Goal: Task Accomplishment & Management: Complete application form

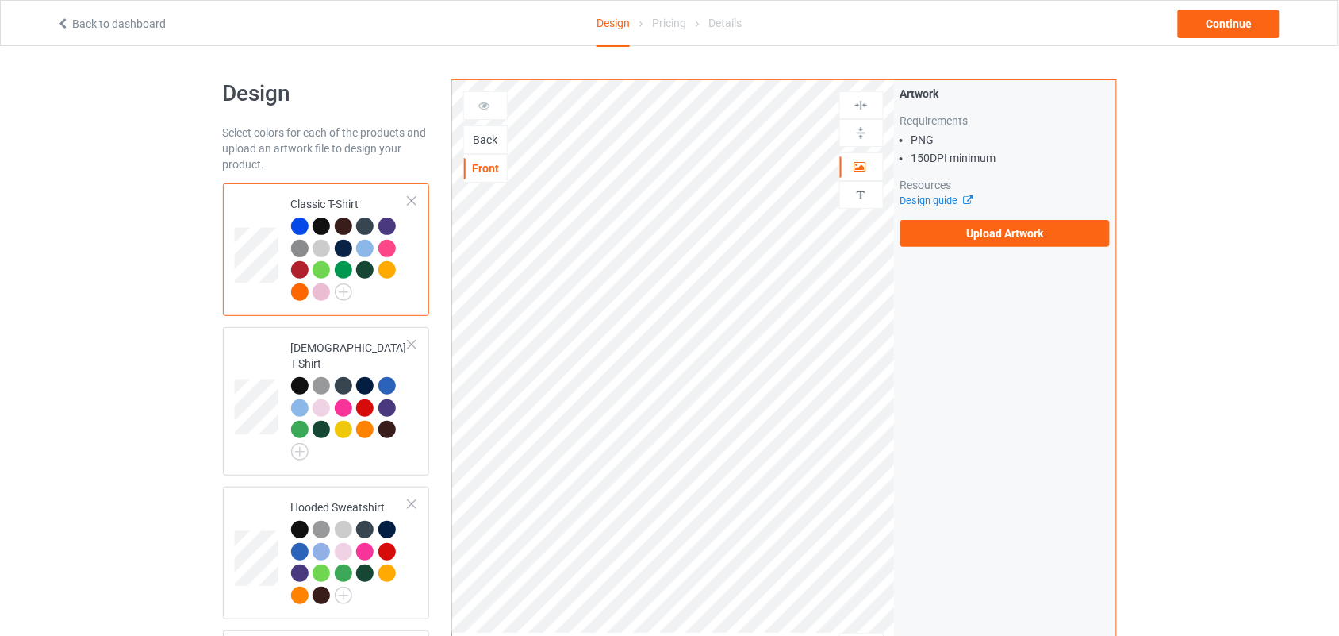
click at [485, 148] on div "Back" at bounding box center [485, 140] width 43 height 16
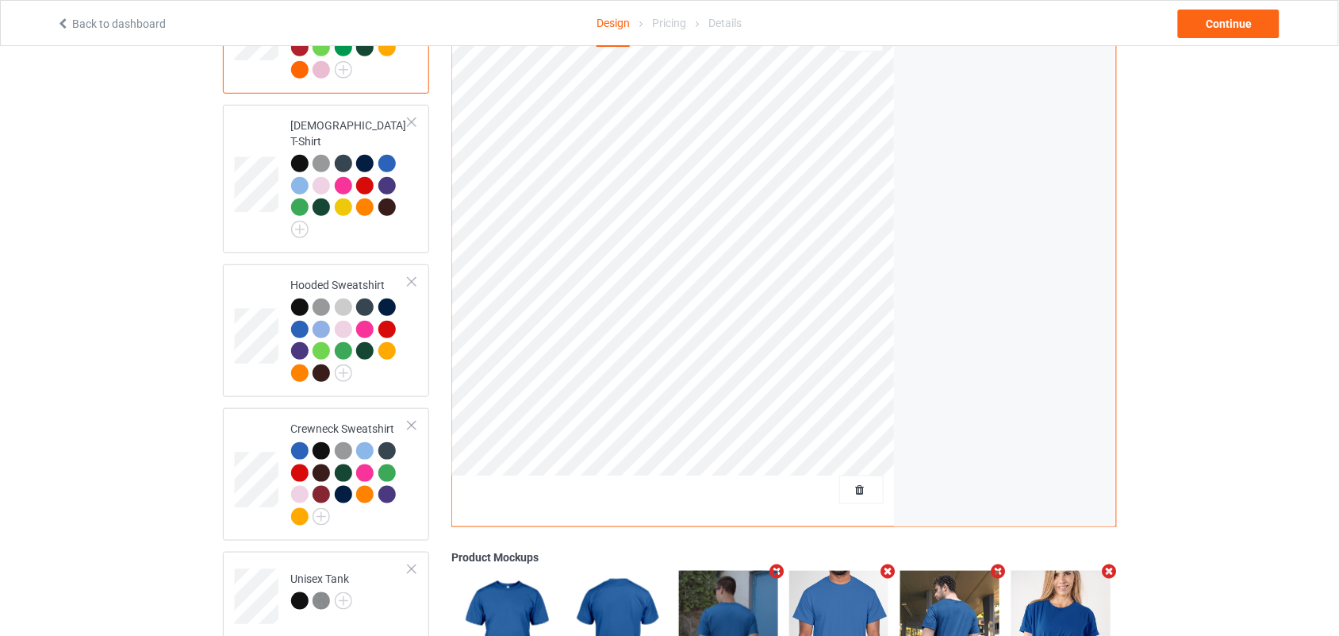
scroll to position [331, 0]
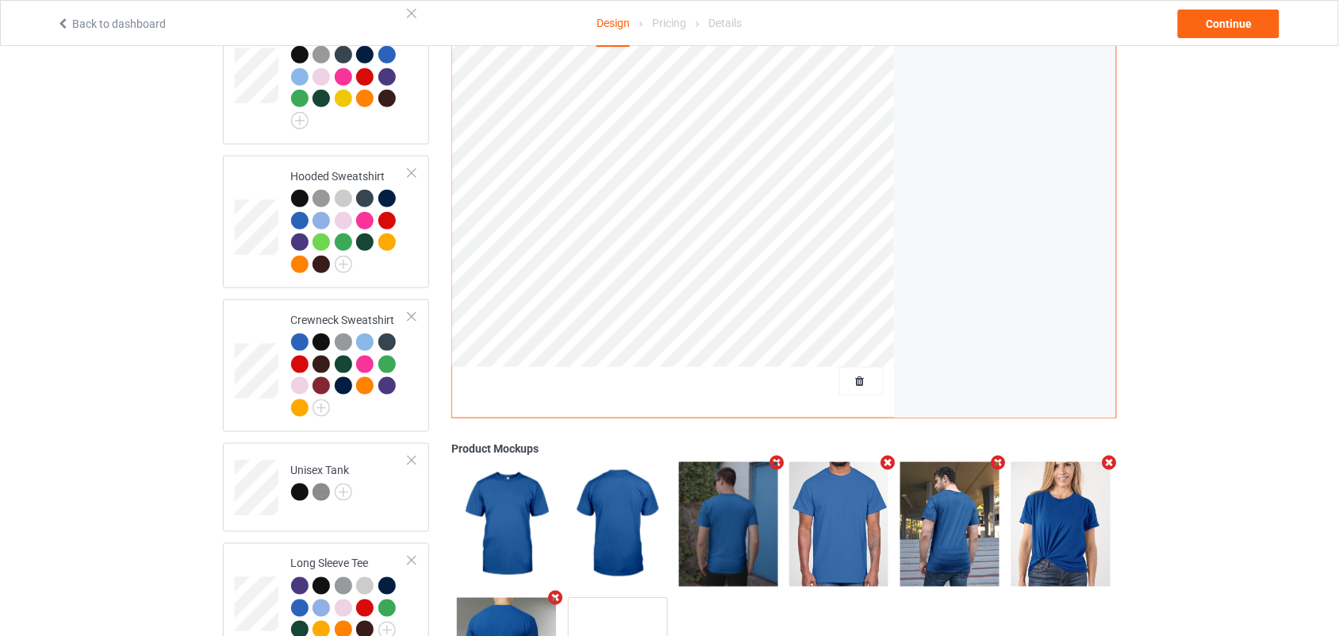
click at [869, 373] on div at bounding box center [861, 381] width 43 height 16
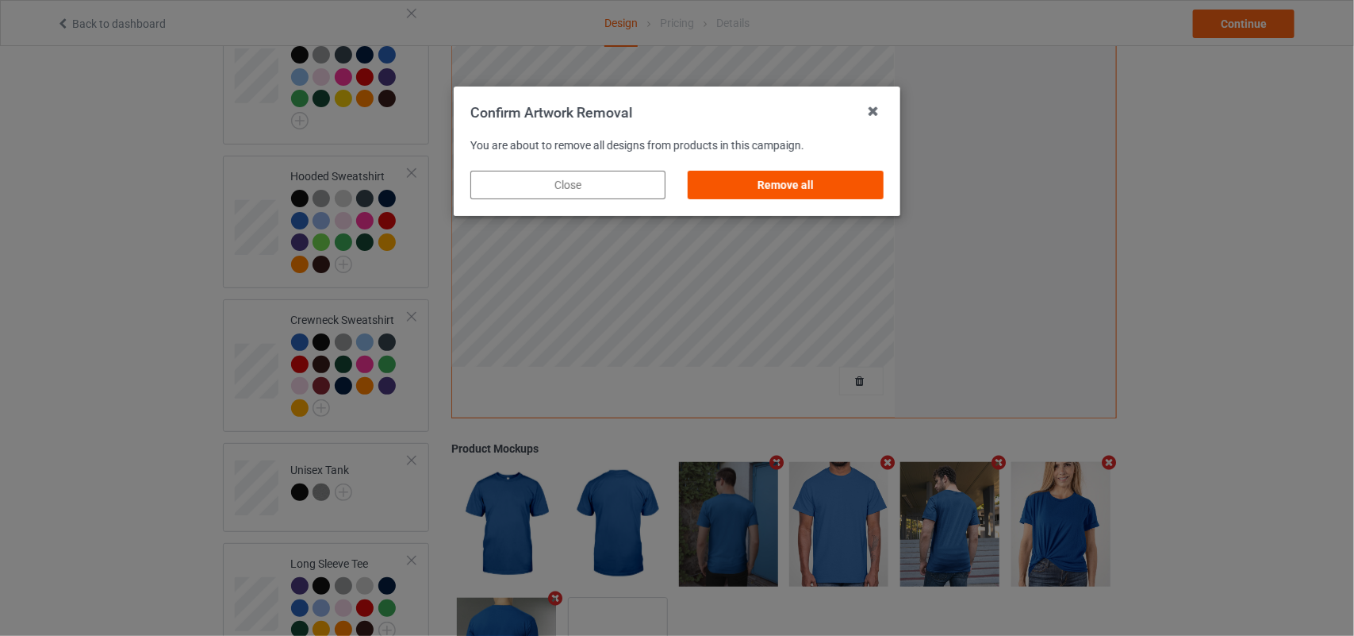
click at [823, 183] on div "Remove all" at bounding box center [786, 185] width 195 height 29
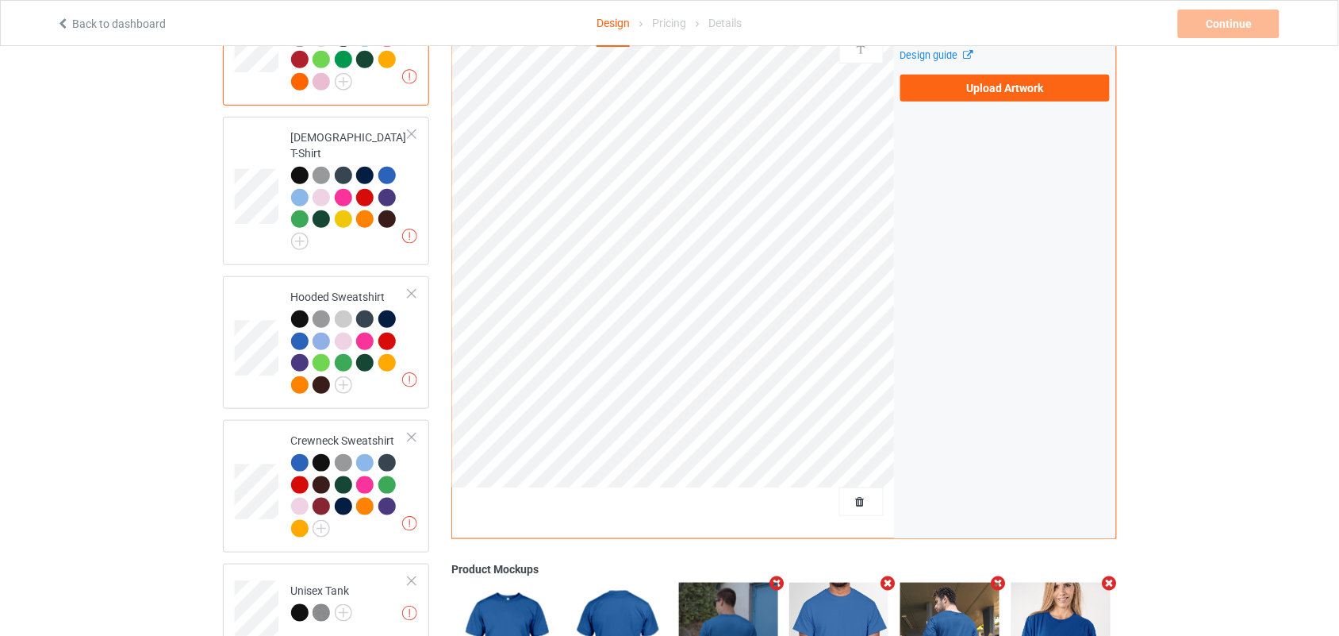
scroll to position [0, 0]
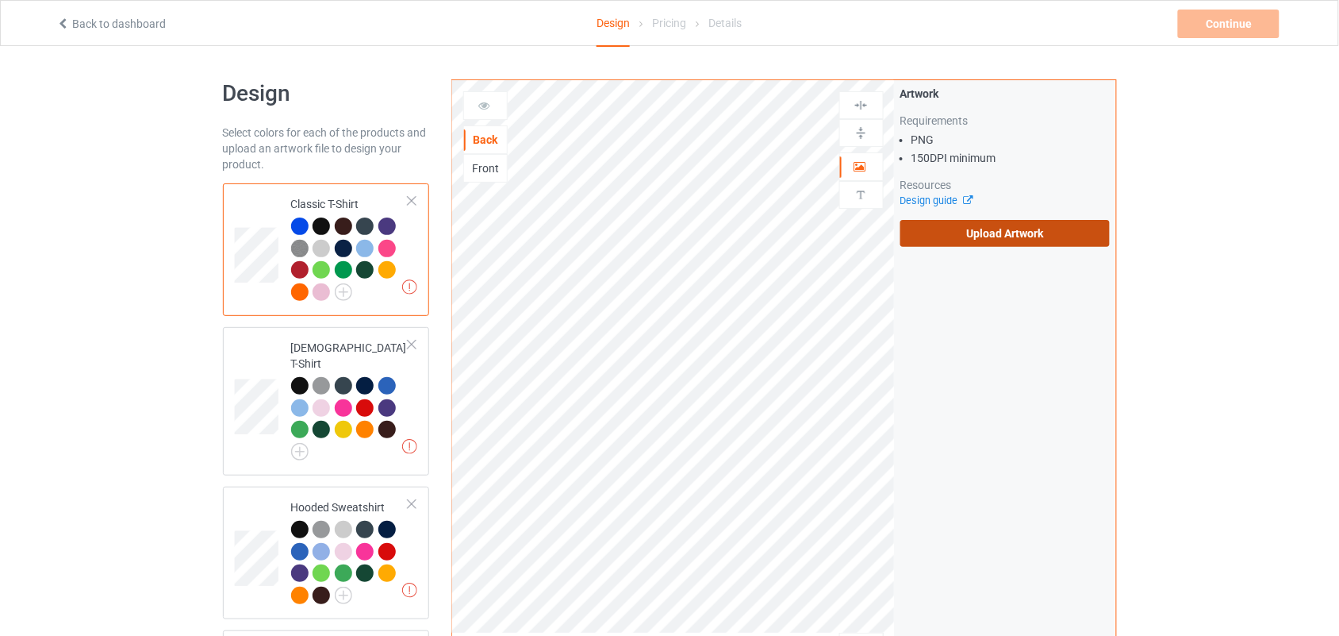
click at [1002, 230] on label "Upload Artwork" at bounding box center [1006, 233] width 210 height 27
click at [0, 0] on input "Upload Artwork" at bounding box center [0, 0] width 0 height 0
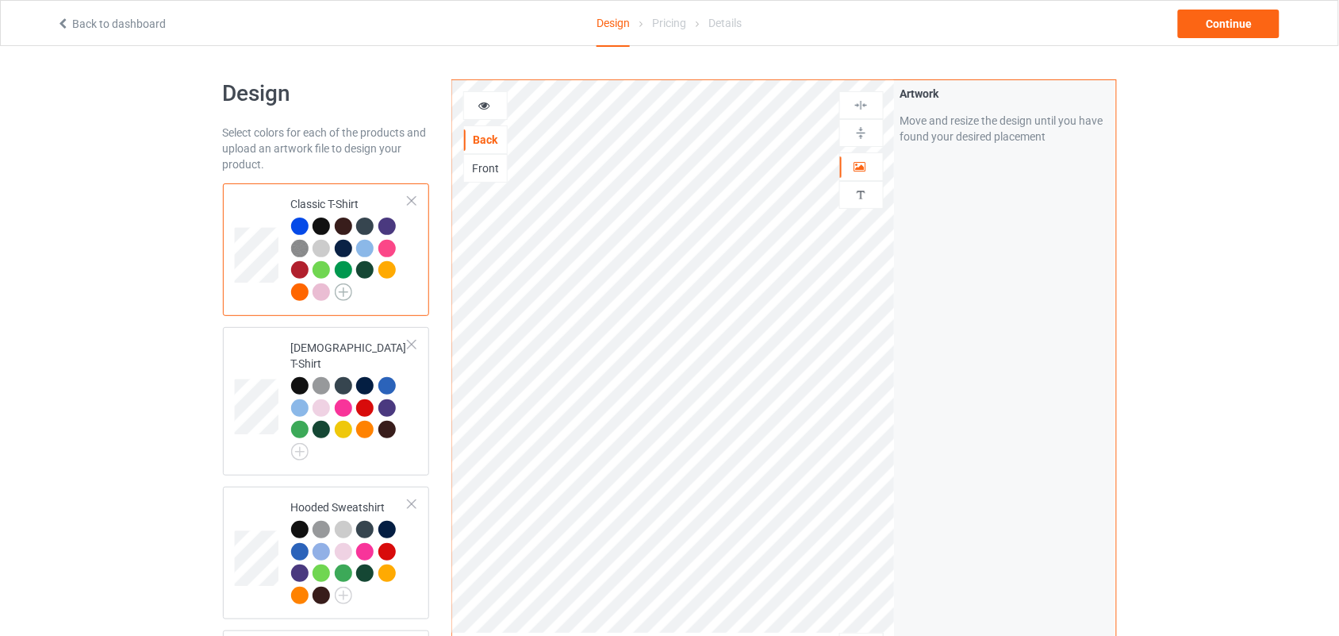
click at [341, 290] on img at bounding box center [343, 291] width 17 height 17
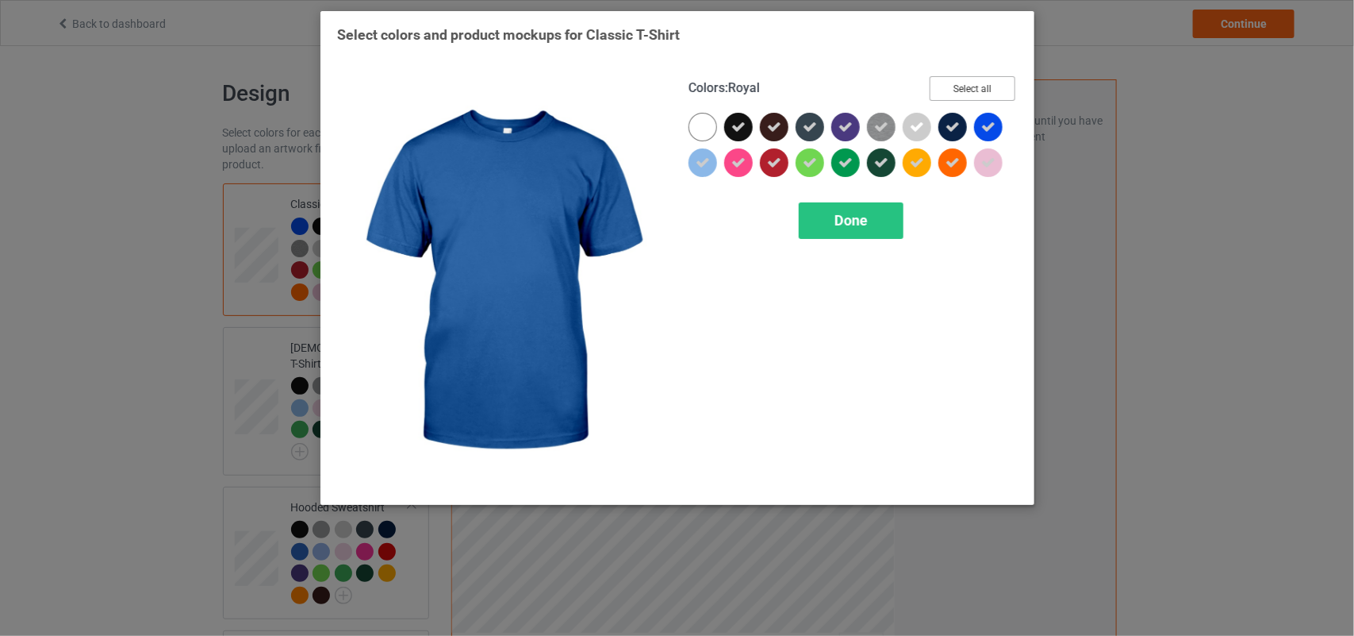
click at [974, 93] on button "Select all" at bounding box center [973, 88] width 86 height 25
click at [973, 91] on button "Reset to Default" at bounding box center [958, 88] width 115 height 25
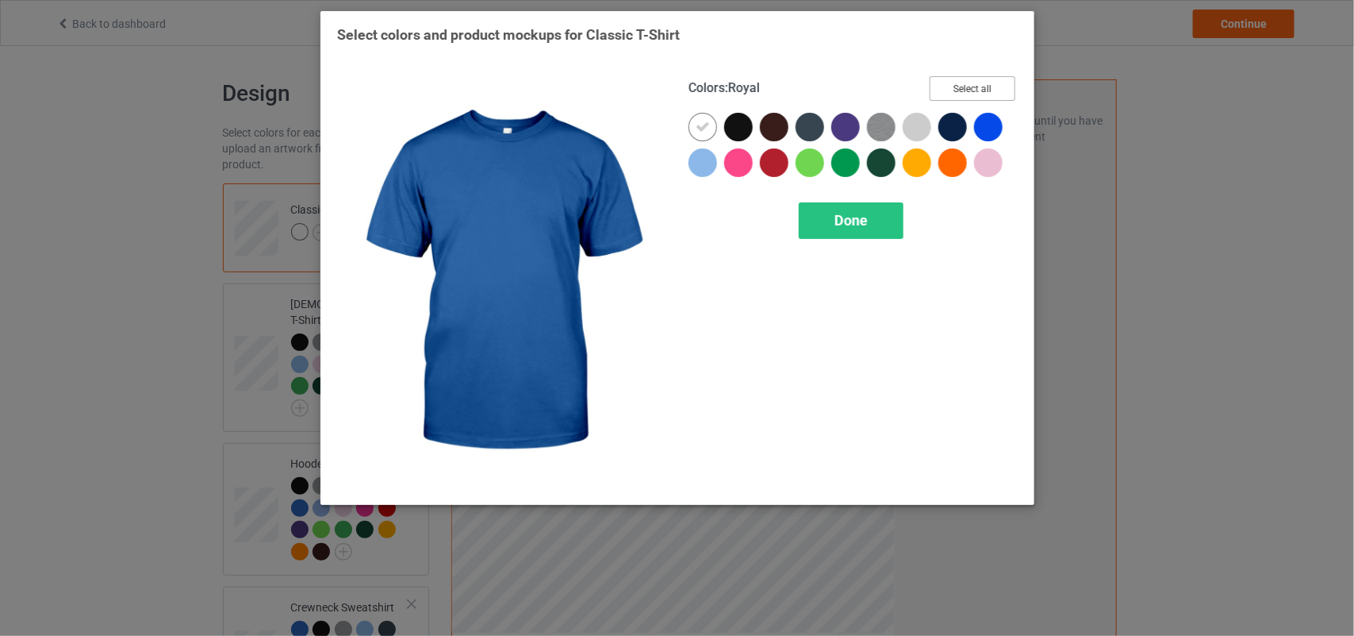
click at [973, 90] on button "Select all" at bounding box center [973, 88] width 86 height 25
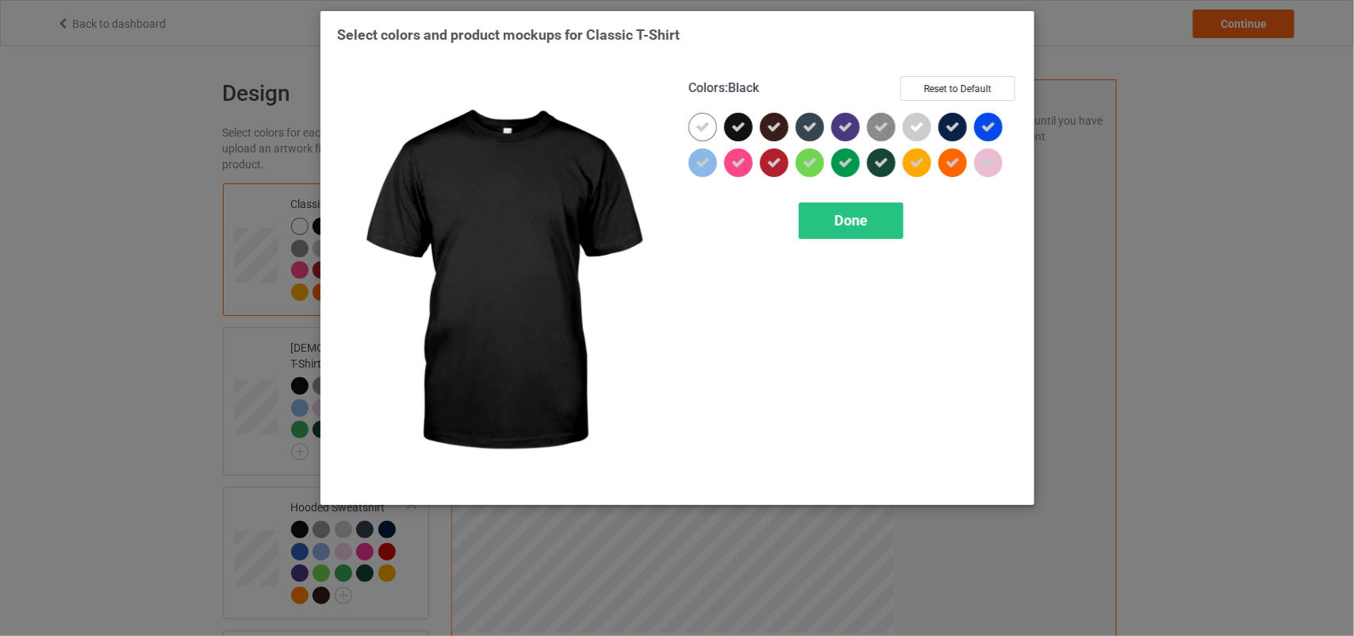
drag, startPoint x: 736, startPoint y: 124, endPoint x: 770, endPoint y: 149, distance: 43.2
click at [736, 121] on icon at bounding box center [739, 127] width 14 height 14
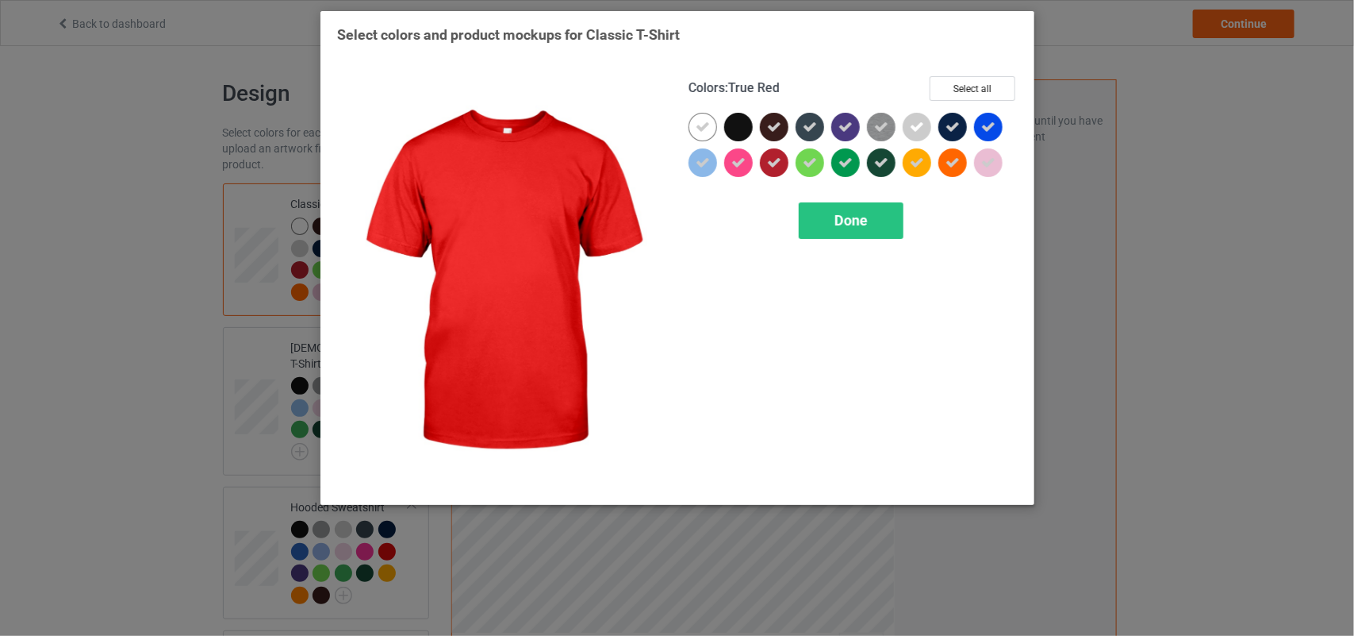
click at [775, 156] on icon at bounding box center [774, 163] width 14 height 14
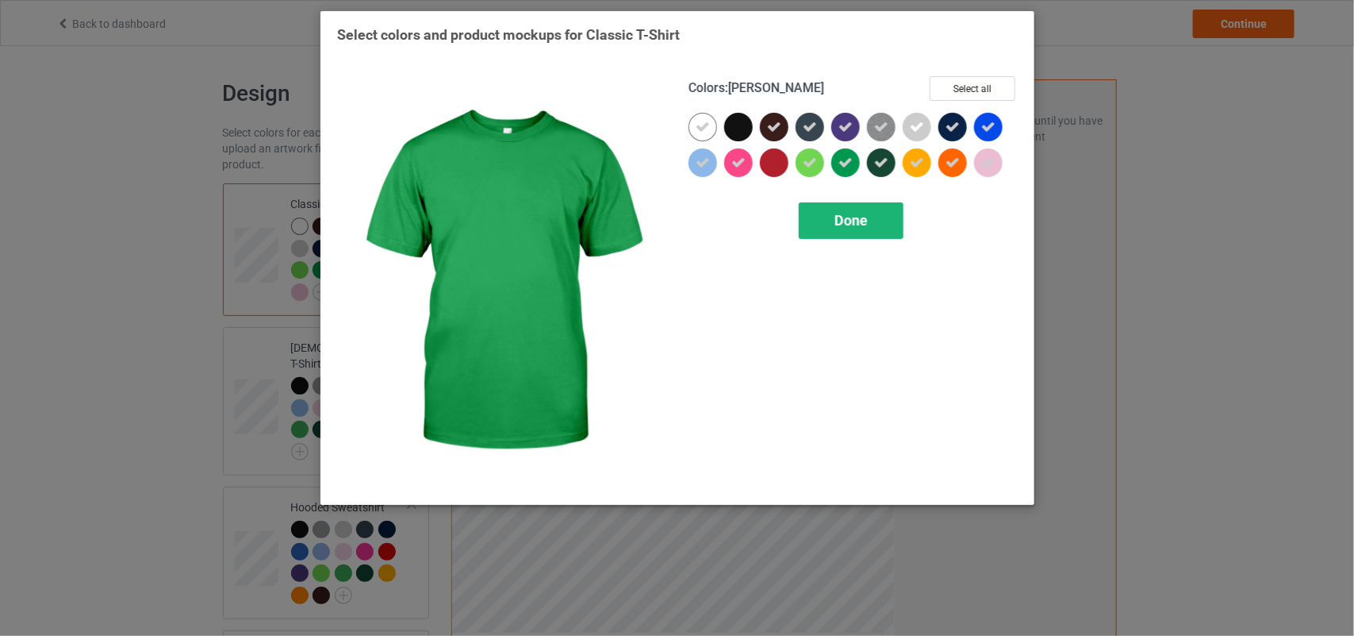
click at [855, 231] on div "Done" at bounding box center [851, 220] width 105 height 37
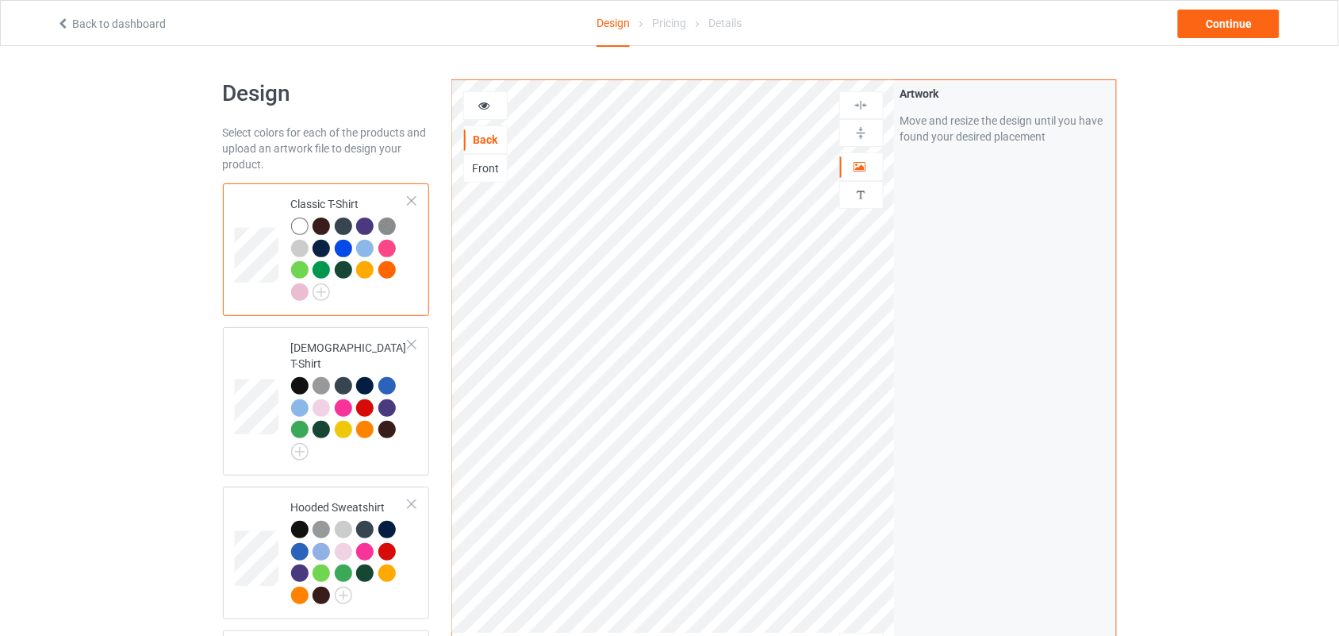
click at [472, 104] on div at bounding box center [485, 106] width 43 height 16
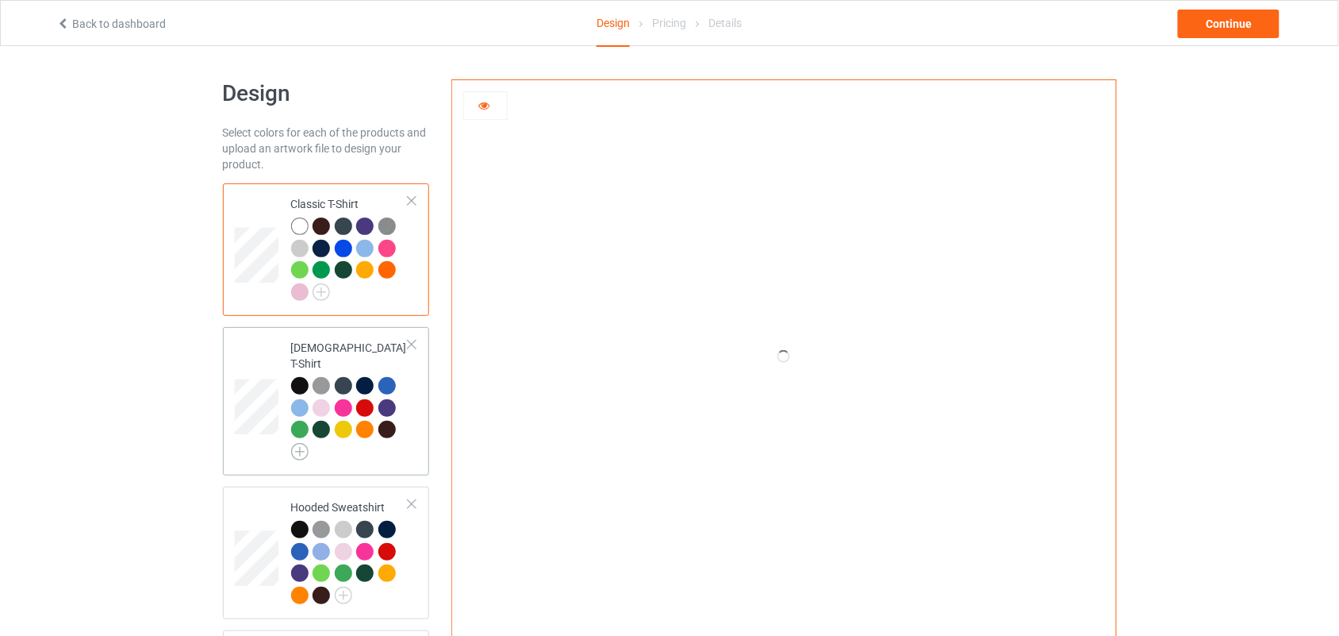
click at [299, 443] on img at bounding box center [299, 451] width 17 height 17
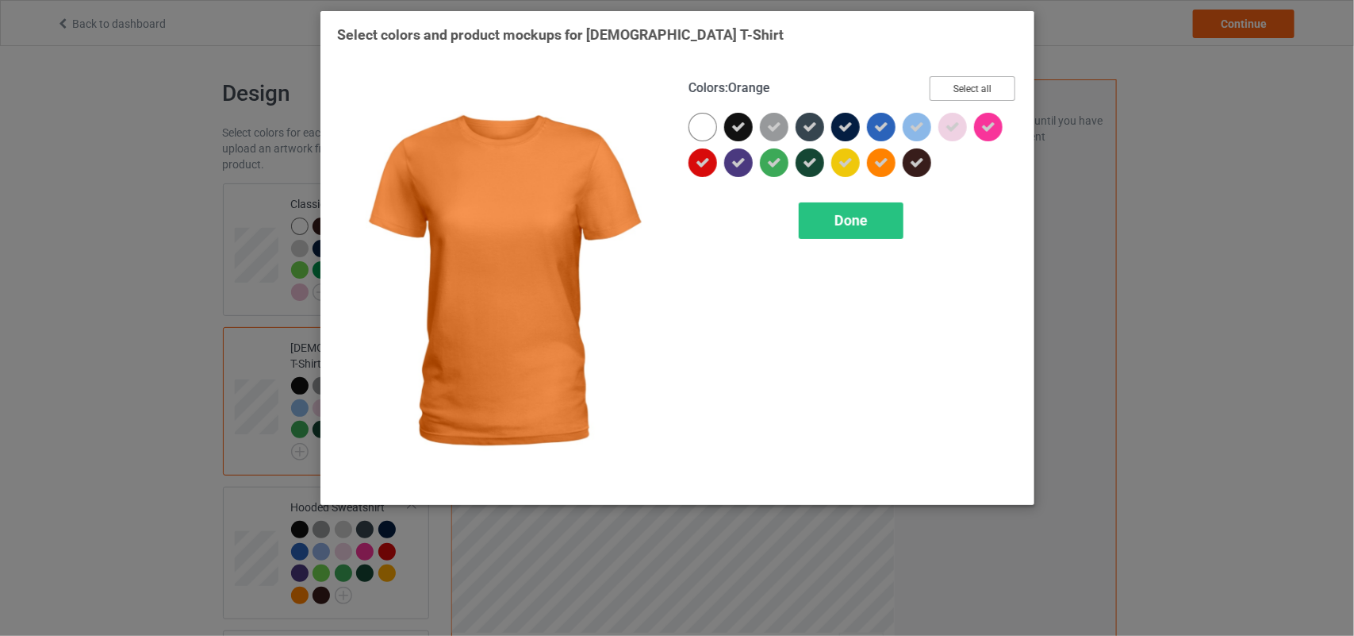
click at [968, 76] on button "Select all" at bounding box center [973, 88] width 86 height 25
click at [968, 76] on button "Reset to Default" at bounding box center [958, 88] width 115 height 25
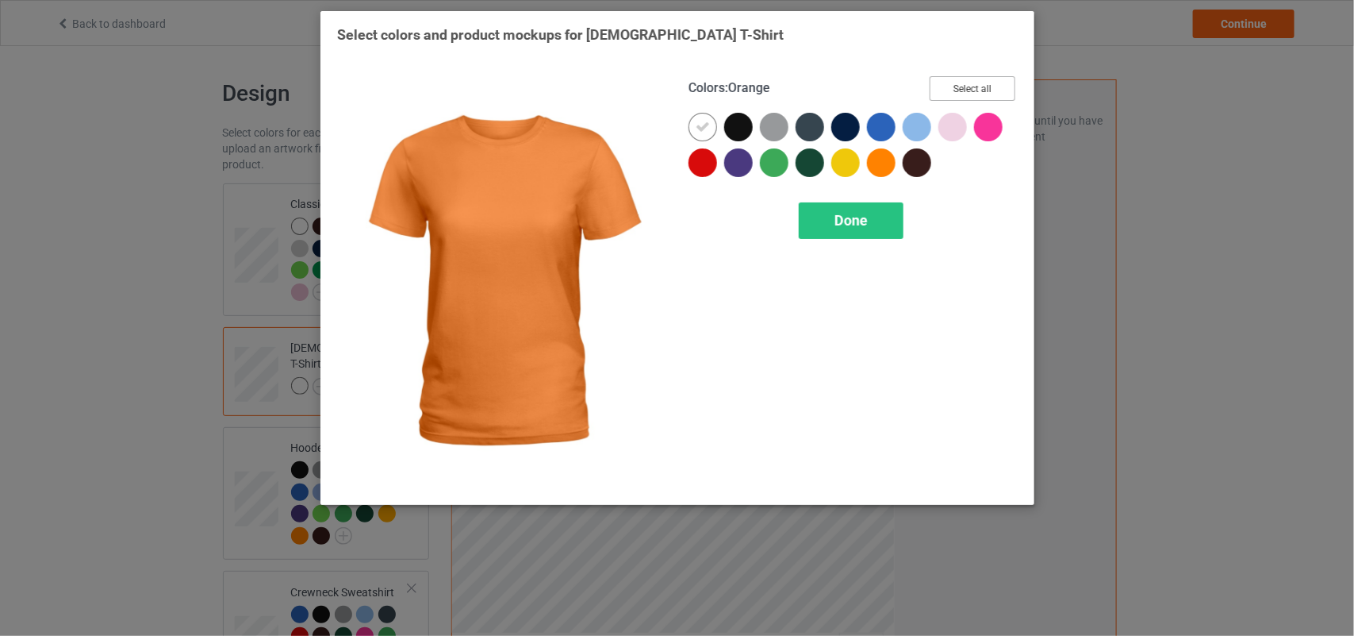
click at [968, 76] on button "Select all" at bounding box center [973, 88] width 86 height 25
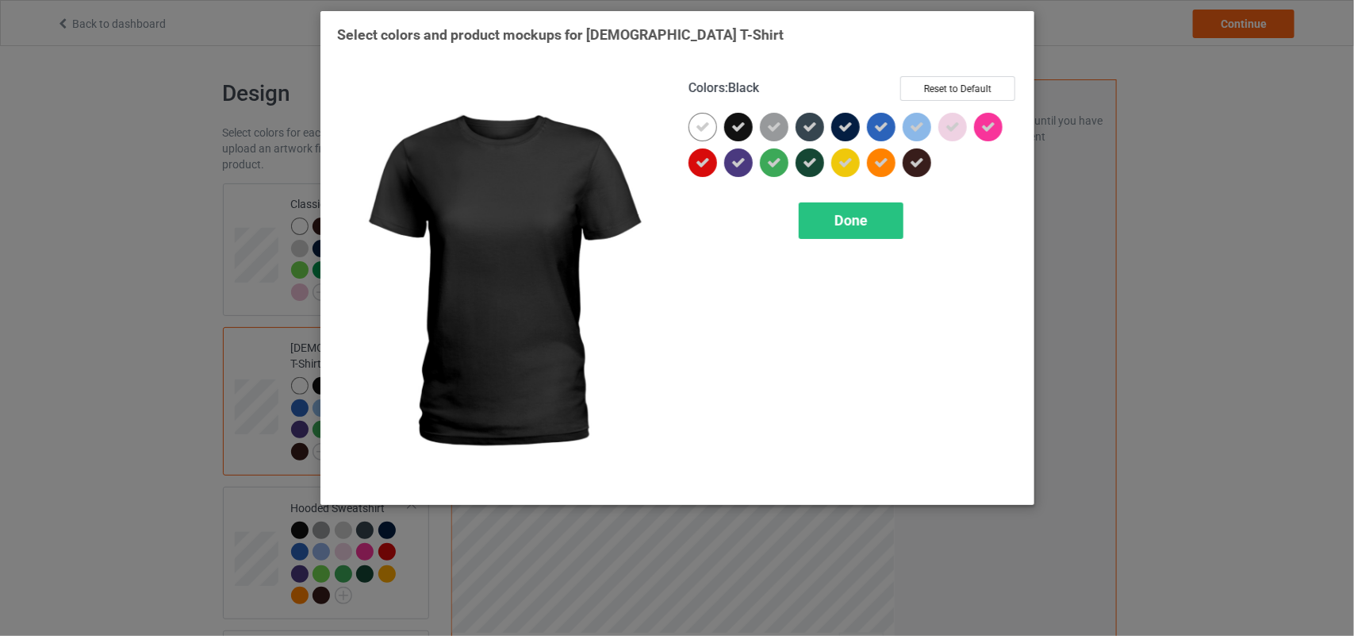
click at [743, 121] on icon at bounding box center [739, 127] width 14 height 14
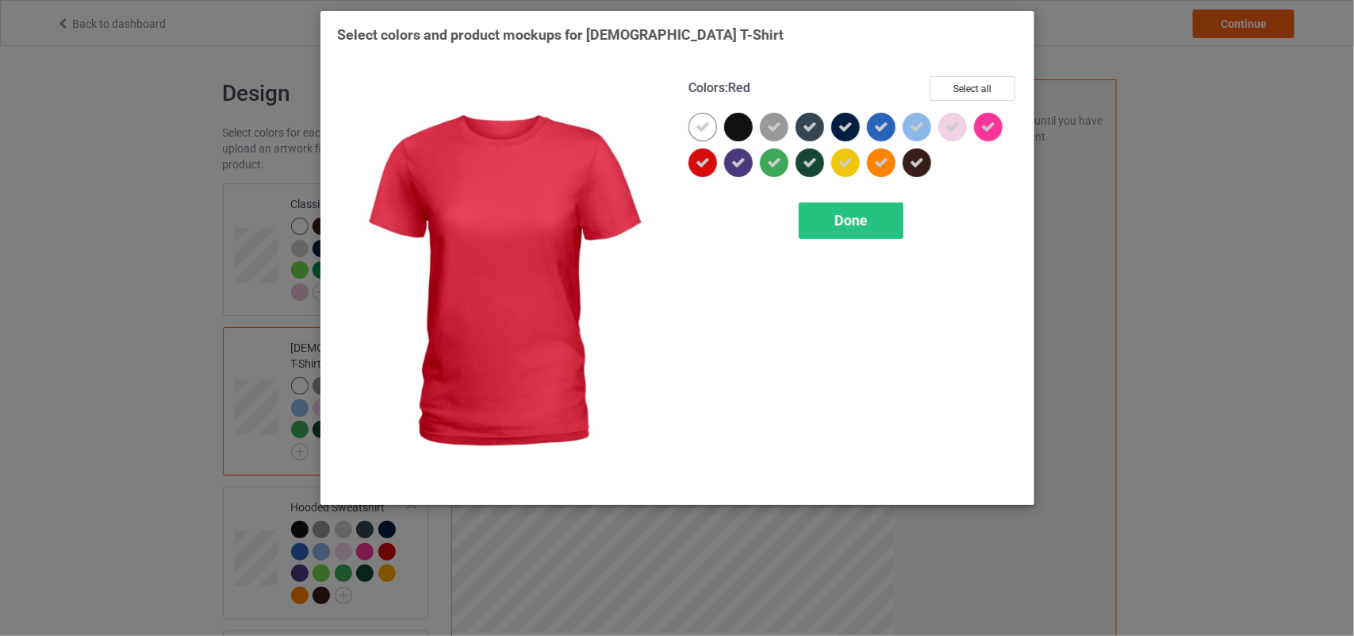
click at [702, 151] on div at bounding box center [703, 162] width 29 height 29
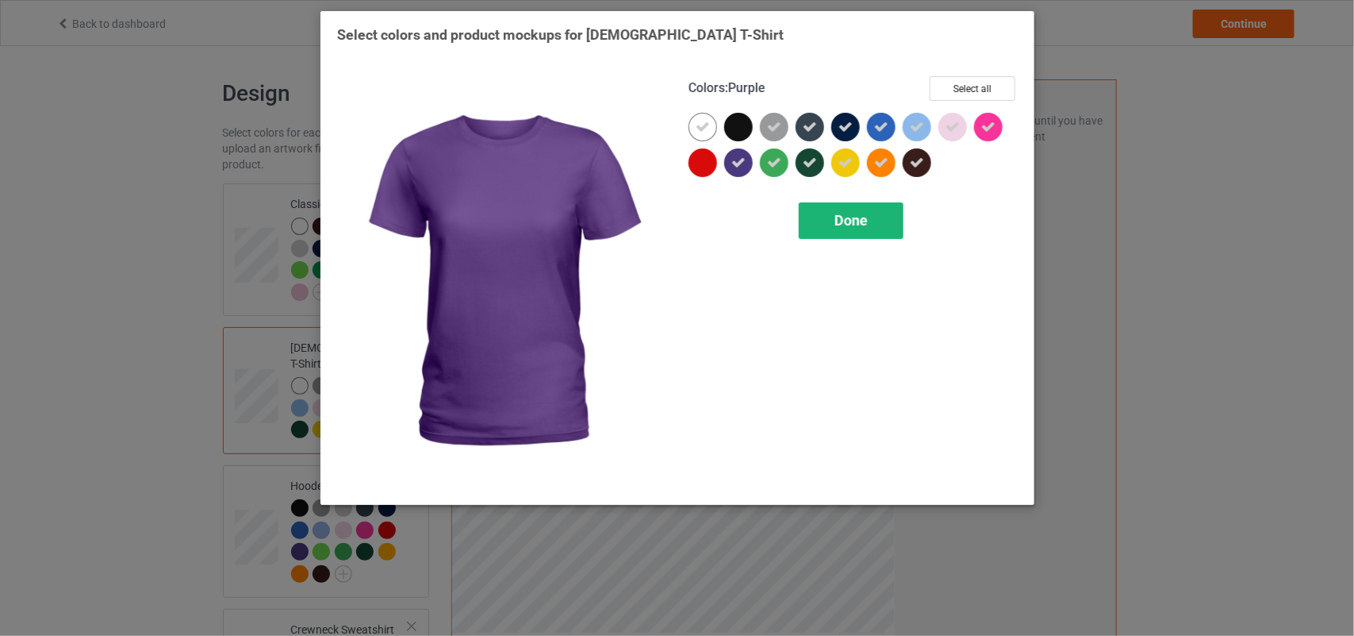
click at [885, 219] on div "Done" at bounding box center [851, 220] width 105 height 37
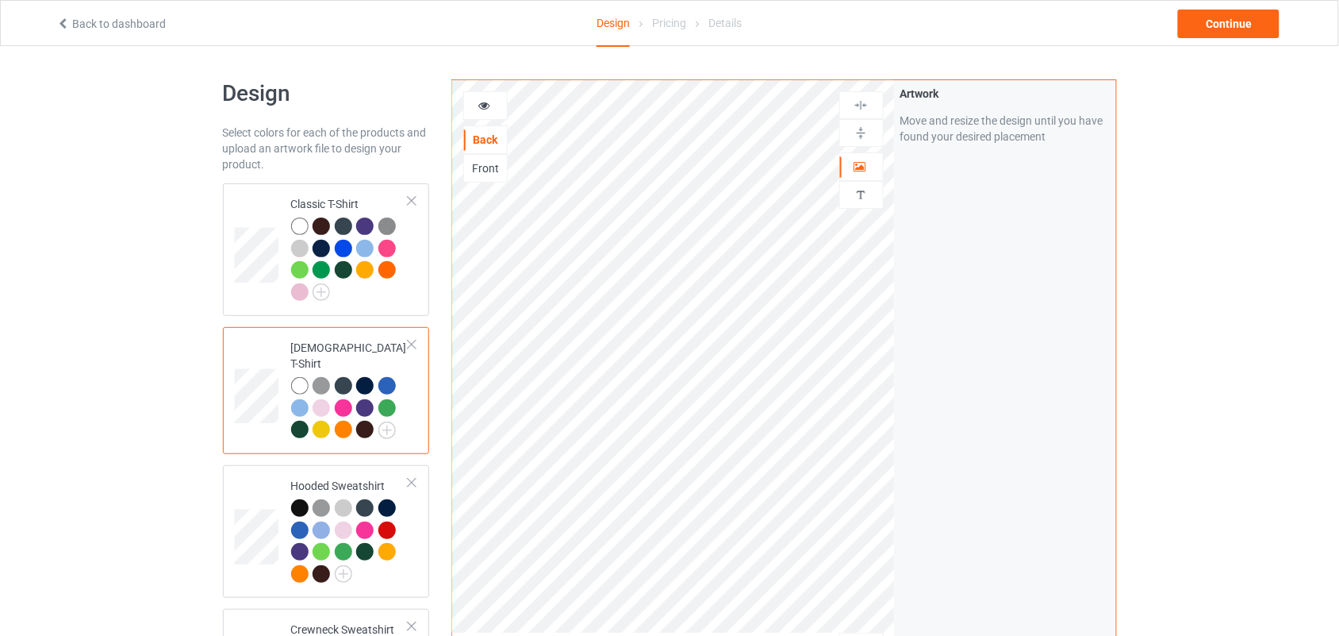
click at [486, 92] on div at bounding box center [485, 105] width 44 height 29
click at [486, 104] on icon at bounding box center [484, 103] width 13 height 11
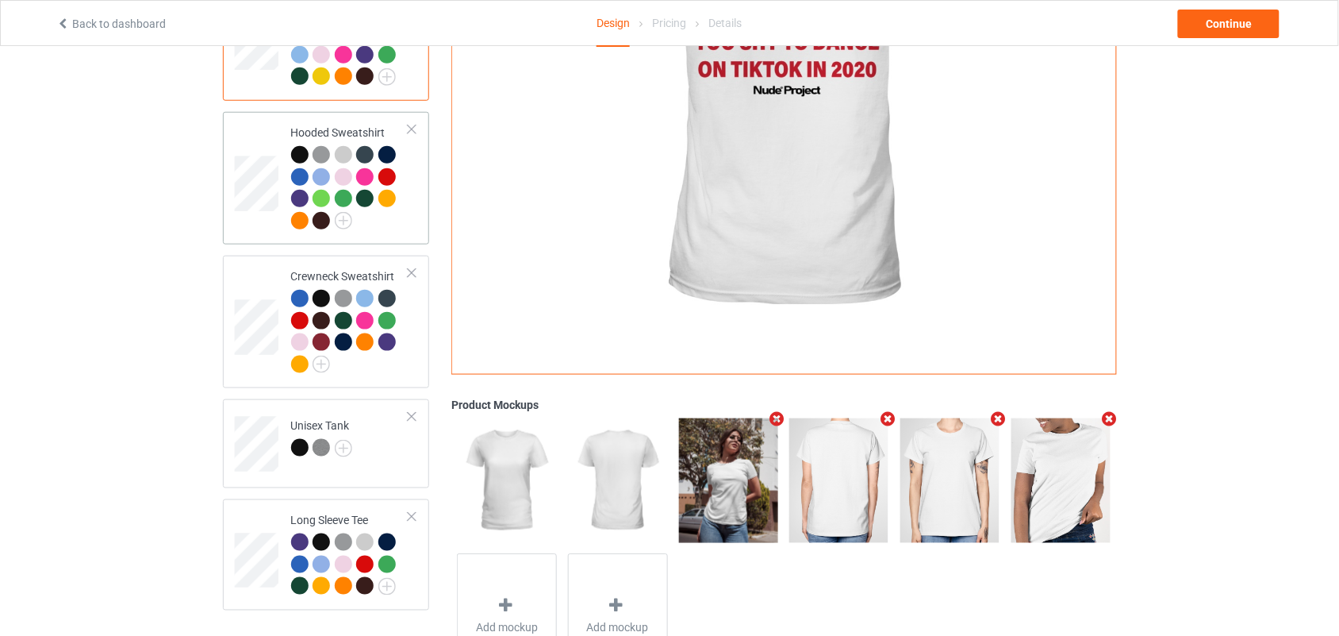
scroll to position [355, 0]
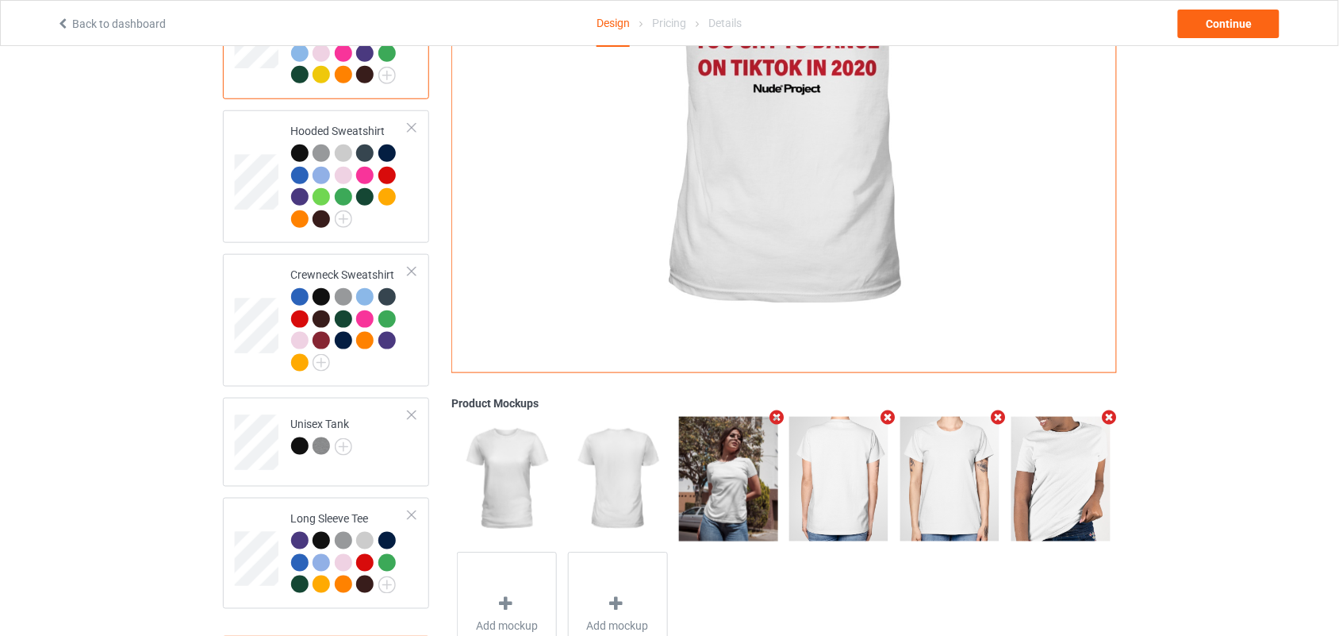
click at [998, 409] on icon "Remove mockup" at bounding box center [999, 417] width 20 height 17
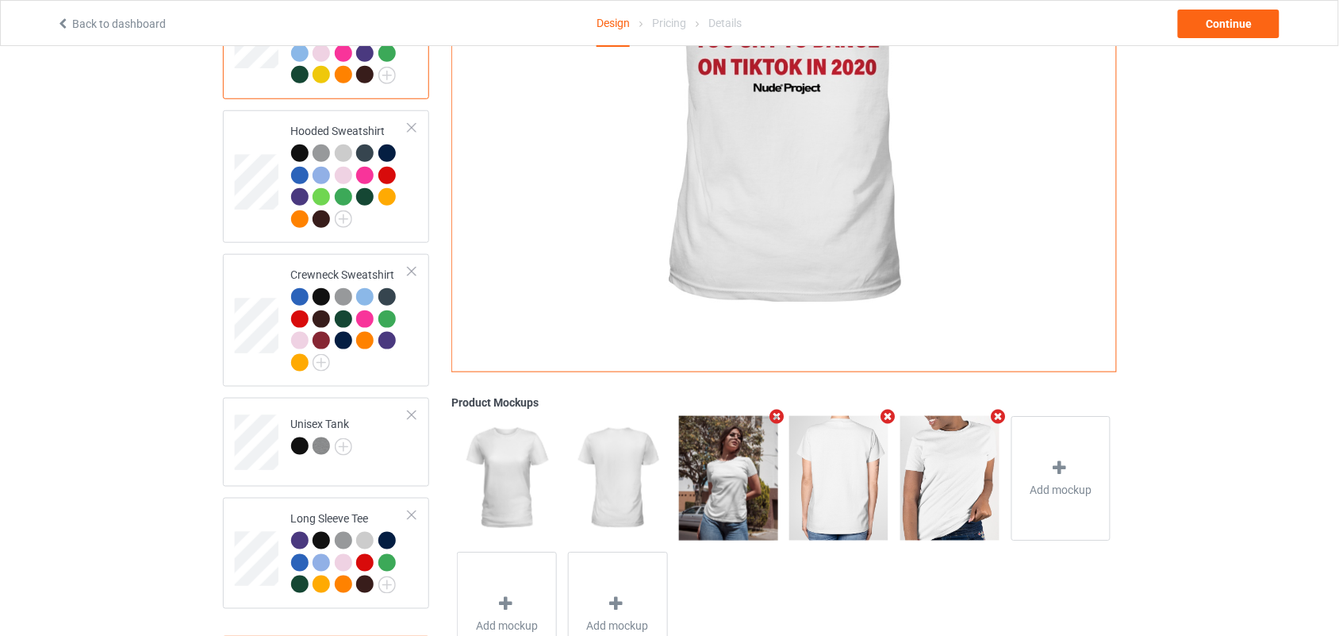
click at [998, 409] on icon "Remove mockup" at bounding box center [999, 417] width 20 height 17
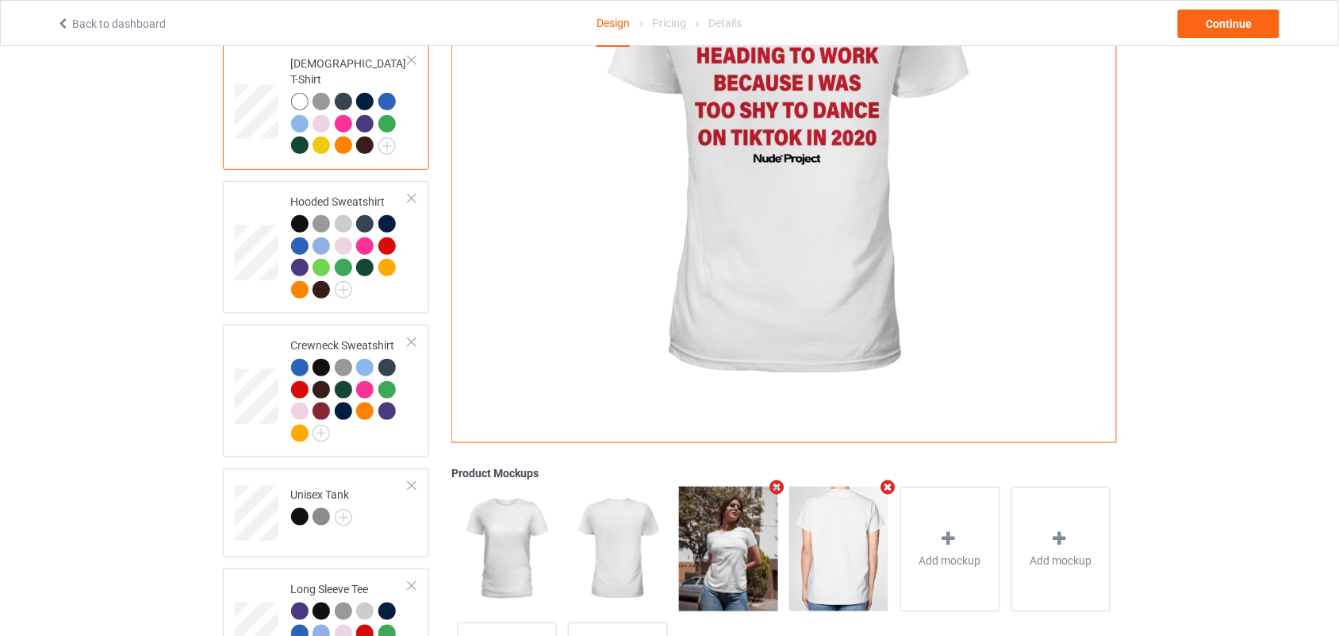
scroll to position [242, 0]
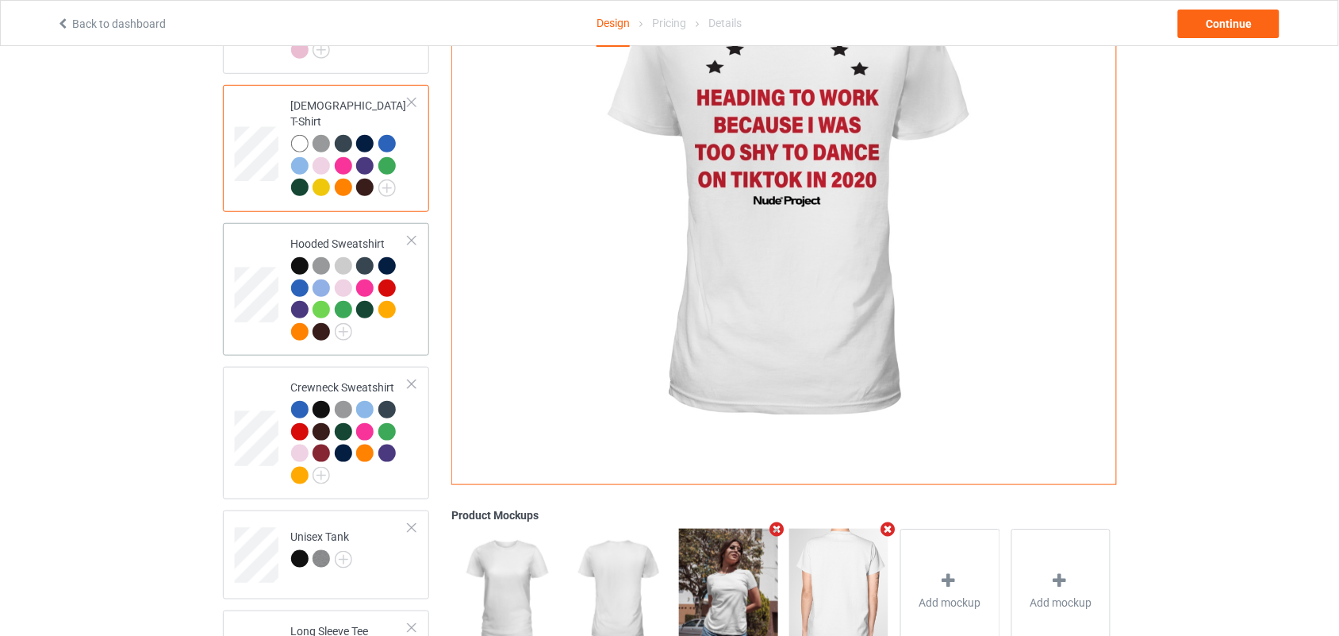
click at [421, 326] on div "Hooded Sweatshirt" at bounding box center [326, 289] width 207 height 133
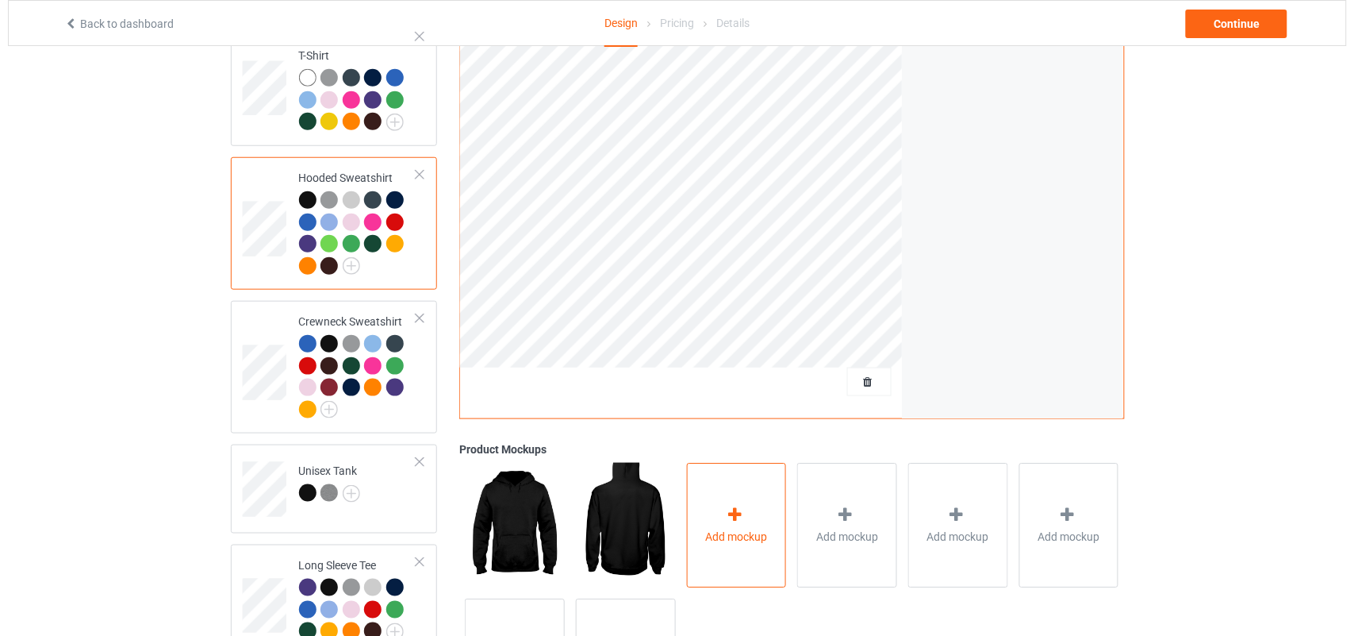
scroll to position [327, 0]
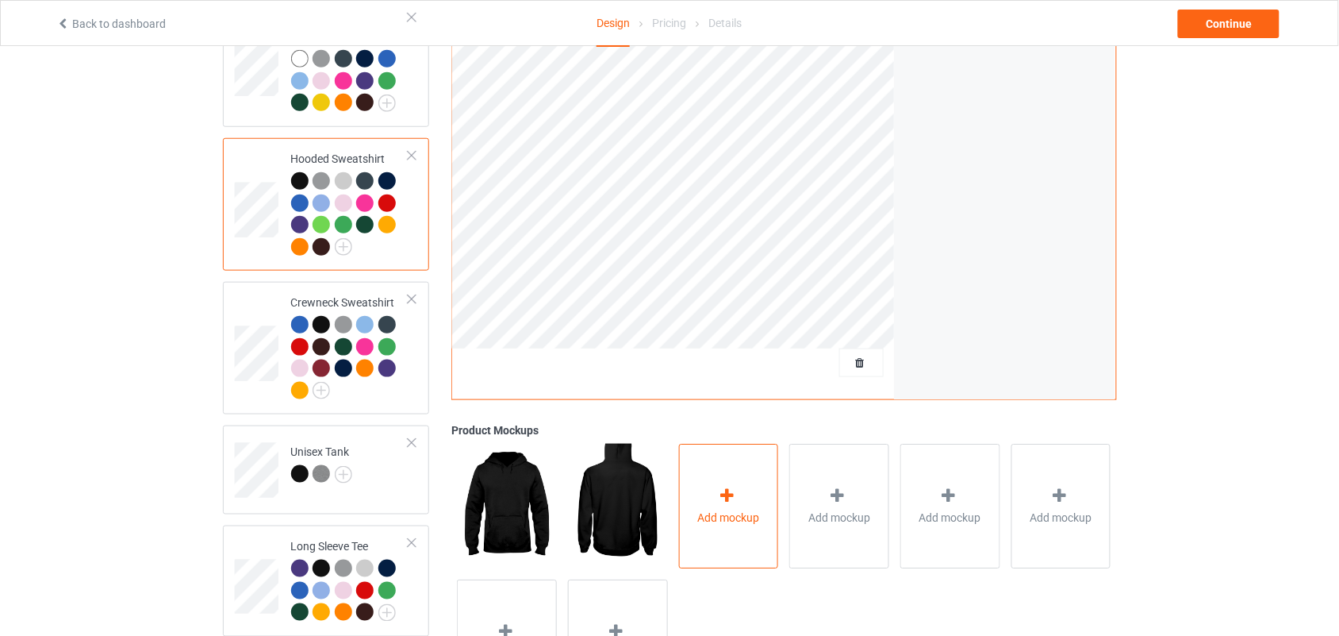
click at [759, 493] on div "Add mockup" at bounding box center [729, 506] width 100 height 125
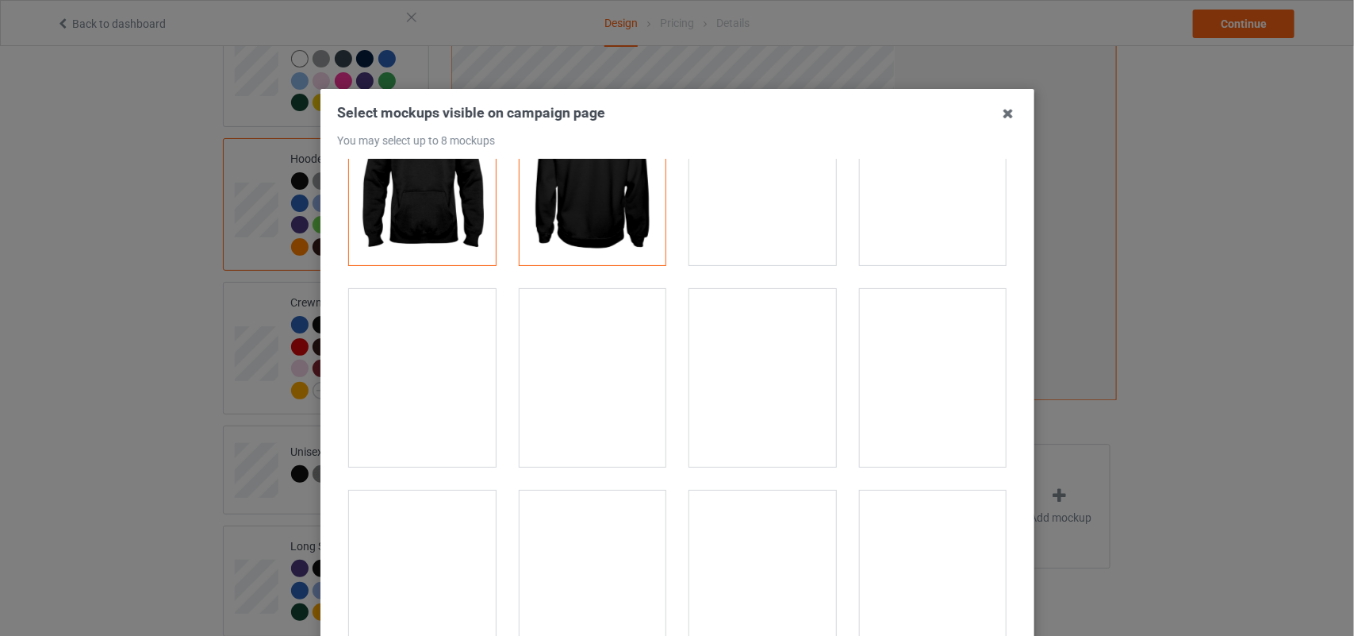
scroll to position [100, 0]
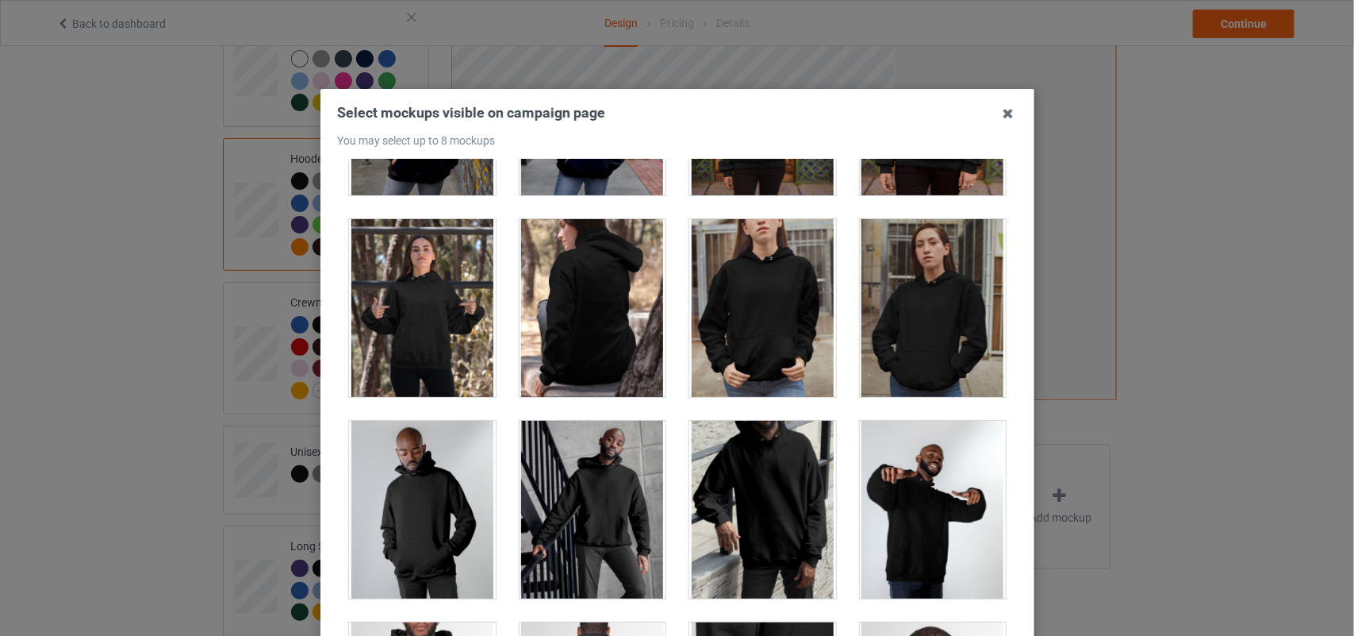
click at [561, 259] on div at bounding box center [592, 308] width 147 height 178
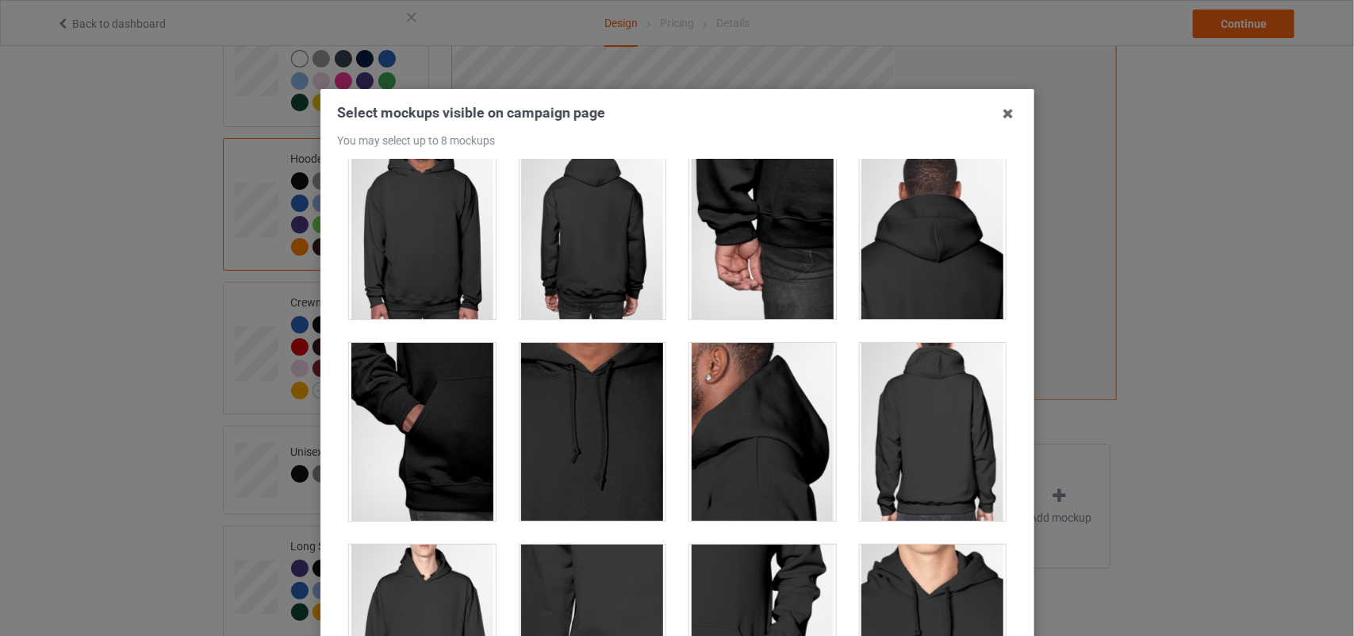
scroll to position [879, 0]
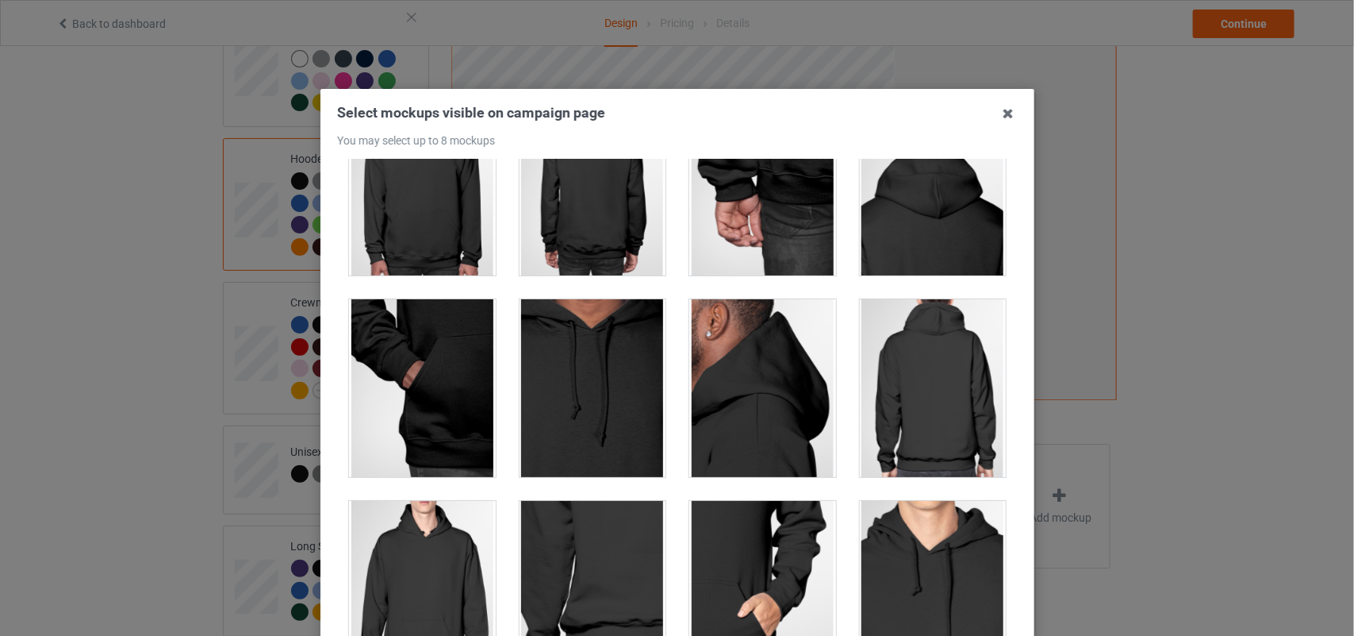
click at [924, 381] on div at bounding box center [932, 388] width 147 height 178
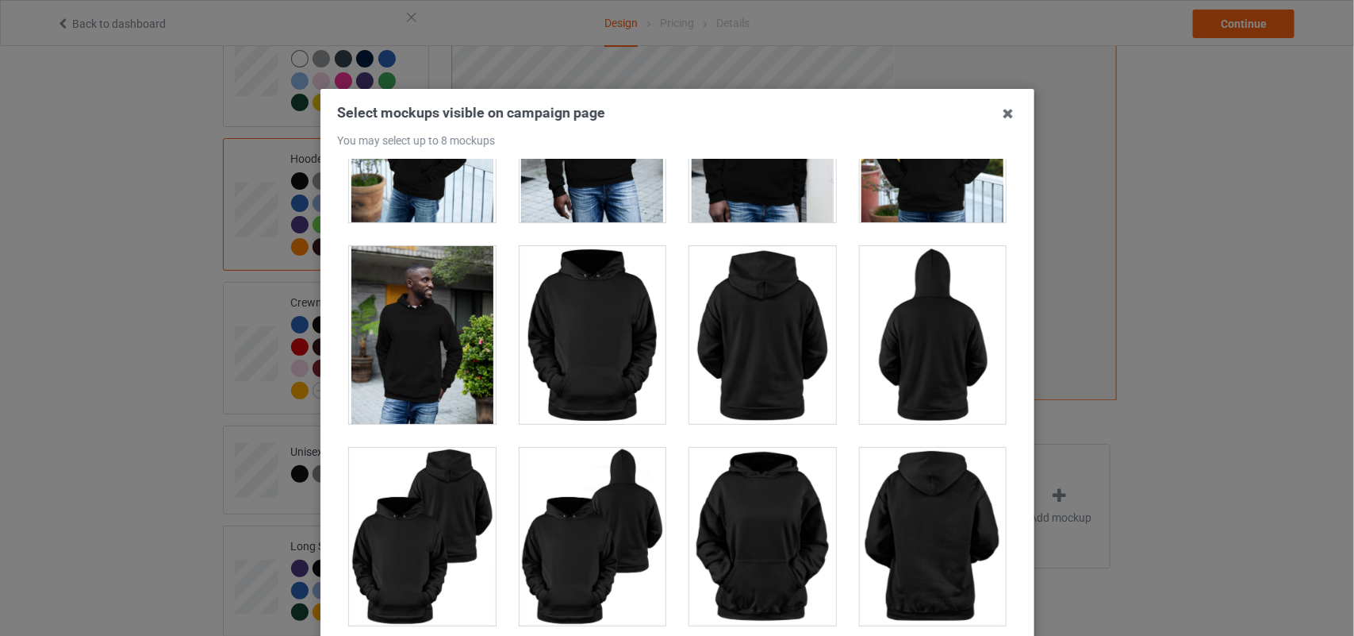
scroll to position [1743, 0]
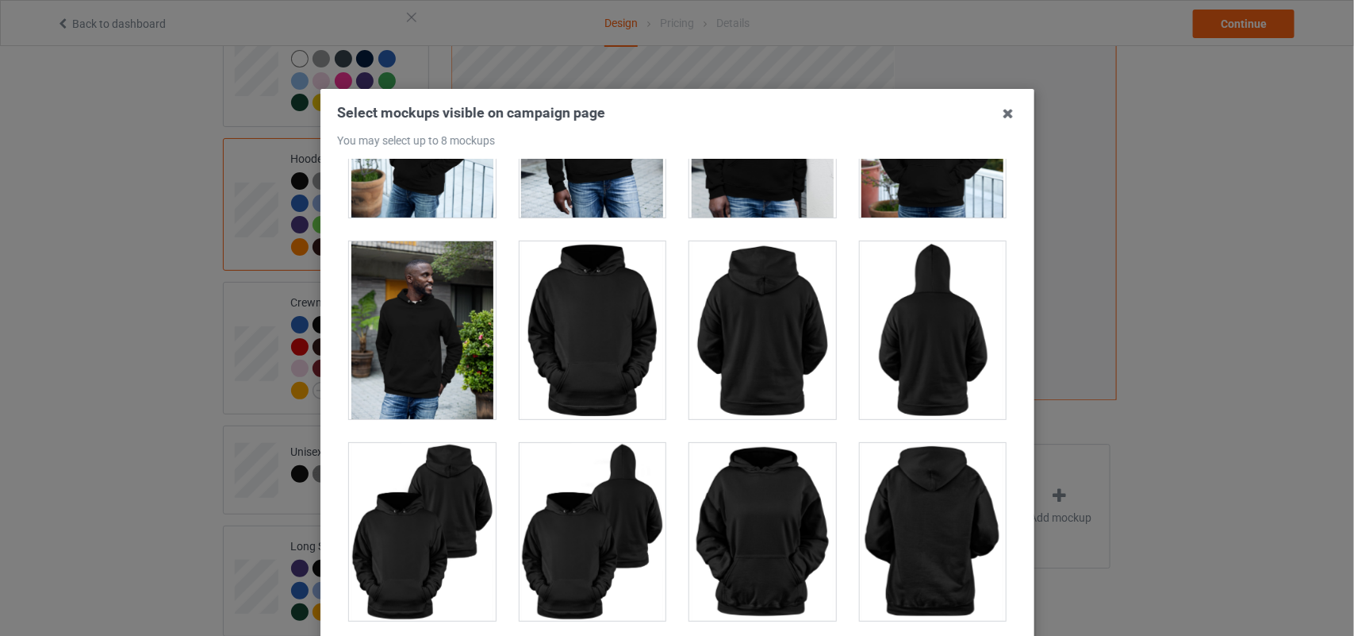
click at [920, 378] on div at bounding box center [932, 330] width 147 height 178
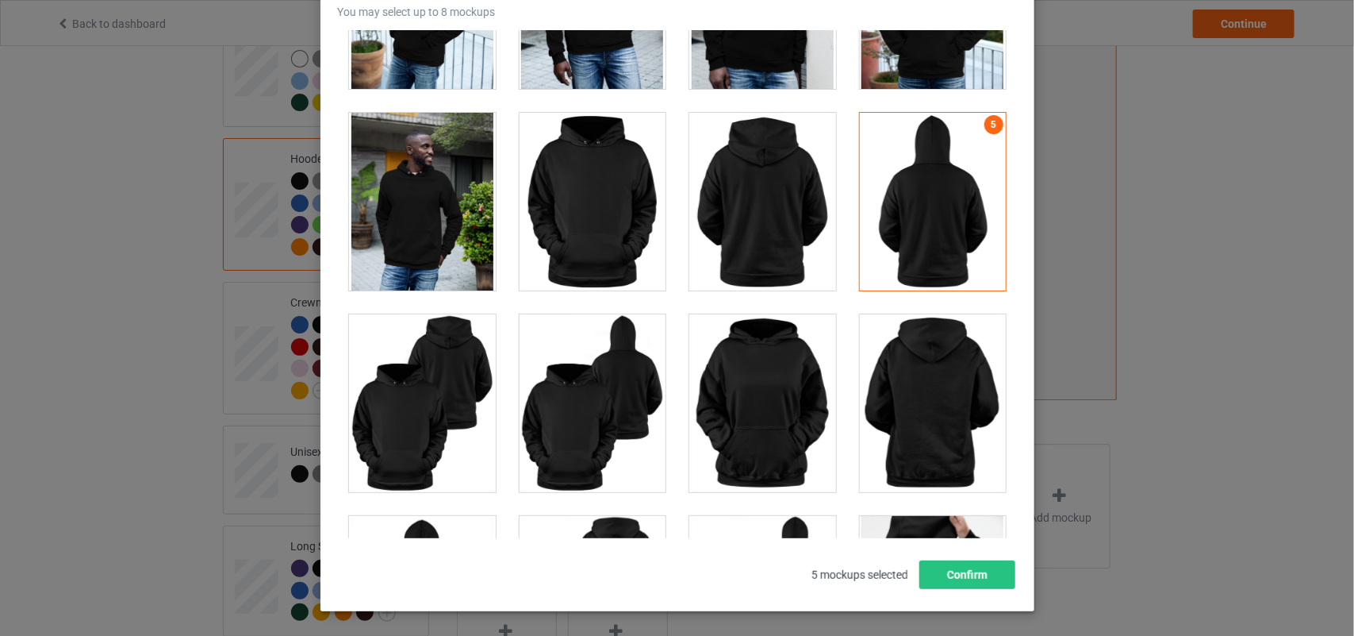
scroll to position [193, 0]
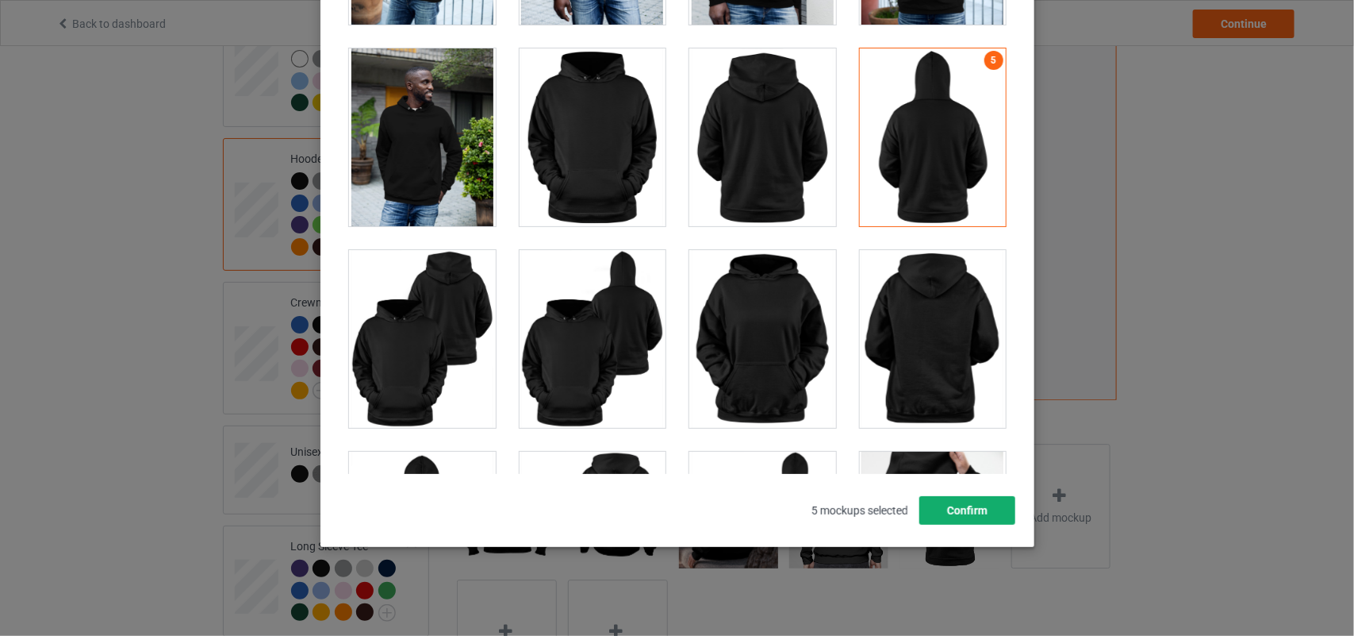
click at [994, 505] on button "Confirm" at bounding box center [967, 510] width 96 height 29
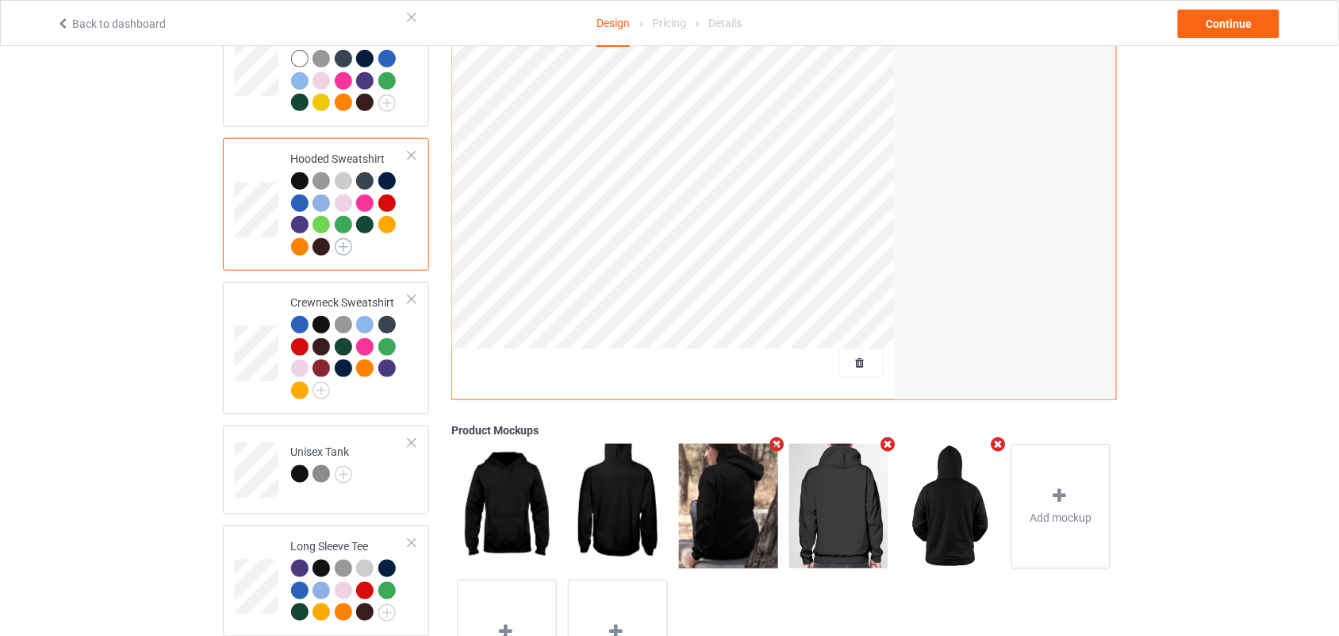
click at [347, 238] on img at bounding box center [343, 246] width 17 height 17
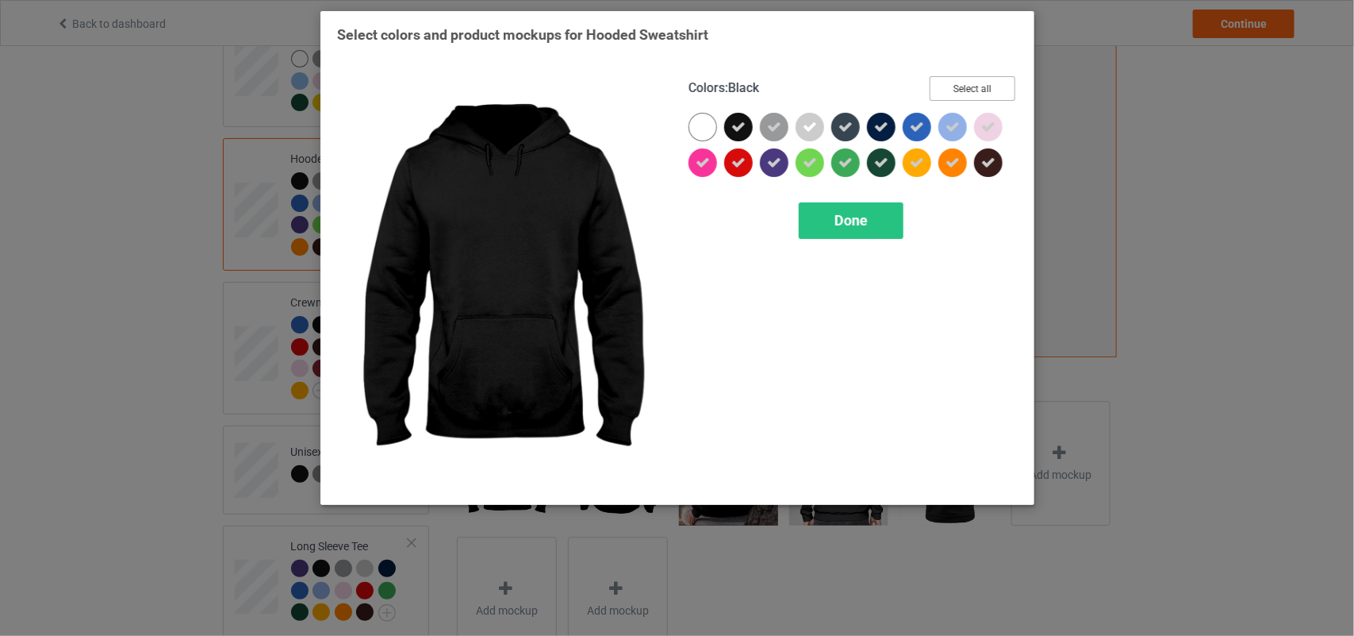
click at [965, 88] on button "Select all" at bounding box center [973, 88] width 86 height 25
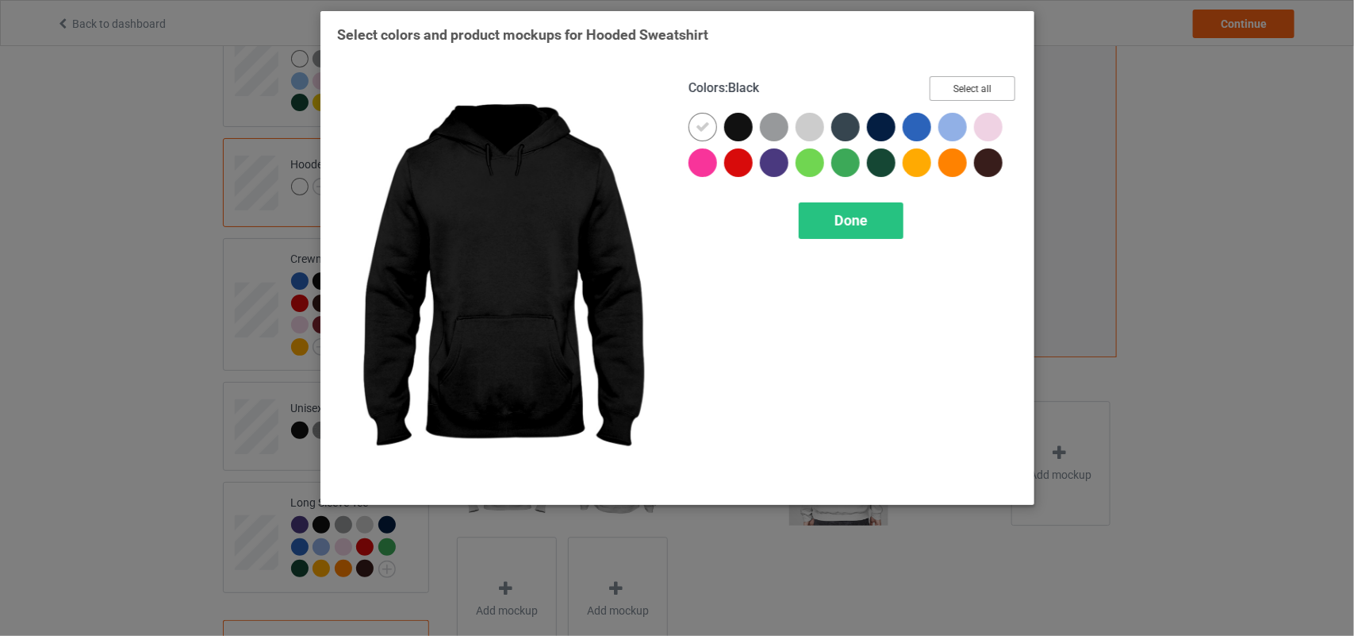
click at [965, 88] on button "Select all" at bounding box center [973, 88] width 86 height 25
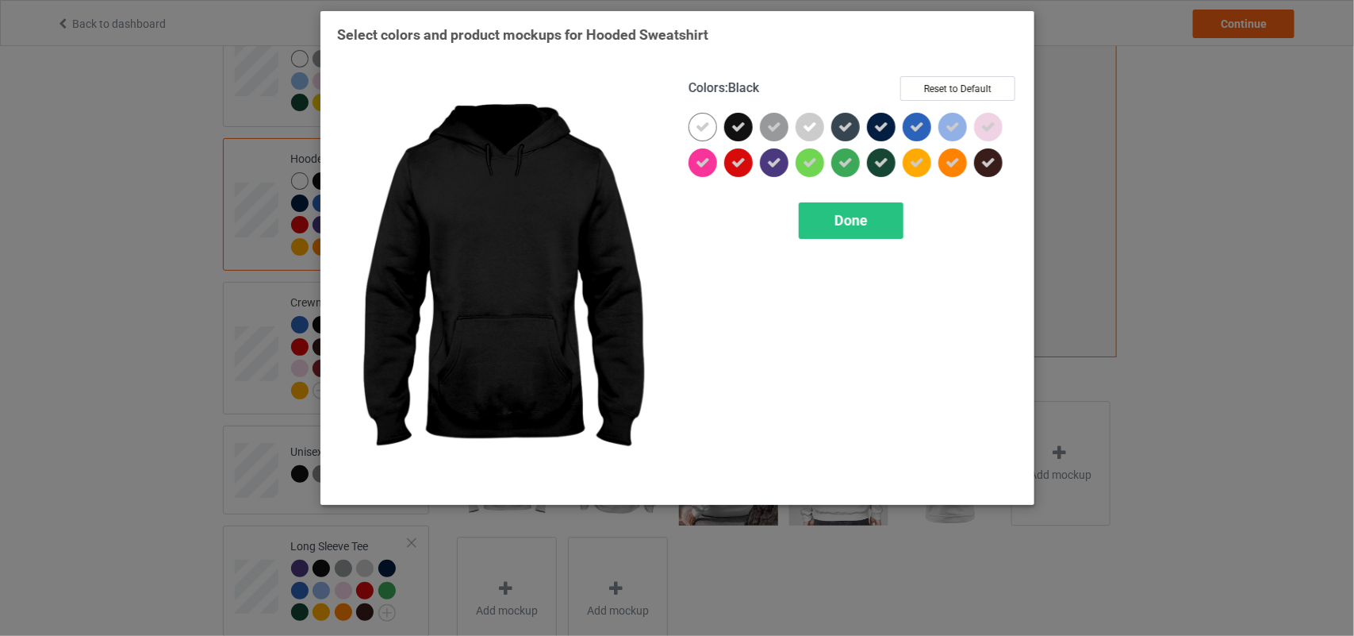
click at [739, 129] on icon at bounding box center [739, 127] width 14 height 14
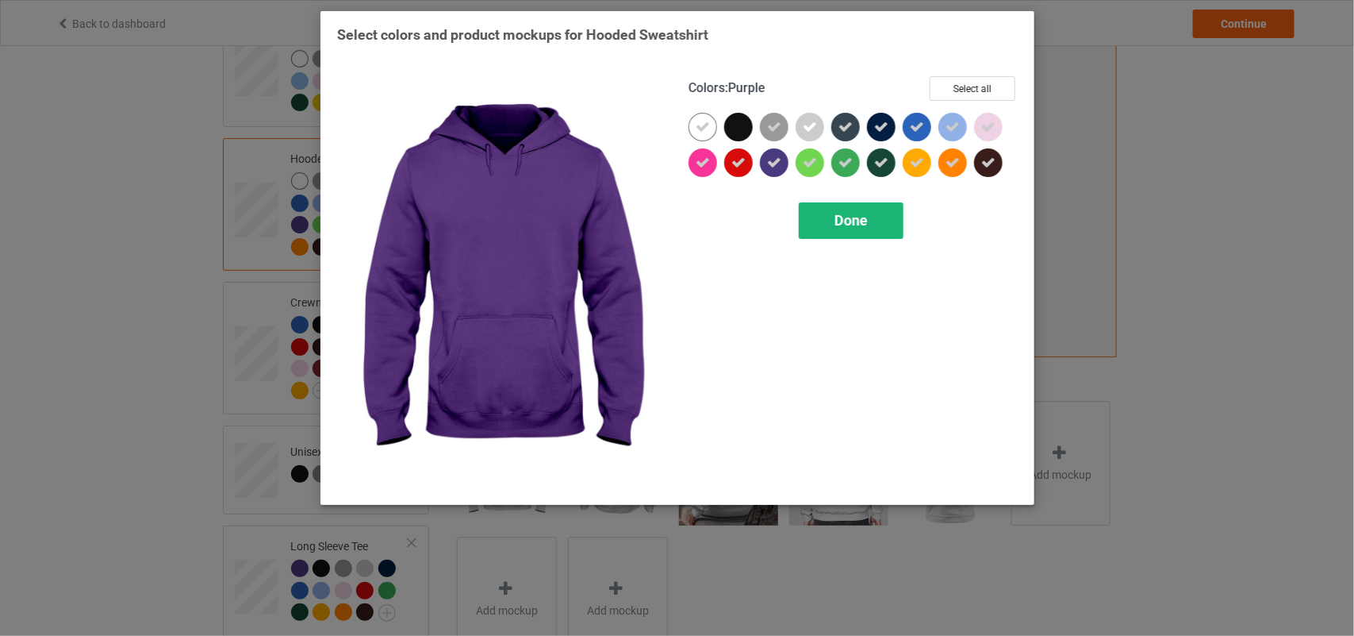
click at [838, 214] on span "Done" at bounding box center [851, 220] width 33 height 17
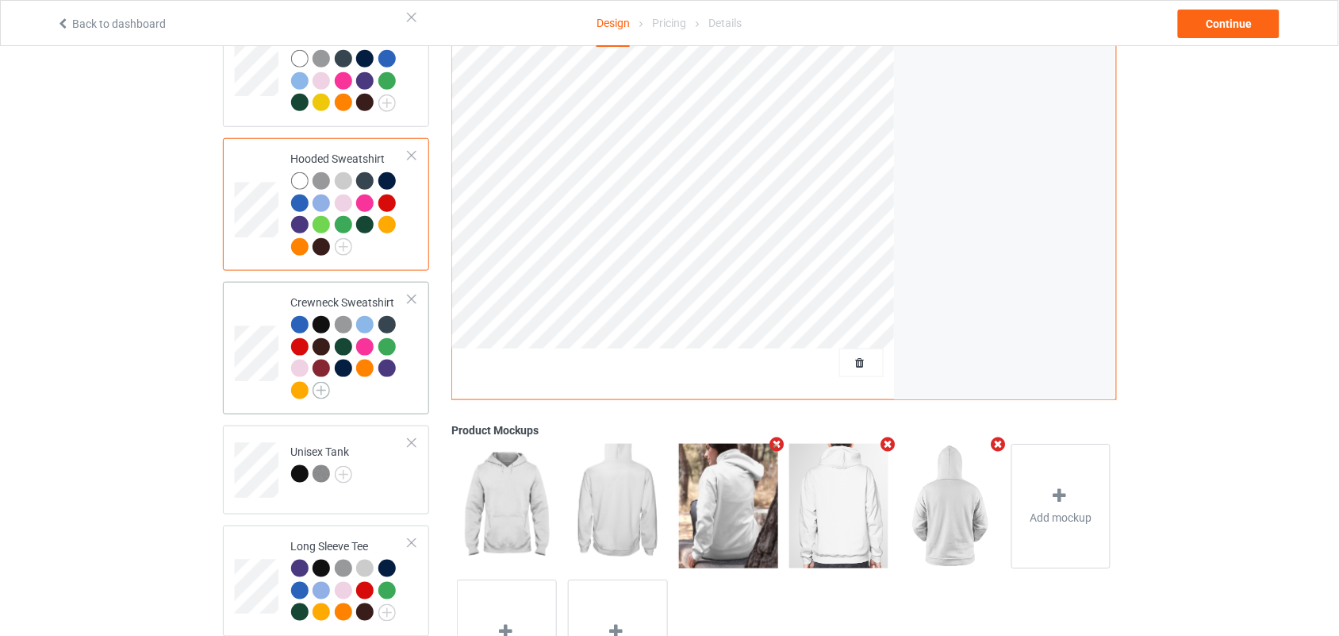
click at [321, 382] on img at bounding box center [321, 390] width 17 height 17
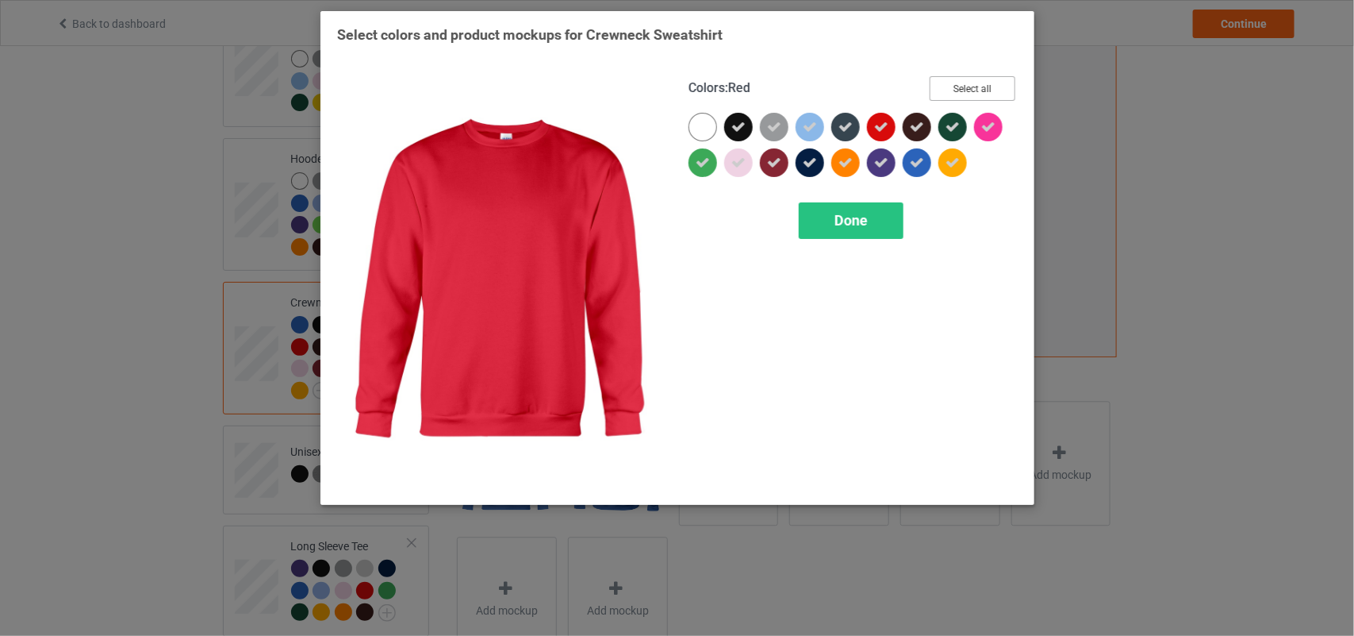
click at [969, 85] on button "Select all" at bounding box center [973, 88] width 86 height 25
click at [969, 85] on button "Reset to Default" at bounding box center [958, 88] width 115 height 25
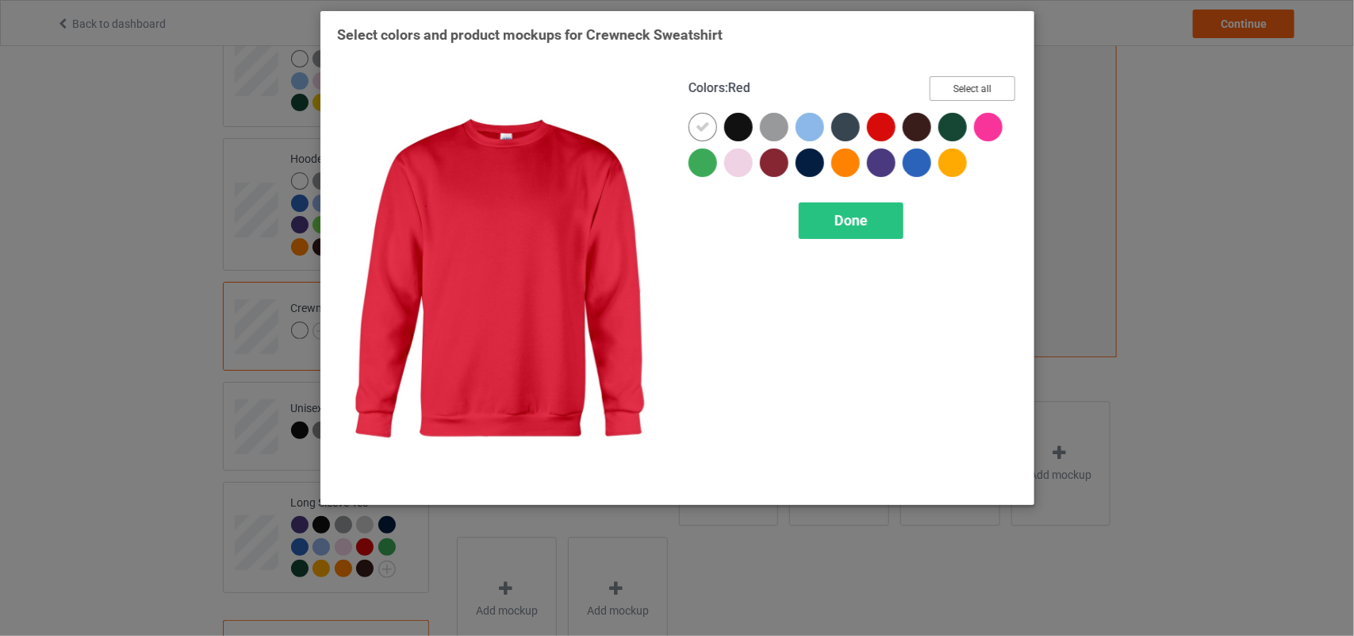
click at [969, 85] on button "Select all" at bounding box center [973, 88] width 86 height 25
click at [969, 85] on button "Reset to Default" at bounding box center [958, 88] width 115 height 25
click at [969, 85] on button "Select all" at bounding box center [973, 88] width 86 height 25
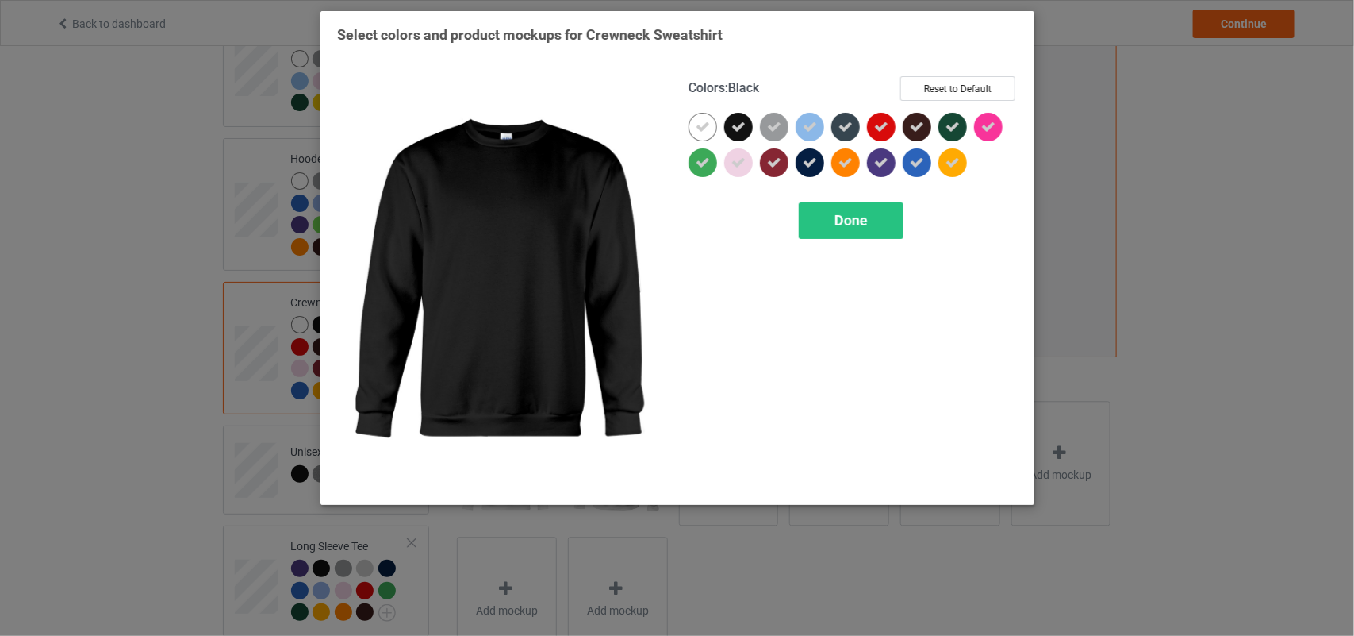
click at [730, 120] on div at bounding box center [738, 127] width 29 height 29
click at [879, 223] on div "Done" at bounding box center [851, 220] width 105 height 37
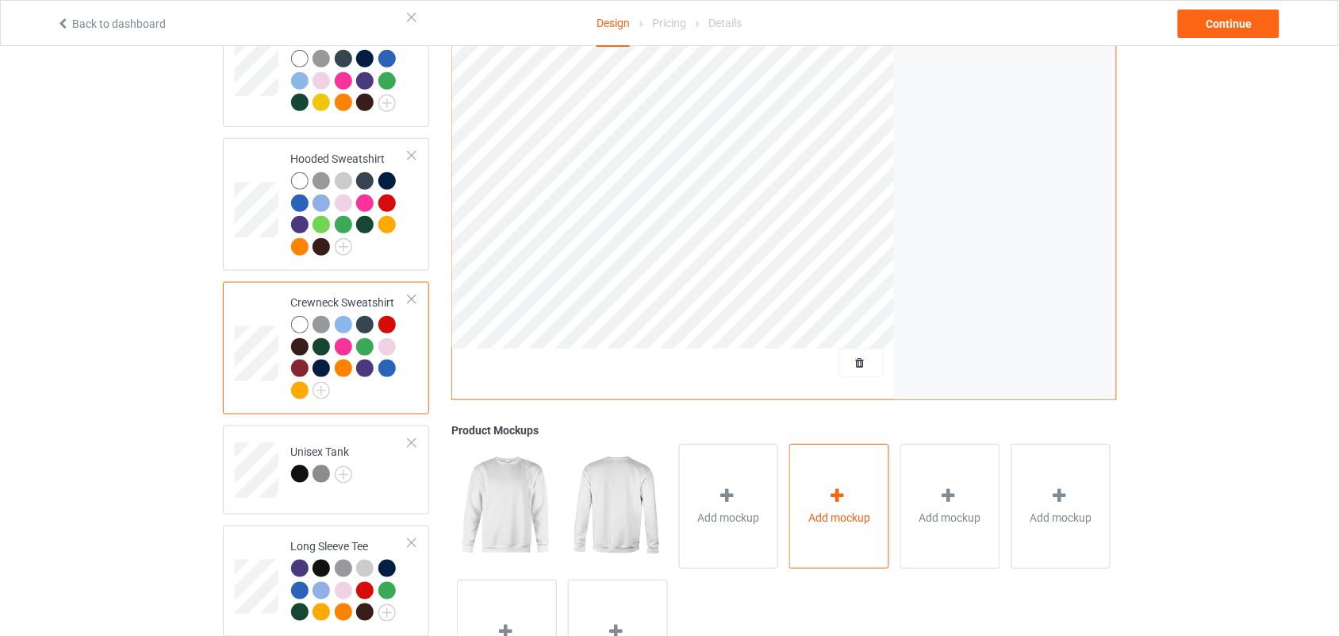
click at [828, 487] on icon at bounding box center [838, 495] width 20 height 17
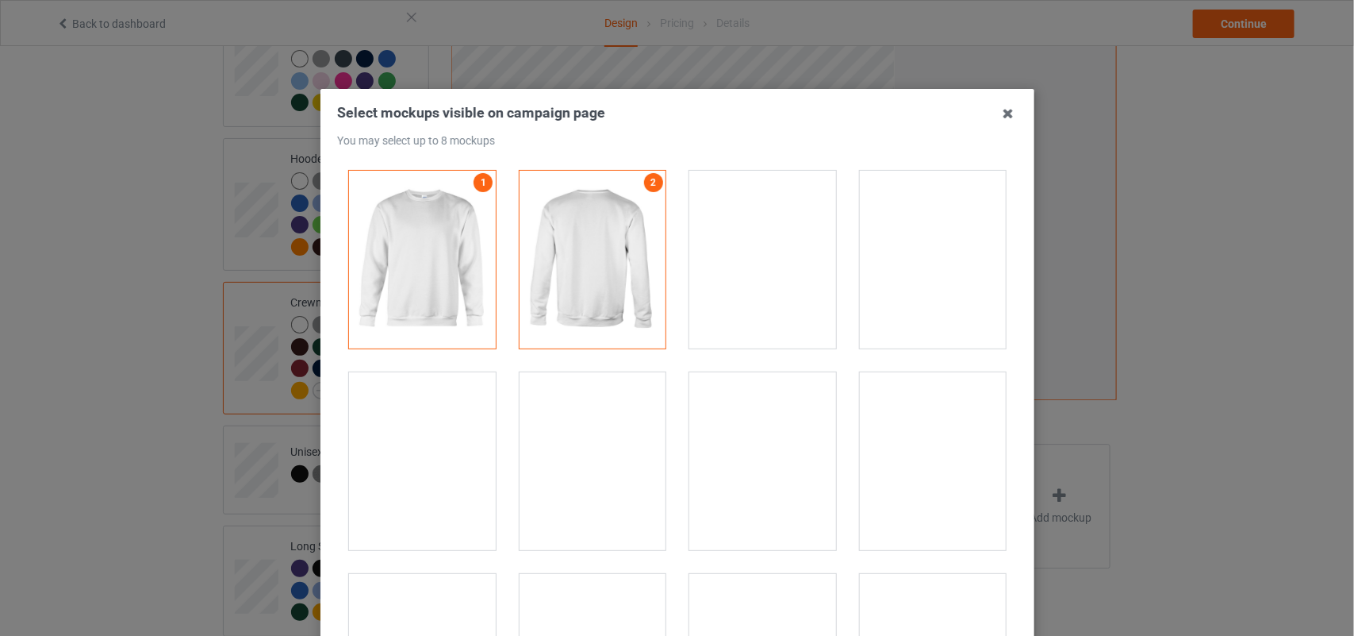
click at [940, 413] on div at bounding box center [932, 461] width 147 height 178
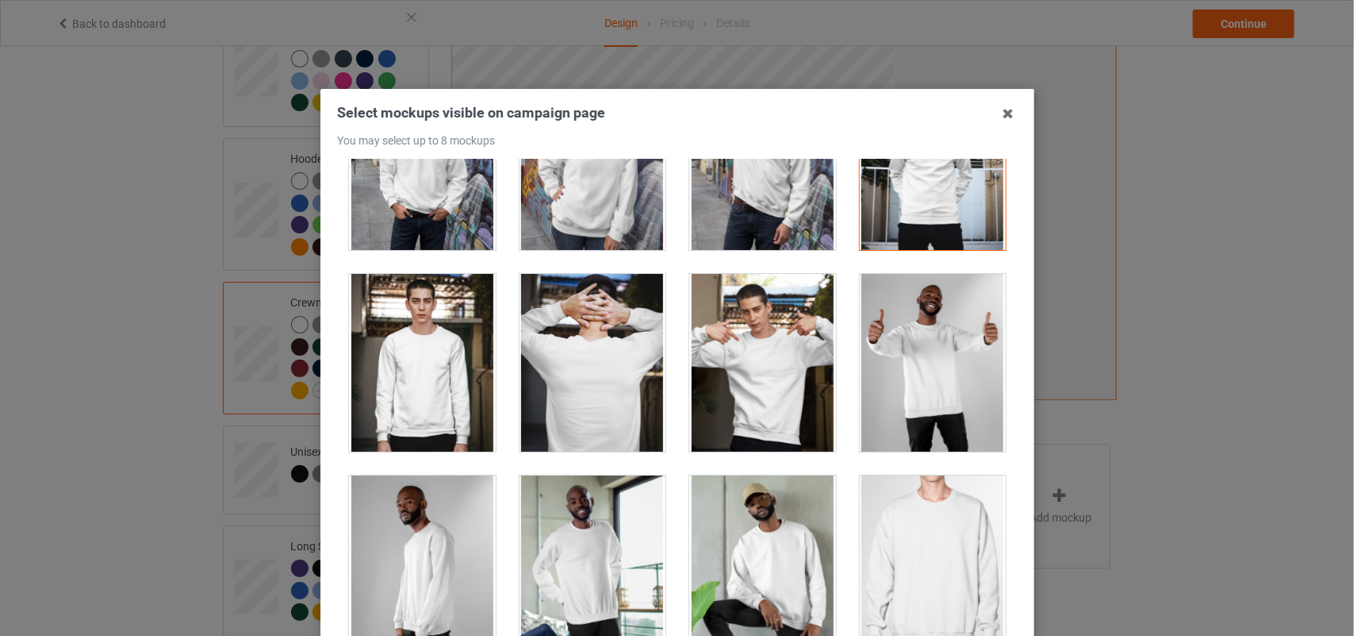
scroll to position [316, 0]
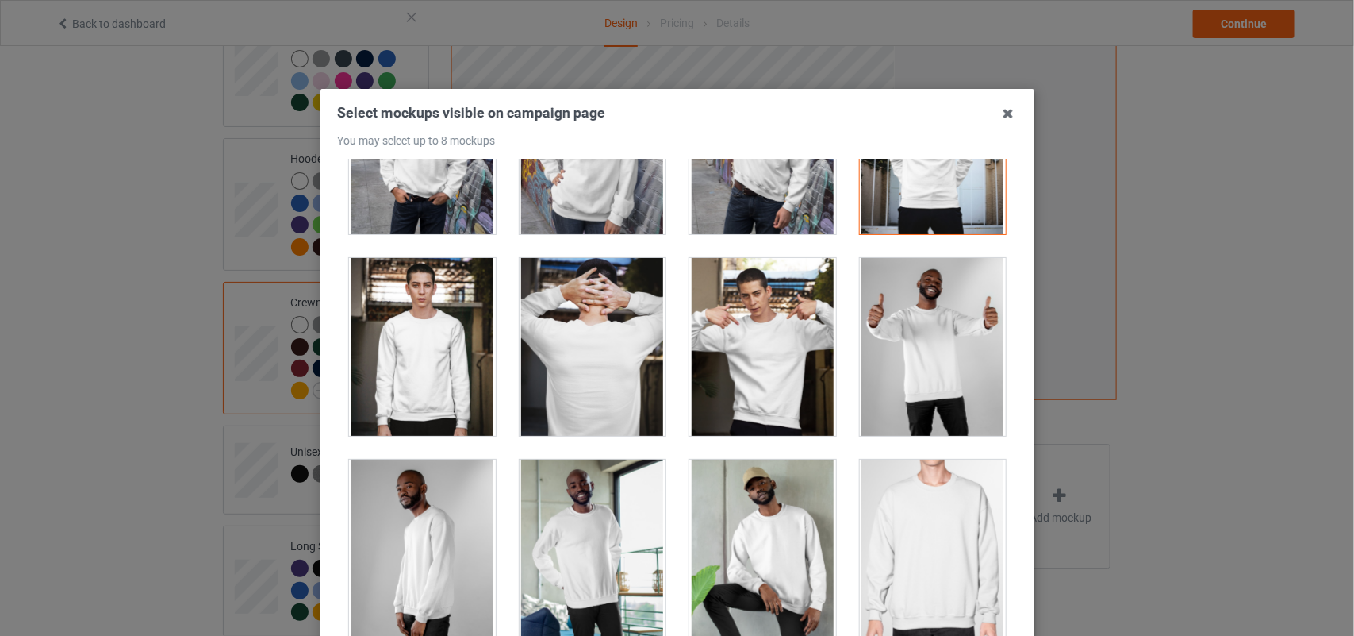
click at [568, 302] on div at bounding box center [592, 347] width 147 height 178
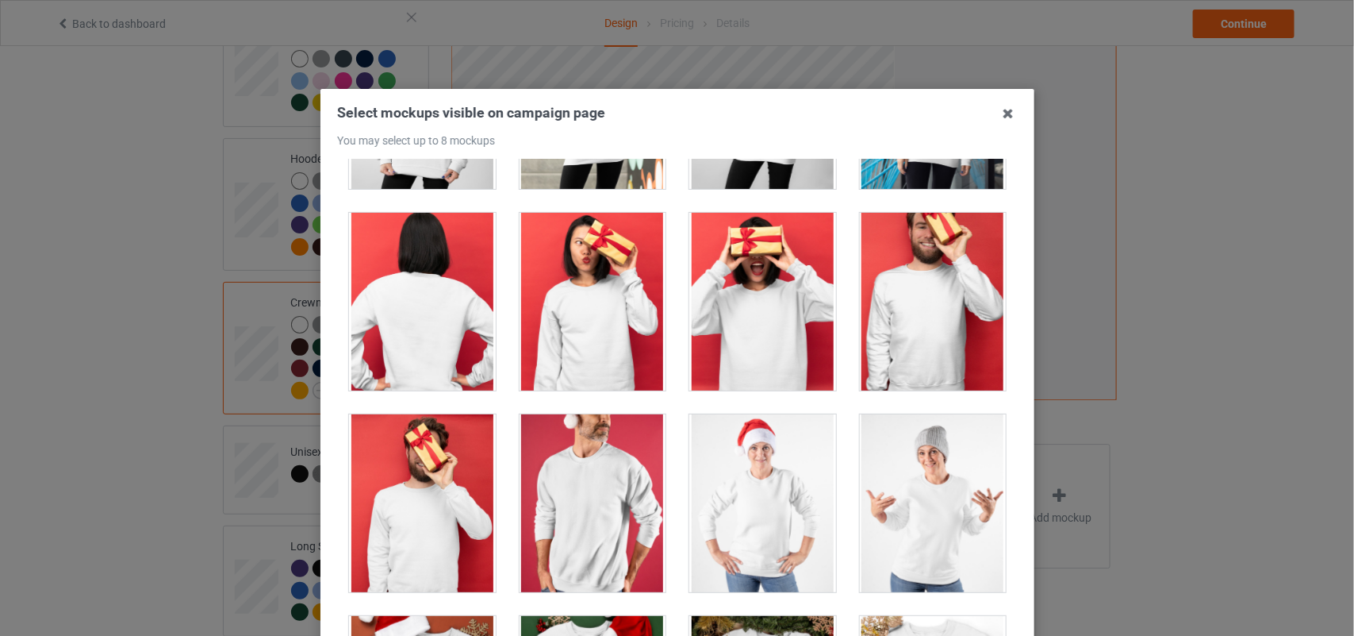
scroll to position [1390, 0]
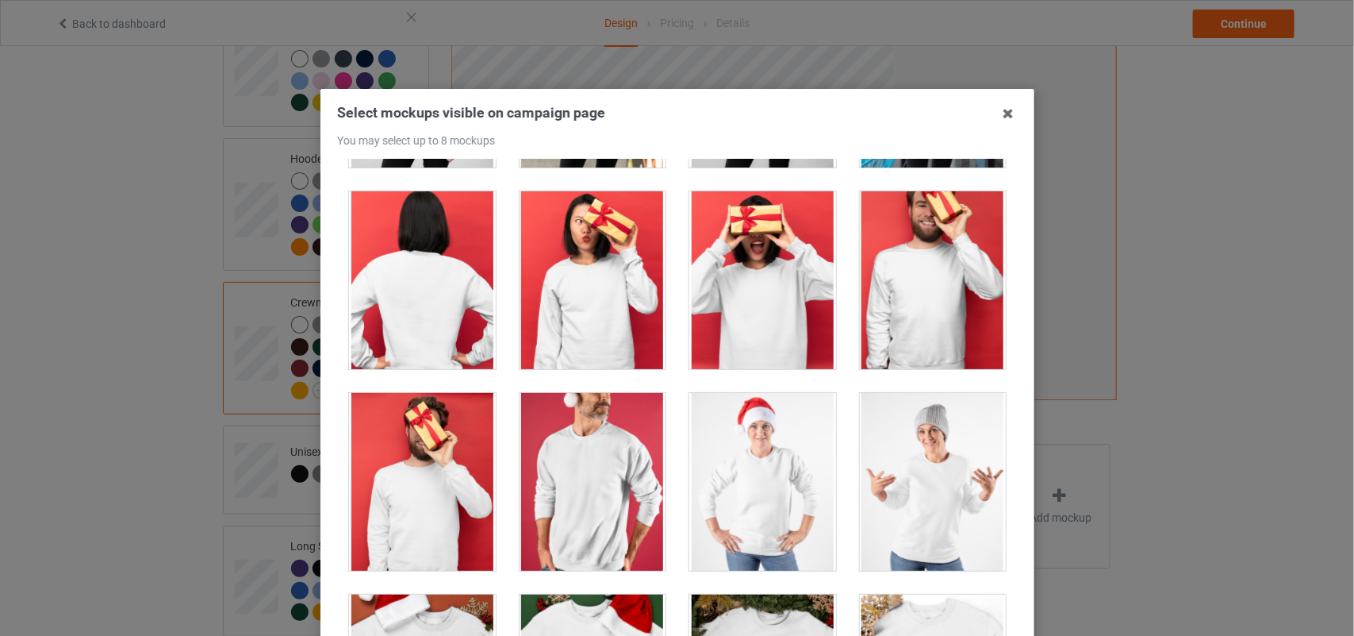
click at [385, 290] on div at bounding box center [422, 280] width 147 height 178
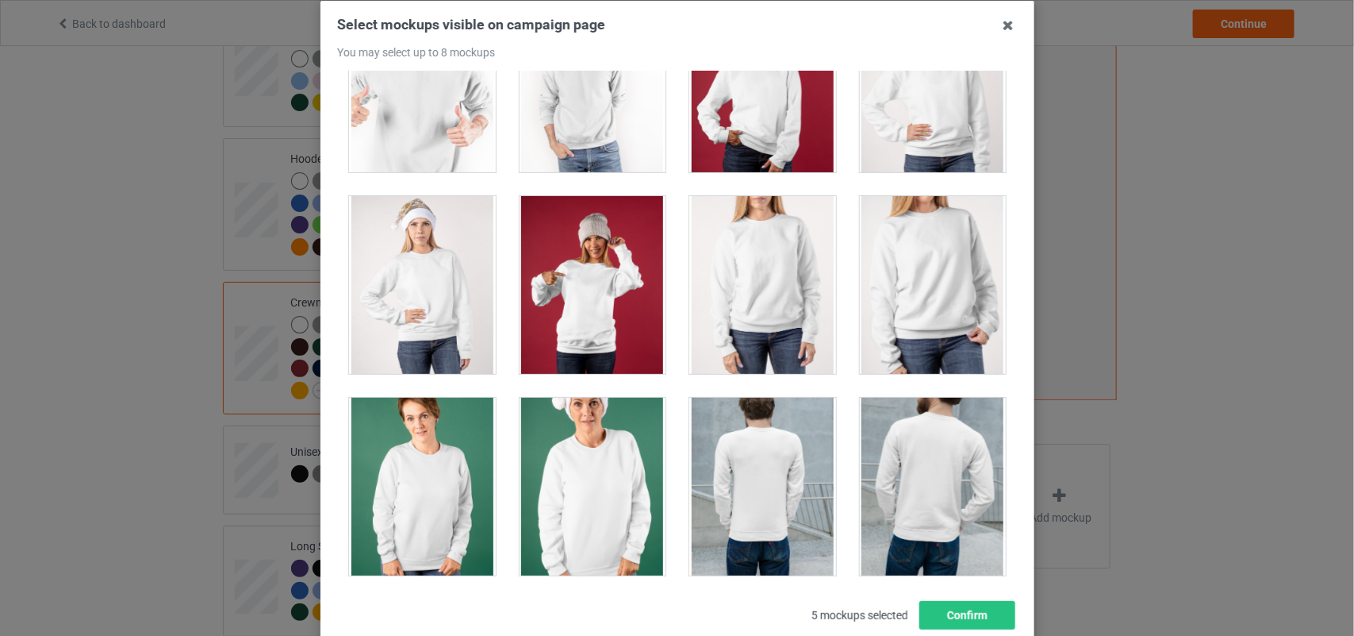
scroll to position [193, 0]
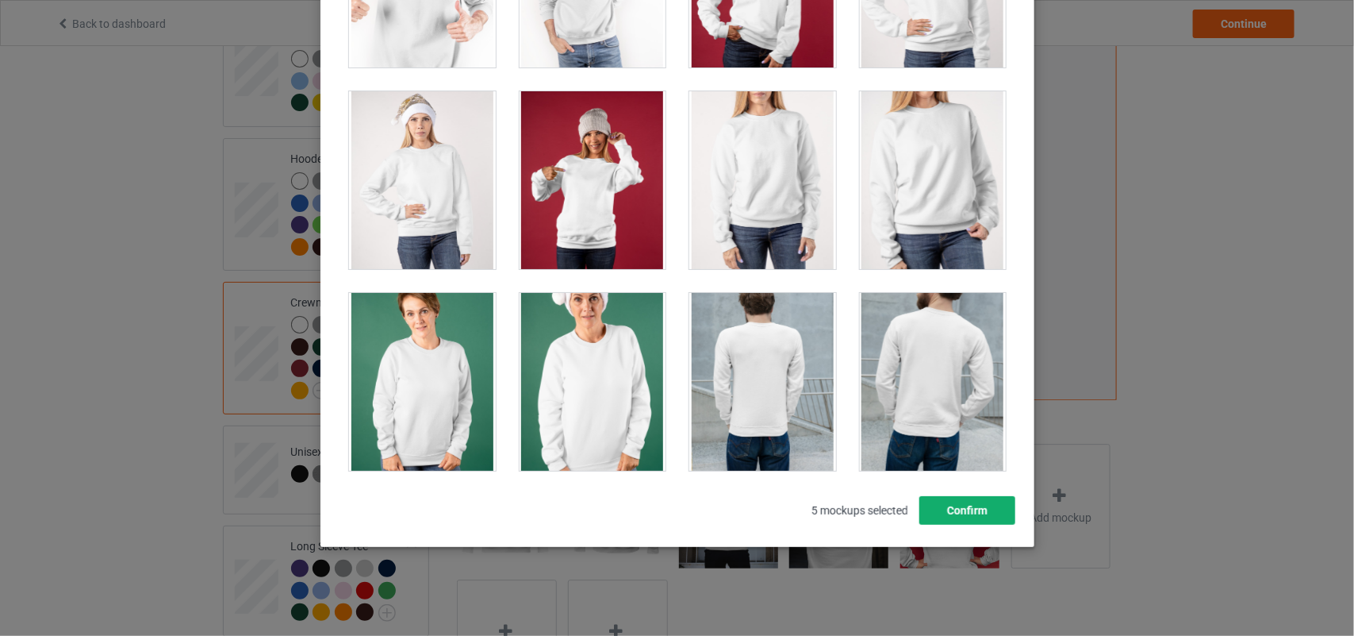
click at [988, 516] on button "Confirm" at bounding box center [967, 510] width 96 height 29
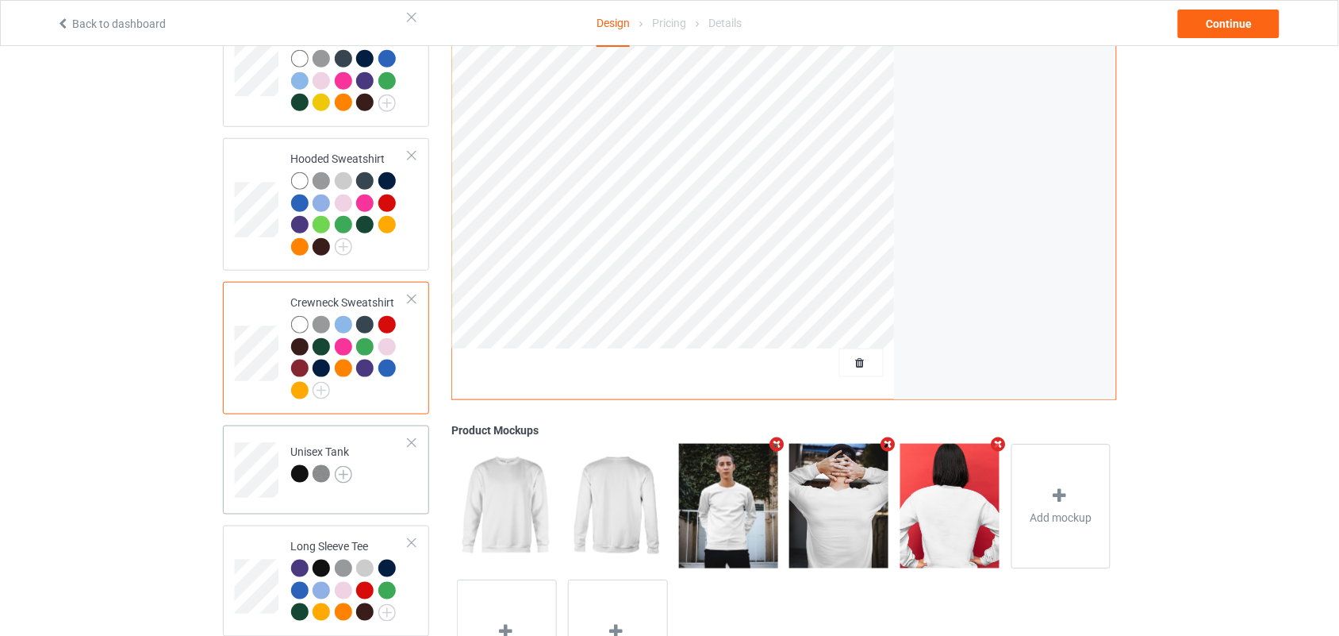
click at [338, 466] on img at bounding box center [343, 474] width 17 height 17
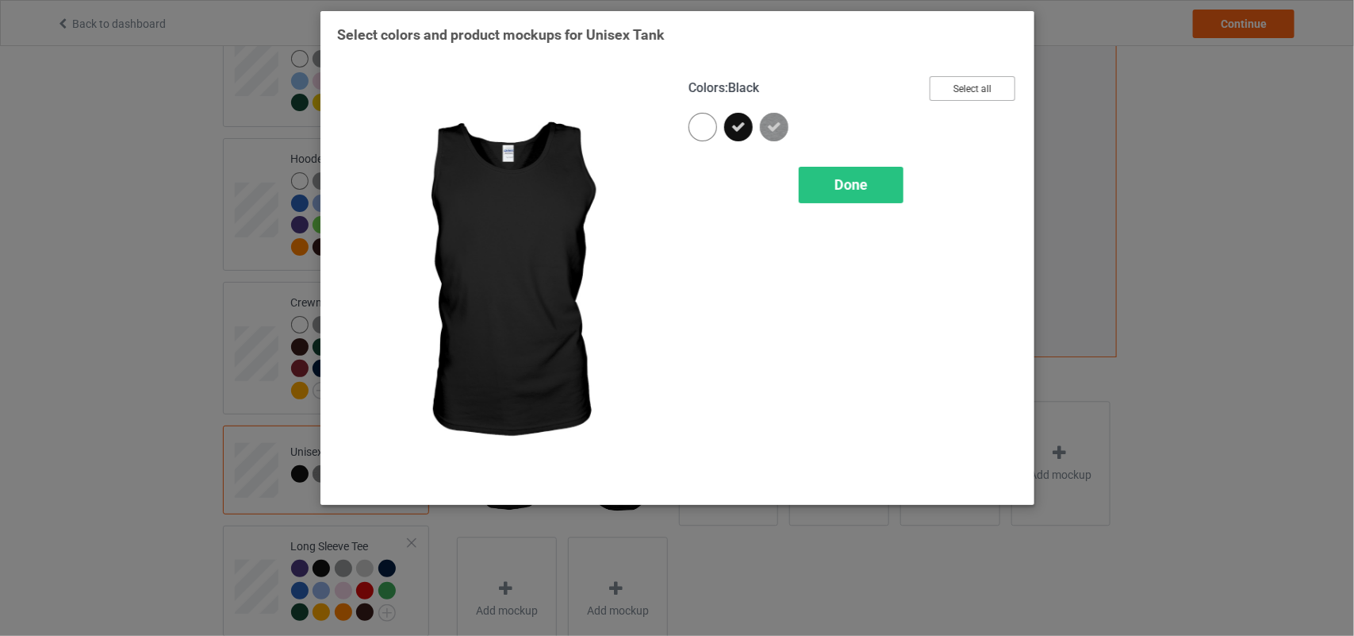
click at [950, 90] on button "Select all" at bounding box center [973, 88] width 86 height 25
click at [847, 171] on div "Done" at bounding box center [851, 185] width 105 height 37
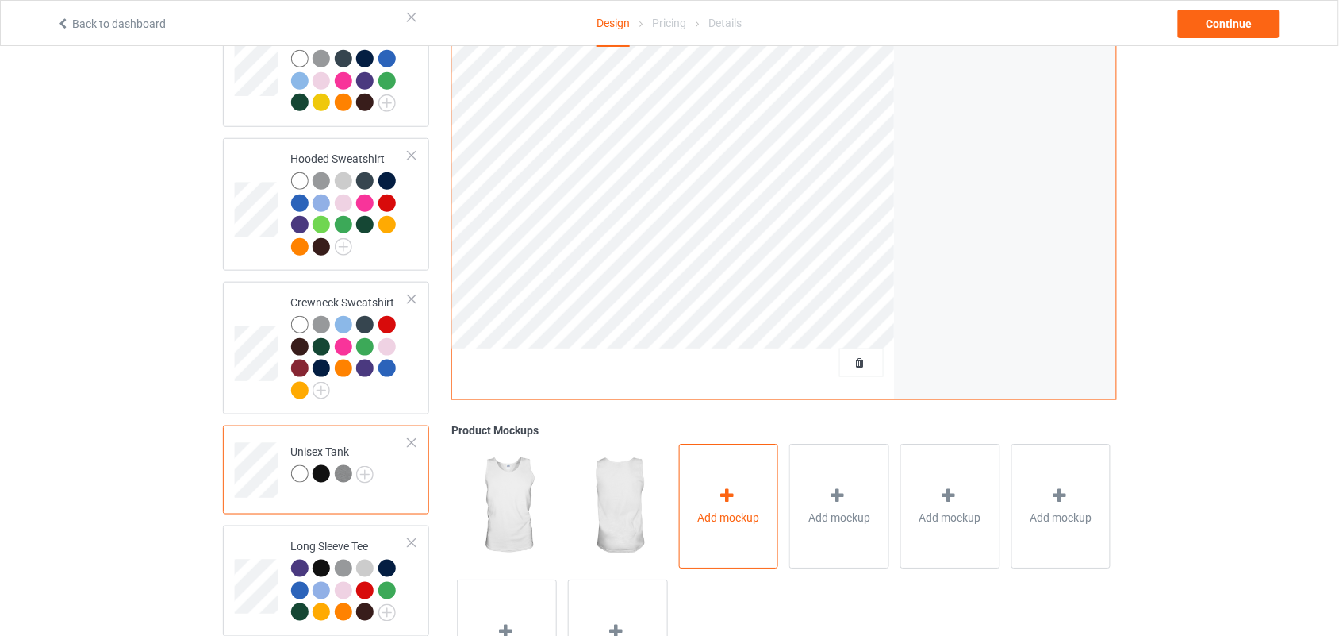
click at [740, 522] on div "Add mockup" at bounding box center [729, 506] width 100 height 125
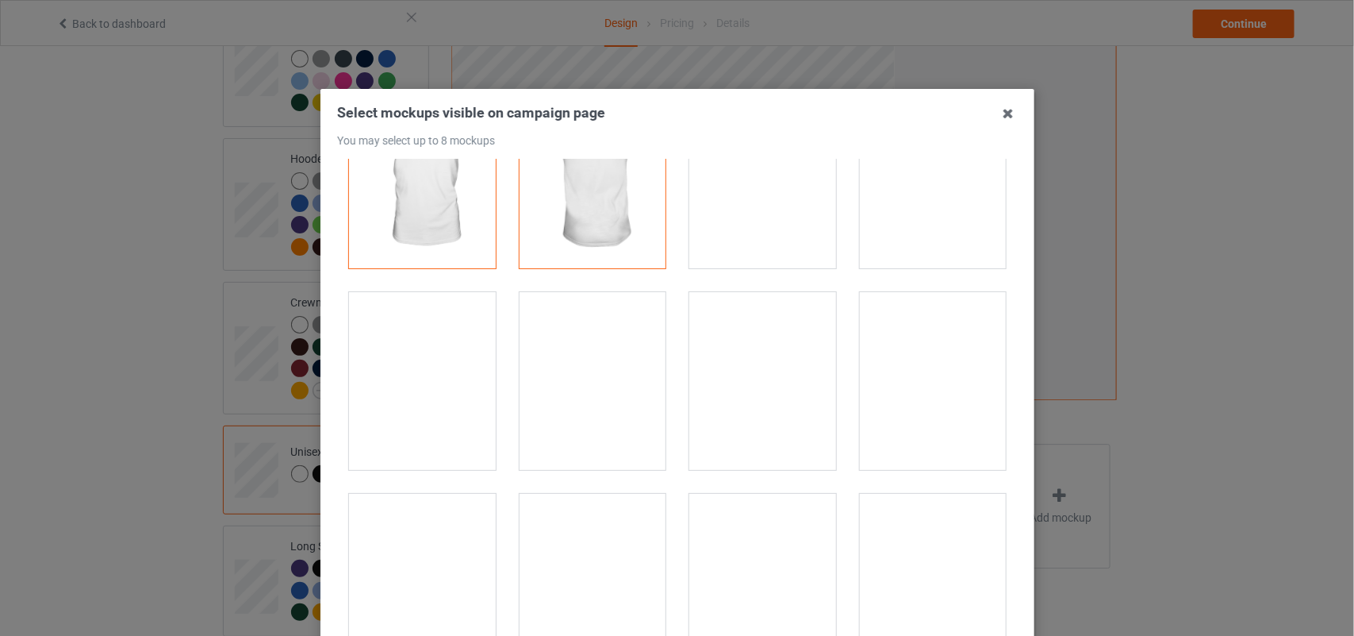
scroll to position [100, 0]
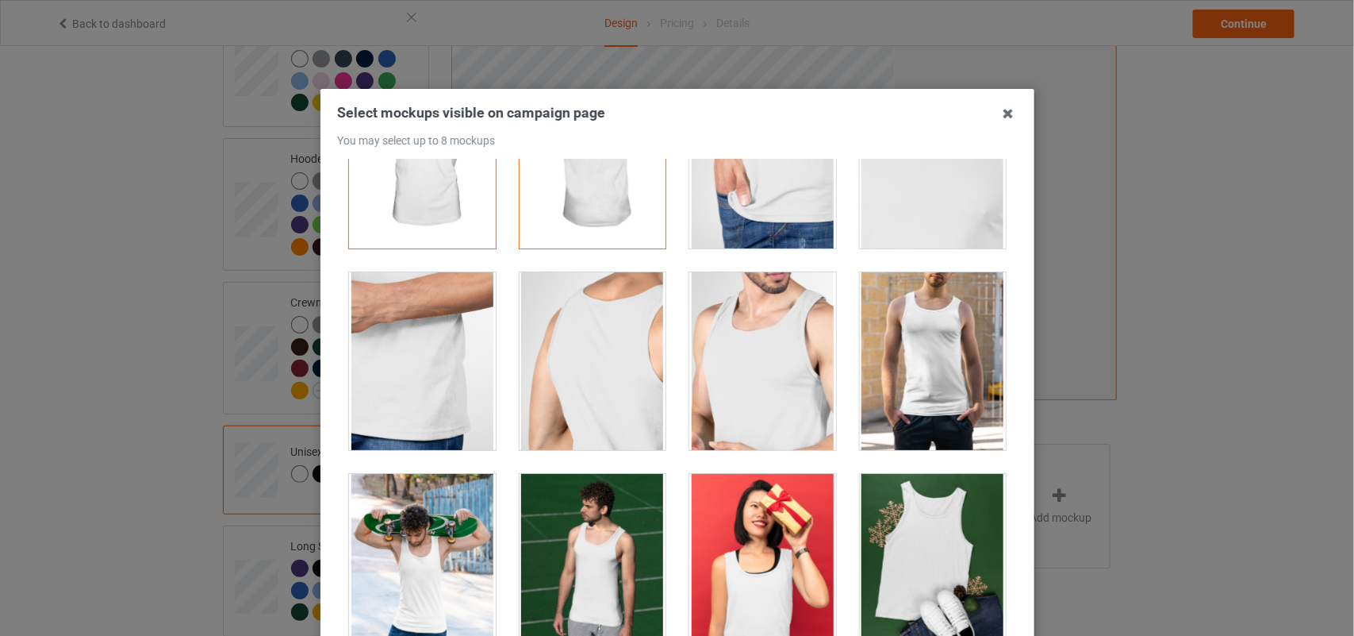
click at [553, 395] on div at bounding box center [592, 361] width 147 height 178
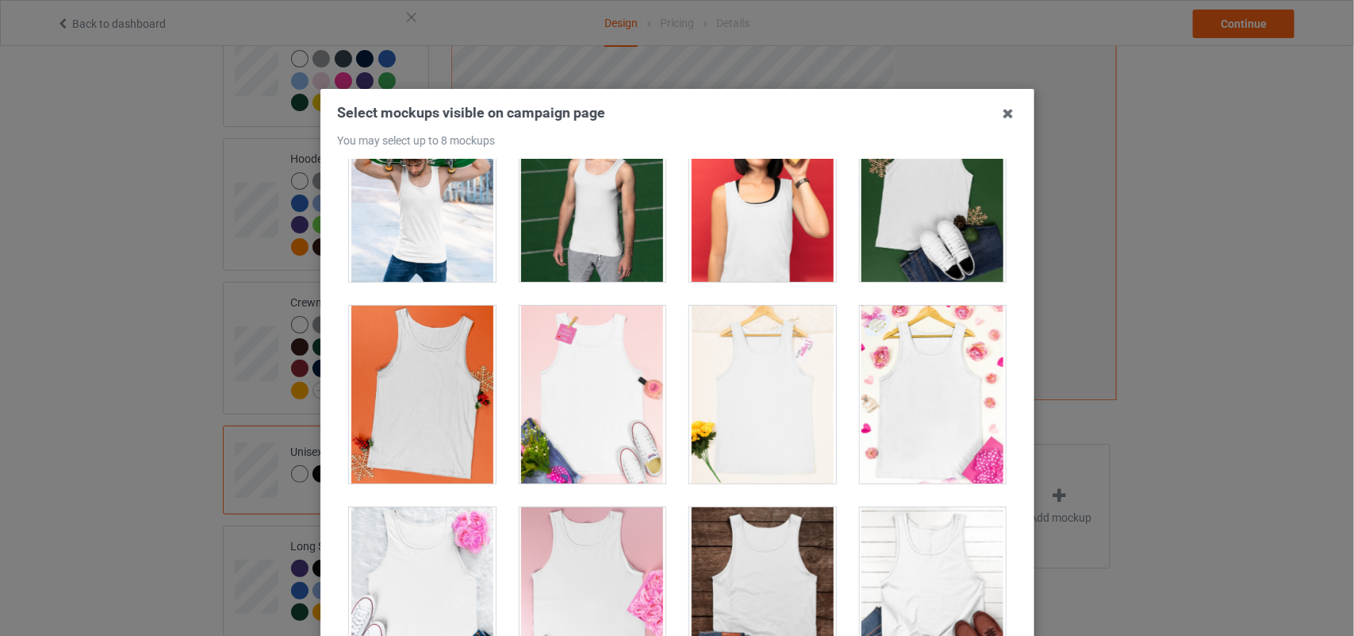
click at [440, 354] on div at bounding box center [422, 394] width 147 height 178
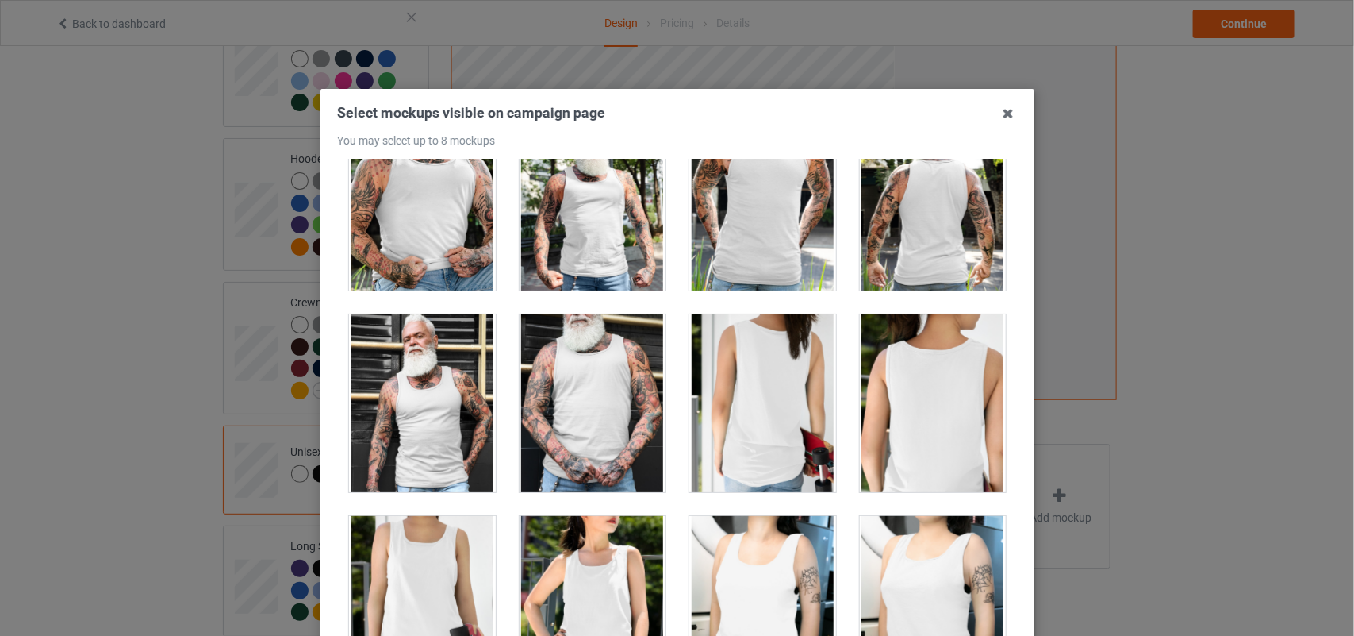
scroll to position [1276, 0]
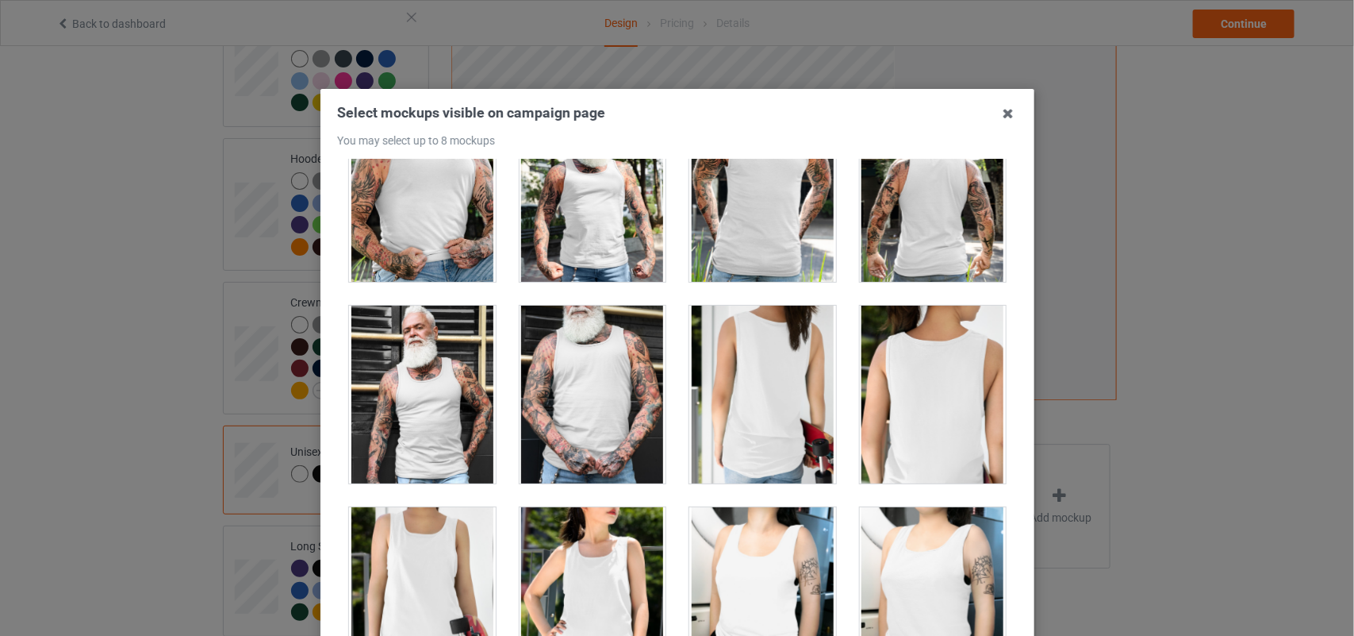
click at [723, 374] on div at bounding box center [763, 394] width 147 height 178
click at [909, 250] on div at bounding box center [932, 193] width 147 height 178
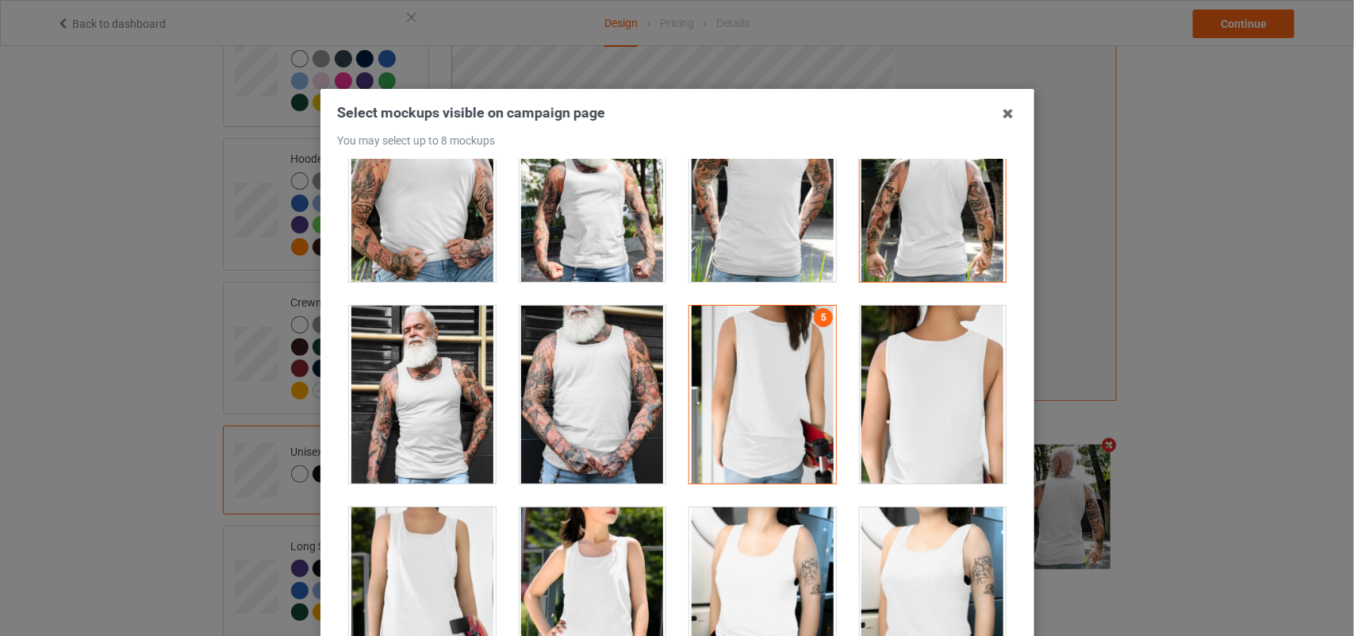
click at [905, 402] on div at bounding box center [932, 394] width 147 height 178
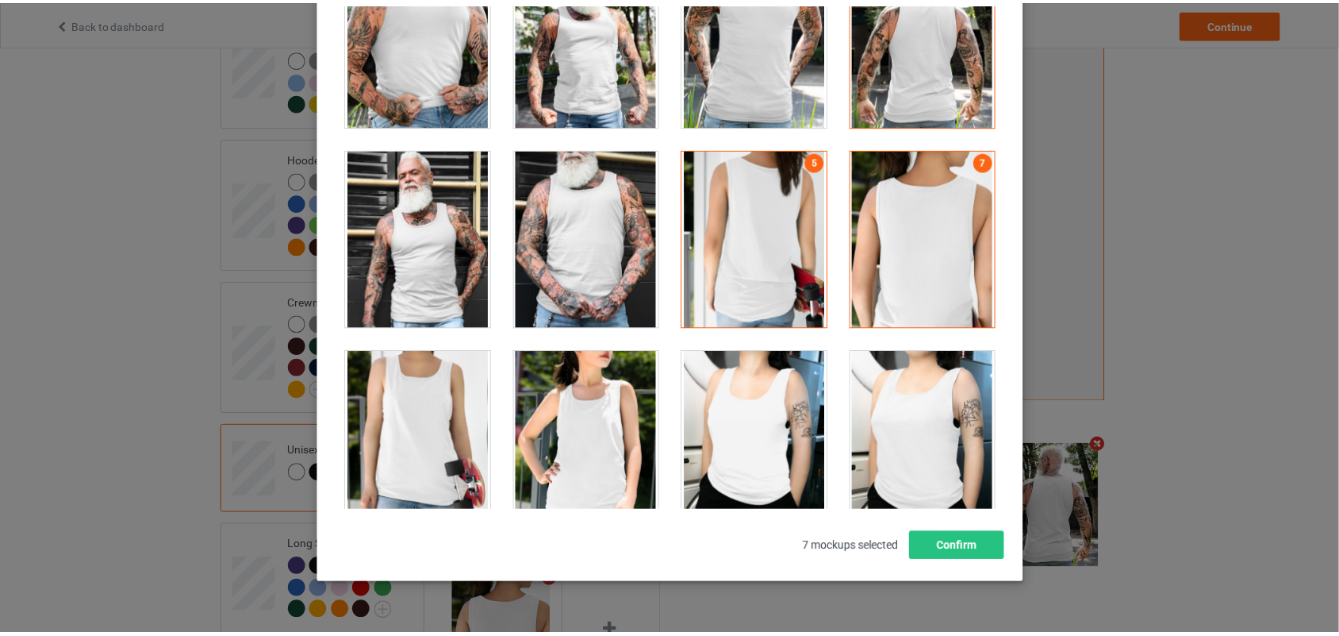
scroll to position [193, 0]
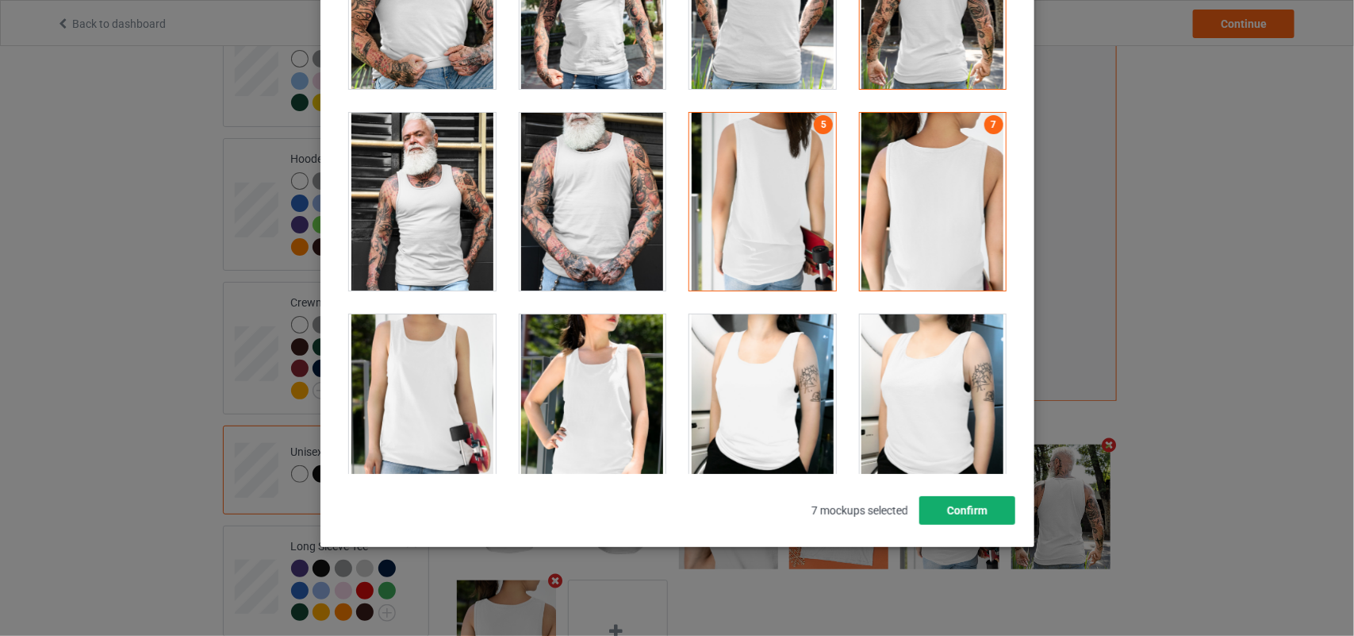
click at [957, 513] on button "Confirm" at bounding box center [967, 510] width 96 height 29
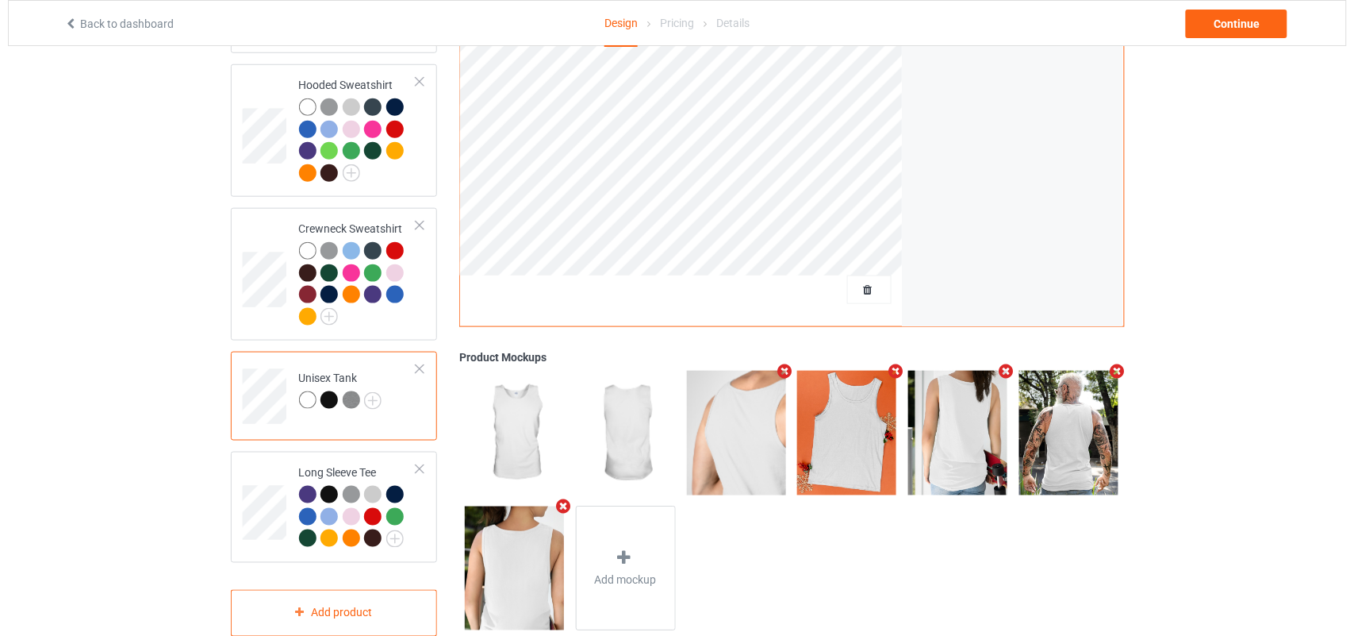
scroll to position [419, 0]
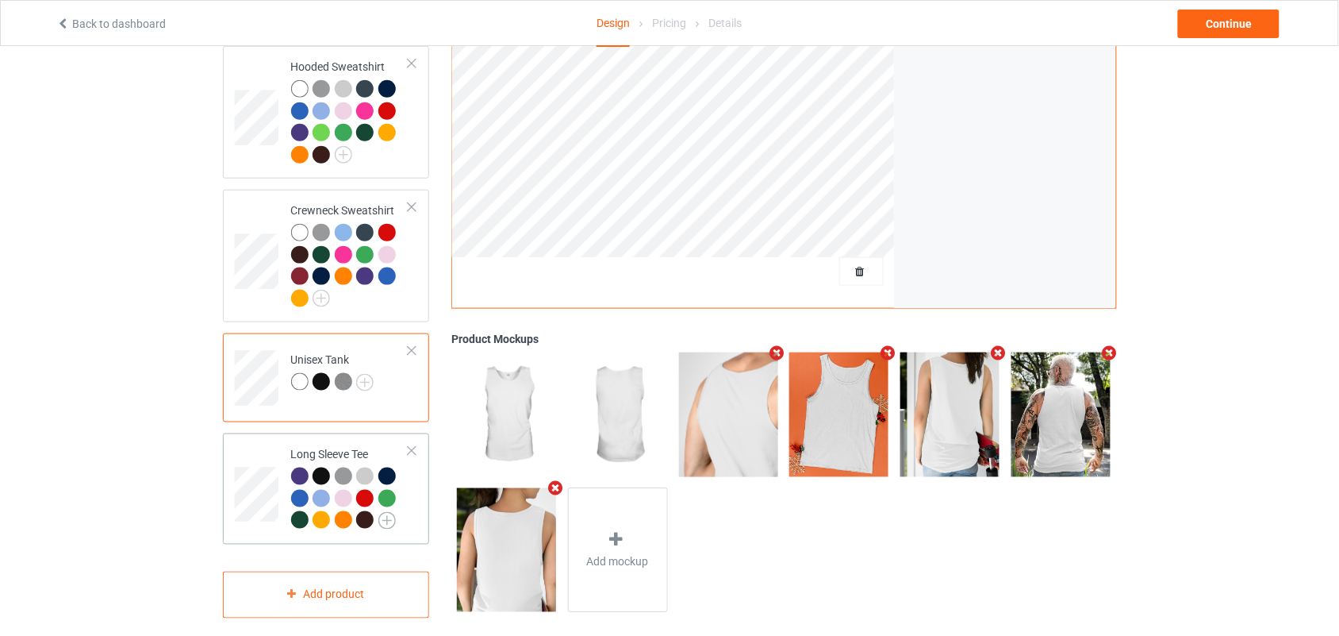
click at [391, 512] on img at bounding box center [386, 520] width 17 height 17
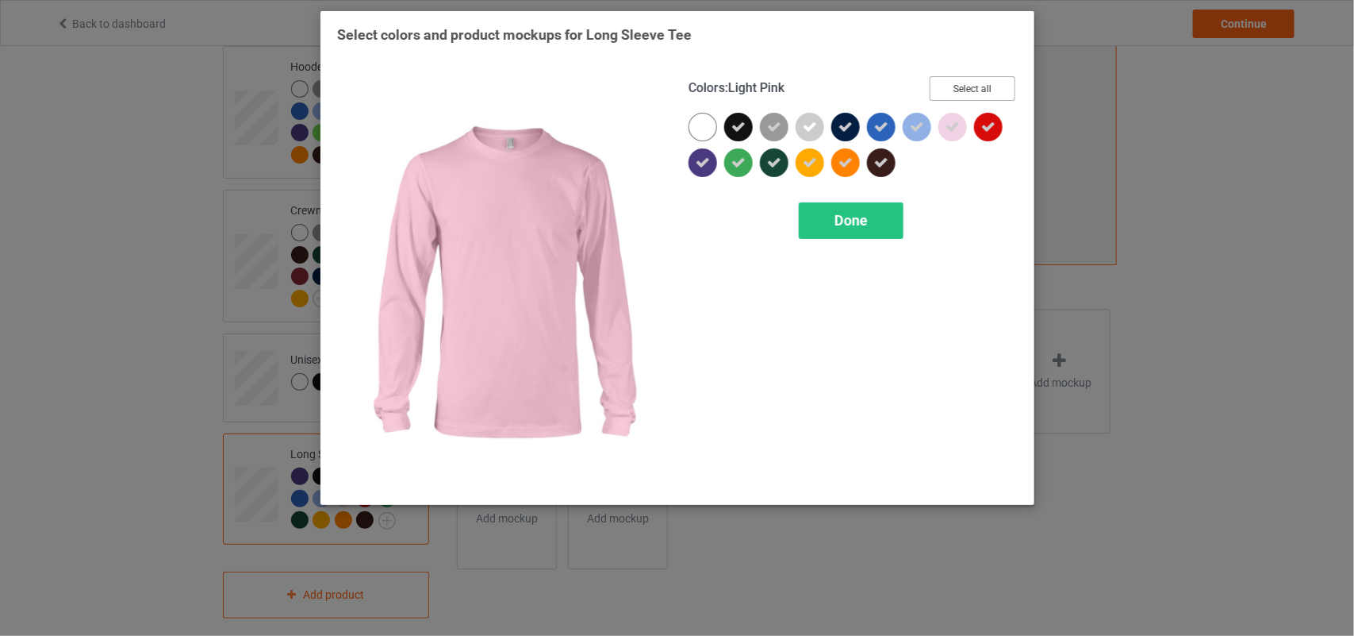
click at [963, 85] on button "Select all" at bounding box center [973, 88] width 86 height 25
click at [963, 85] on button "Reset to Default" at bounding box center [958, 88] width 115 height 25
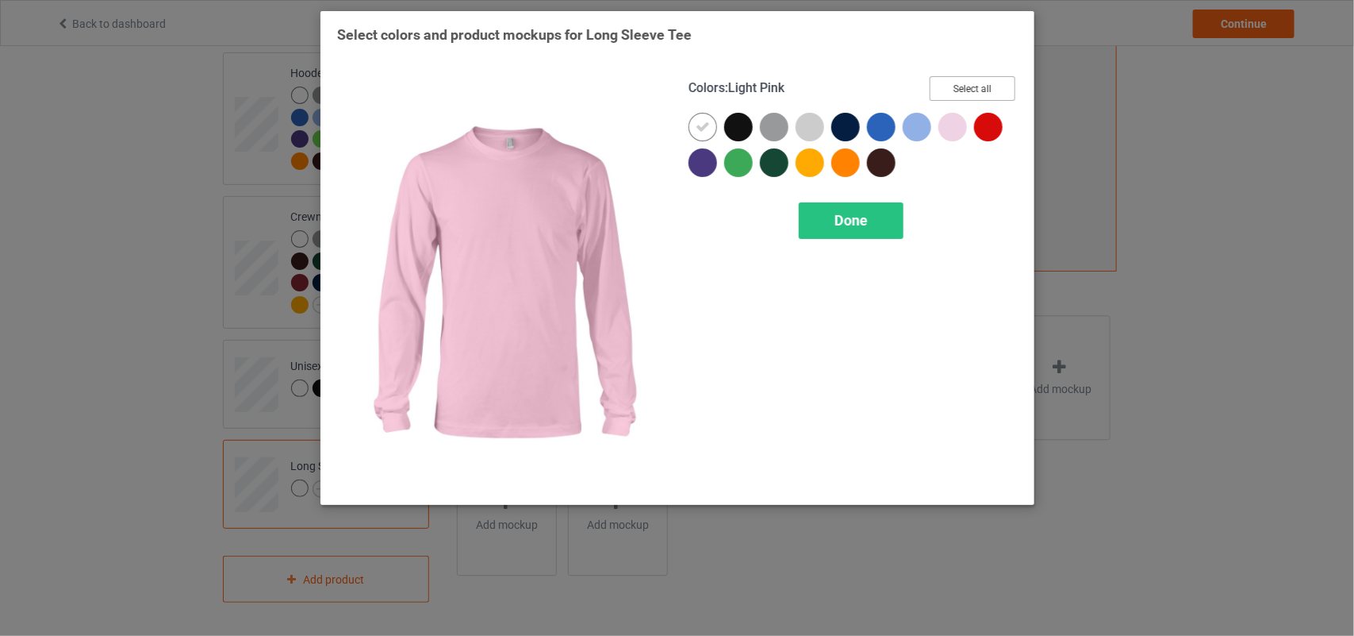
scroll to position [398, 0]
click at [963, 84] on button "Select all" at bounding box center [973, 88] width 86 height 25
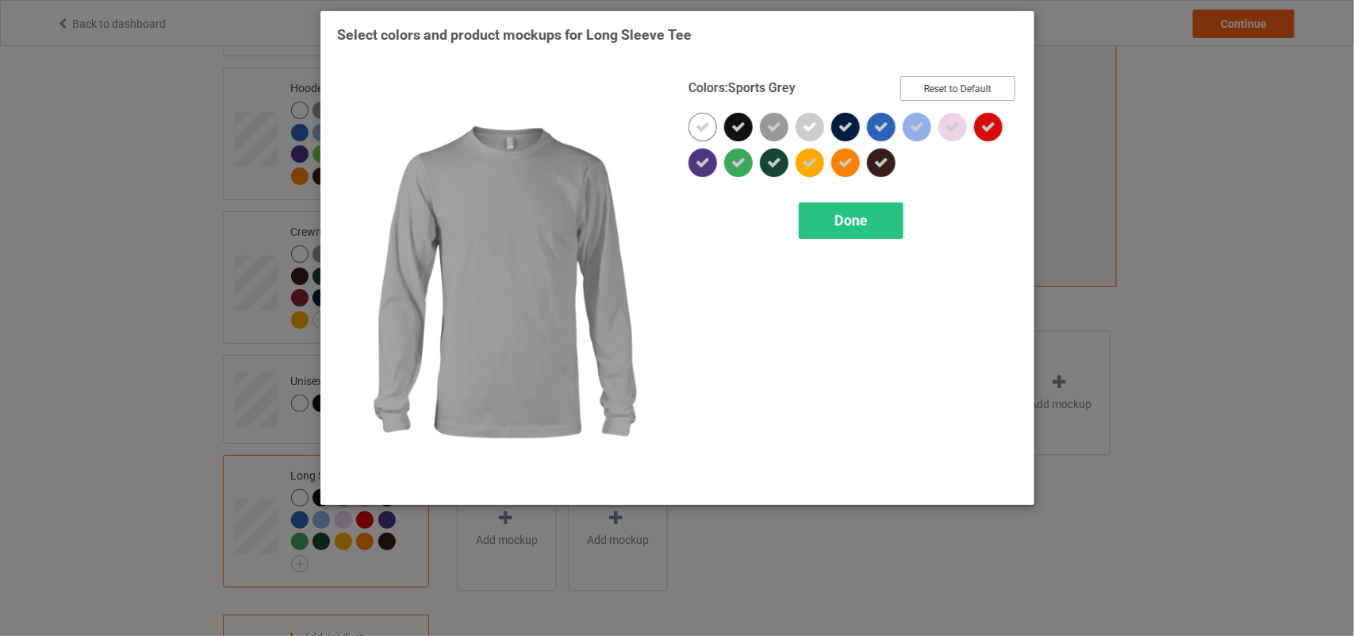
scroll to position [419, 0]
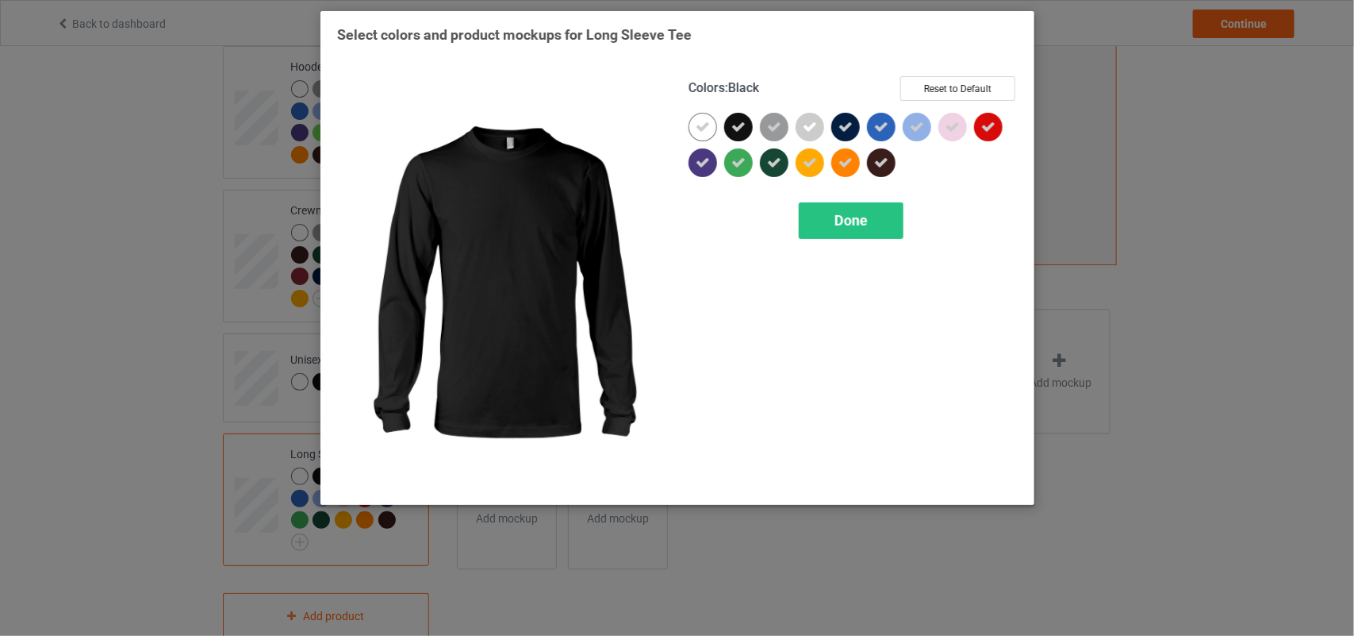
click at [744, 120] on icon at bounding box center [739, 127] width 14 height 14
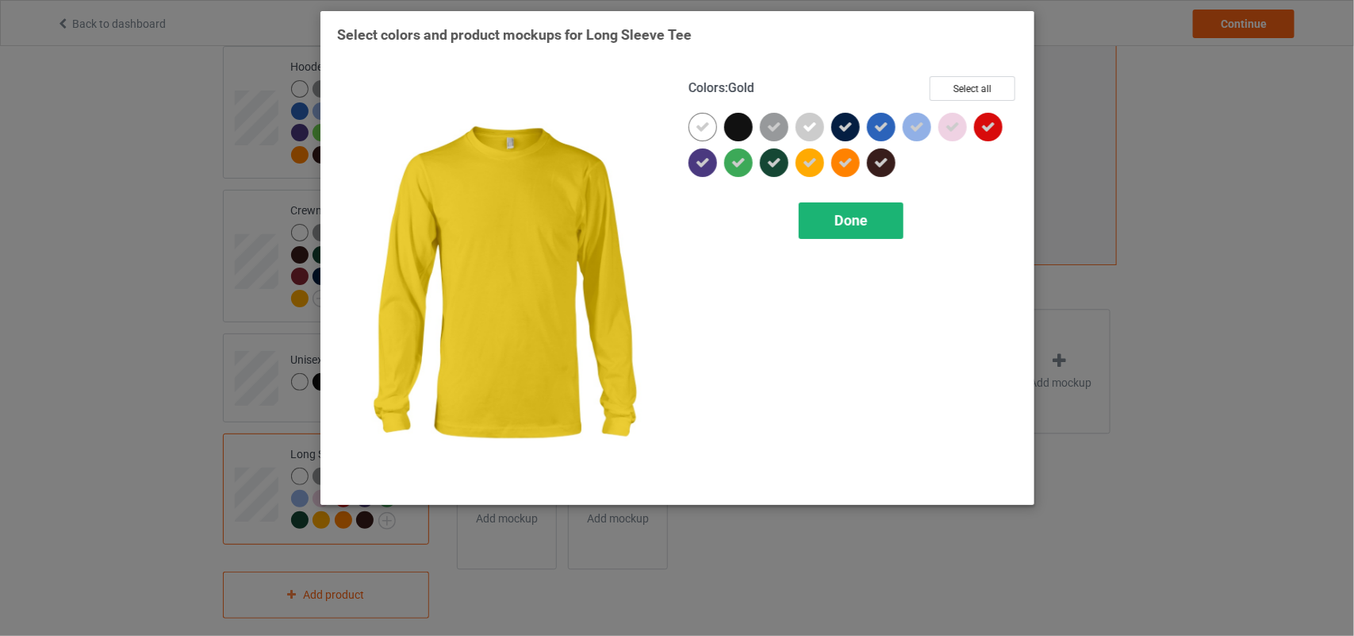
click at [830, 220] on div "Done" at bounding box center [851, 220] width 105 height 37
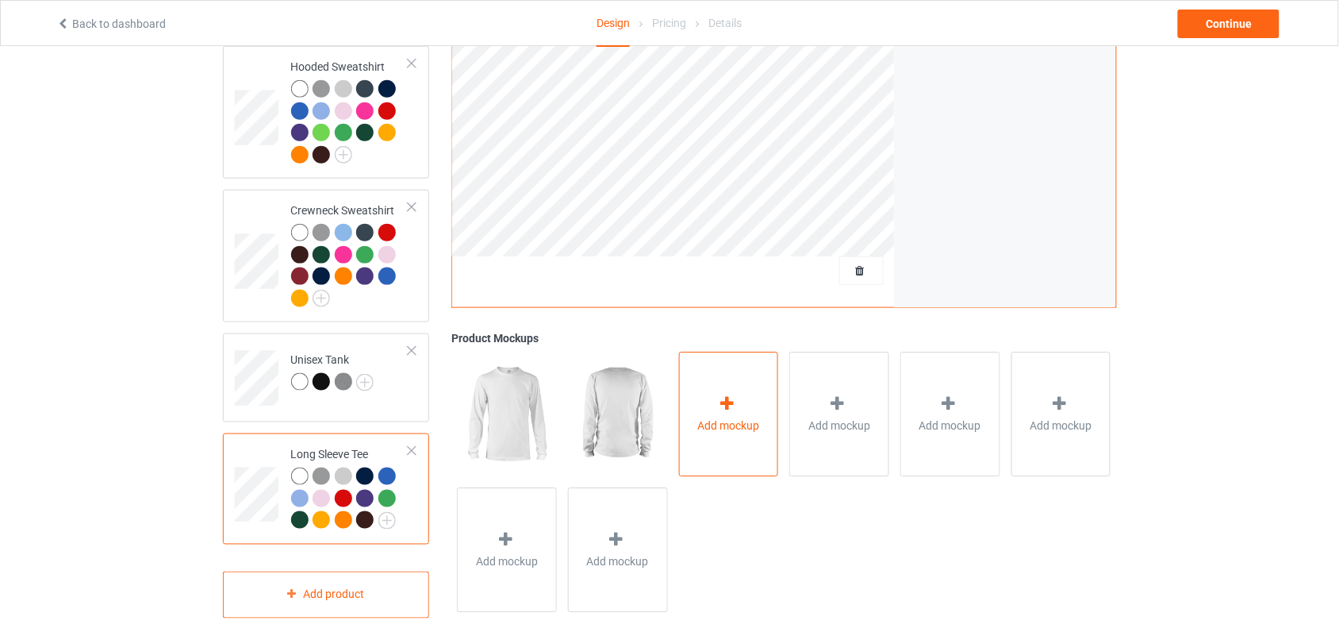
click at [747, 386] on div "Add mockup" at bounding box center [729, 414] width 100 height 125
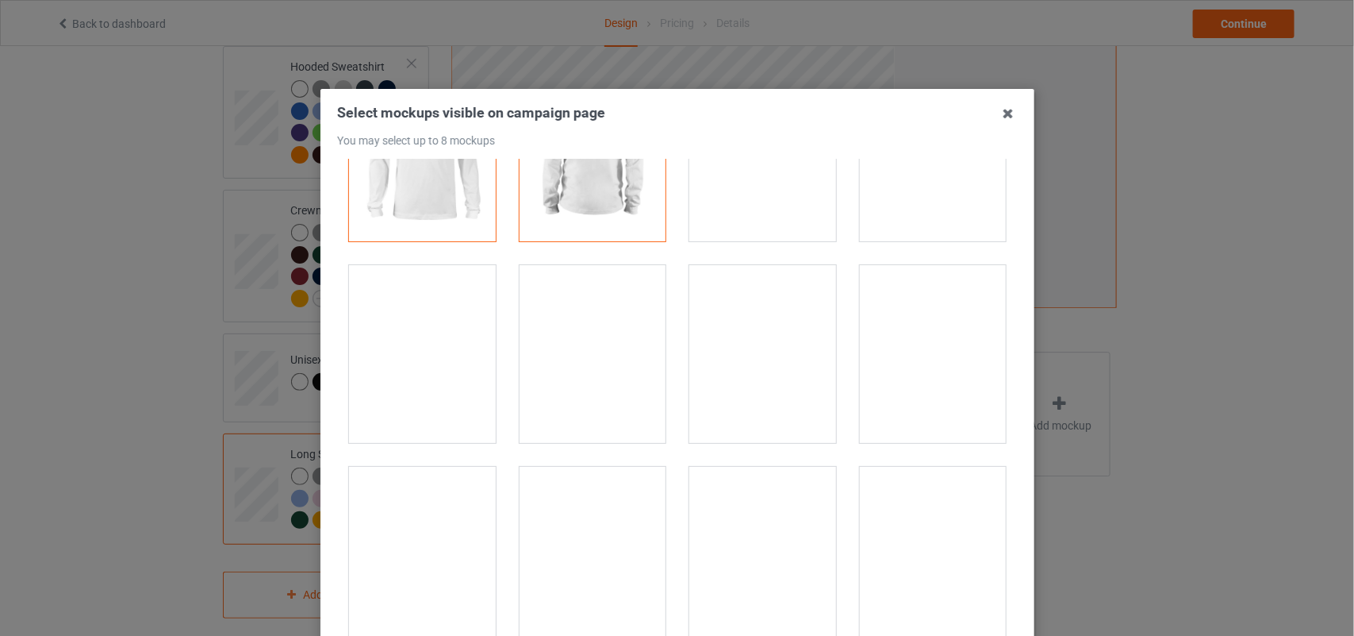
scroll to position [108, 0]
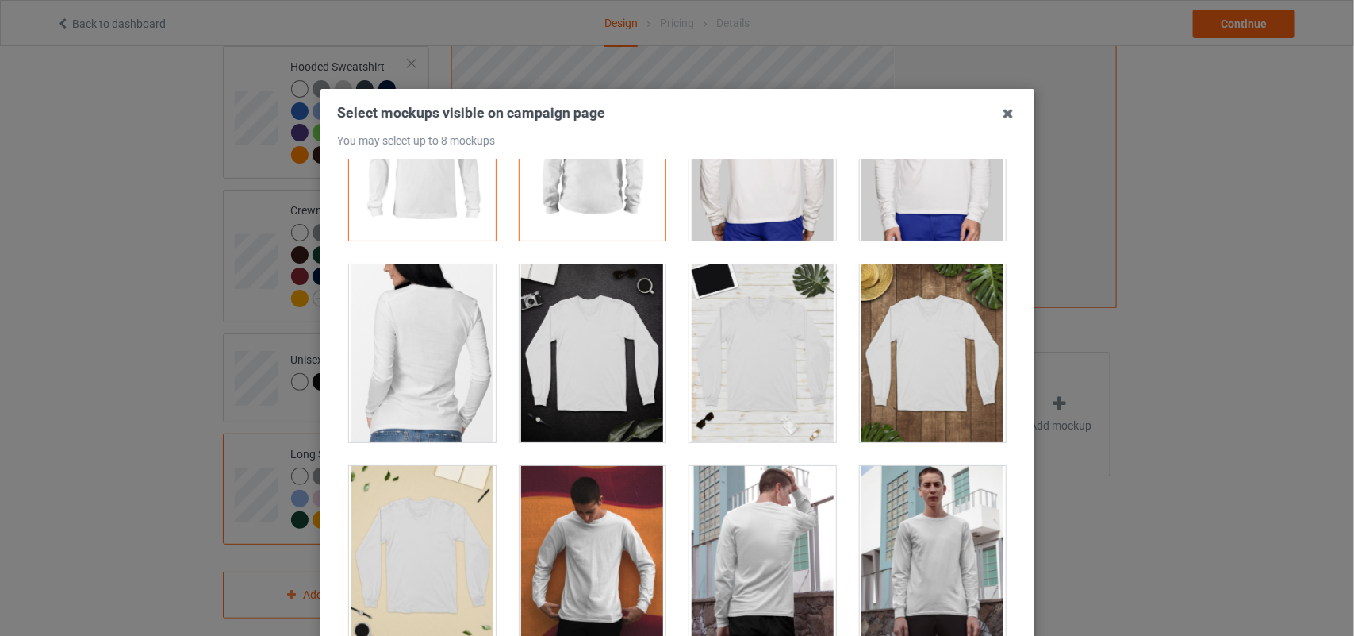
click at [405, 371] on div at bounding box center [422, 353] width 147 height 178
click at [825, 545] on div at bounding box center [763, 555] width 171 height 202
click at [767, 549] on div at bounding box center [763, 555] width 147 height 178
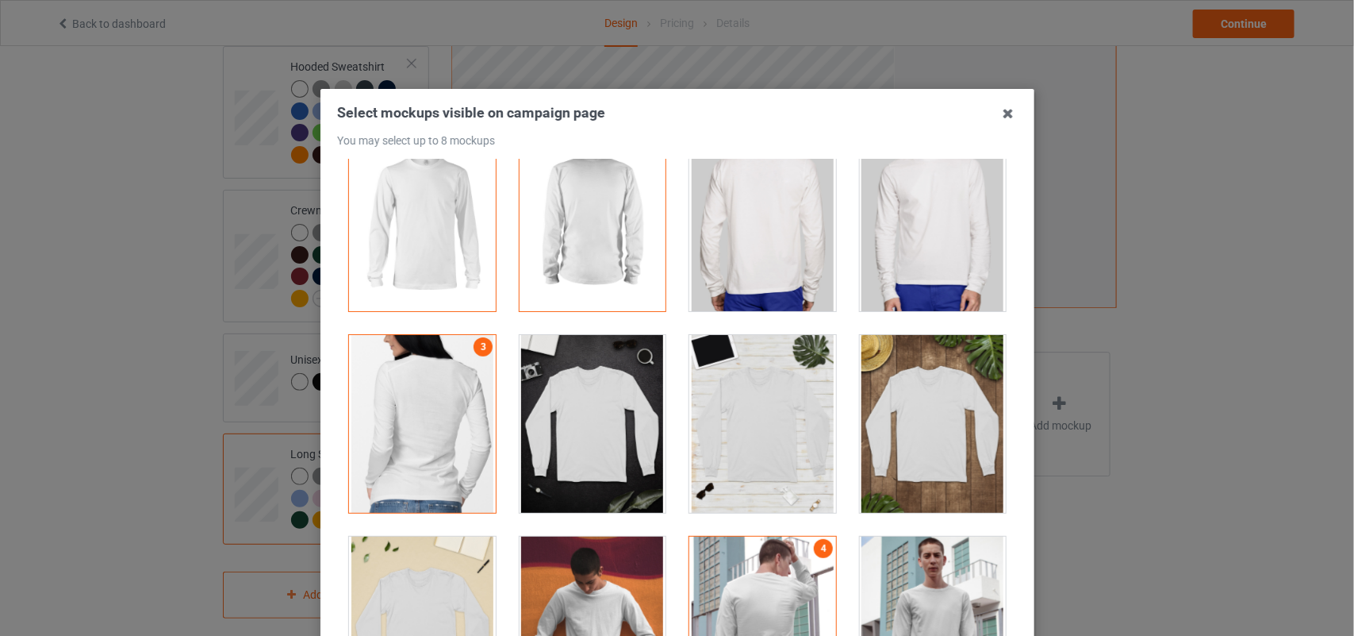
scroll to position [0, 0]
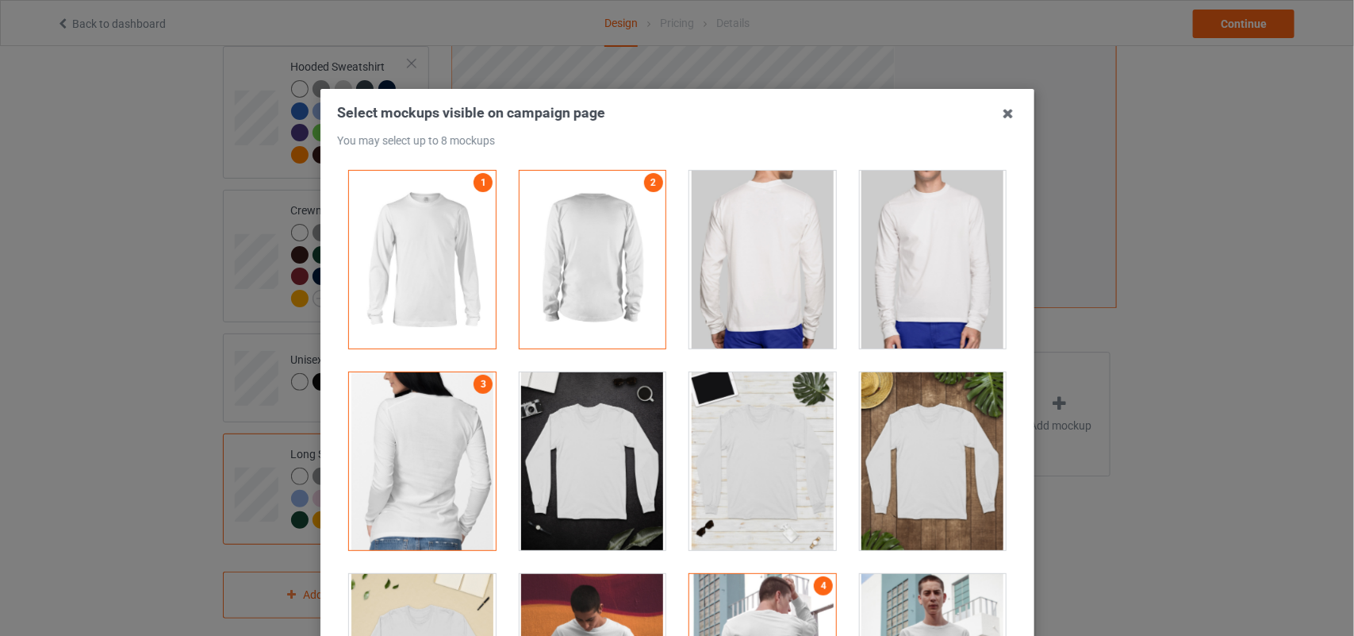
click at [752, 305] on div at bounding box center [763, 260] width 147 height 178
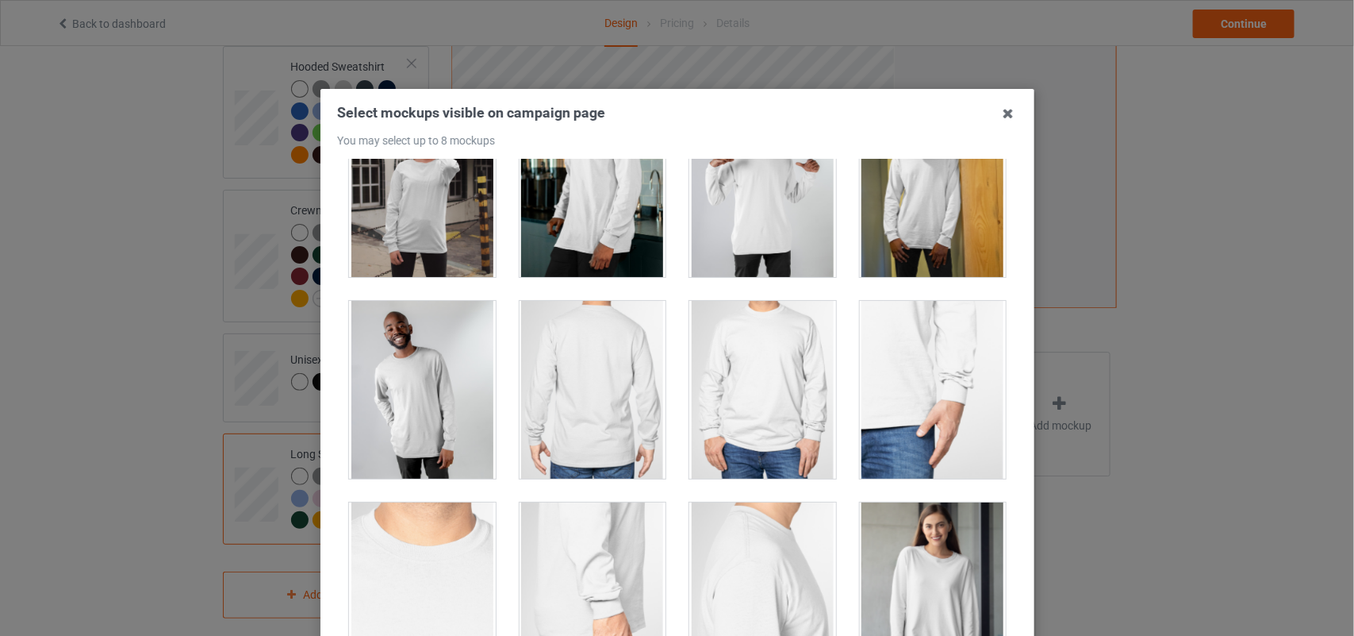
scroll to position [879, 0]
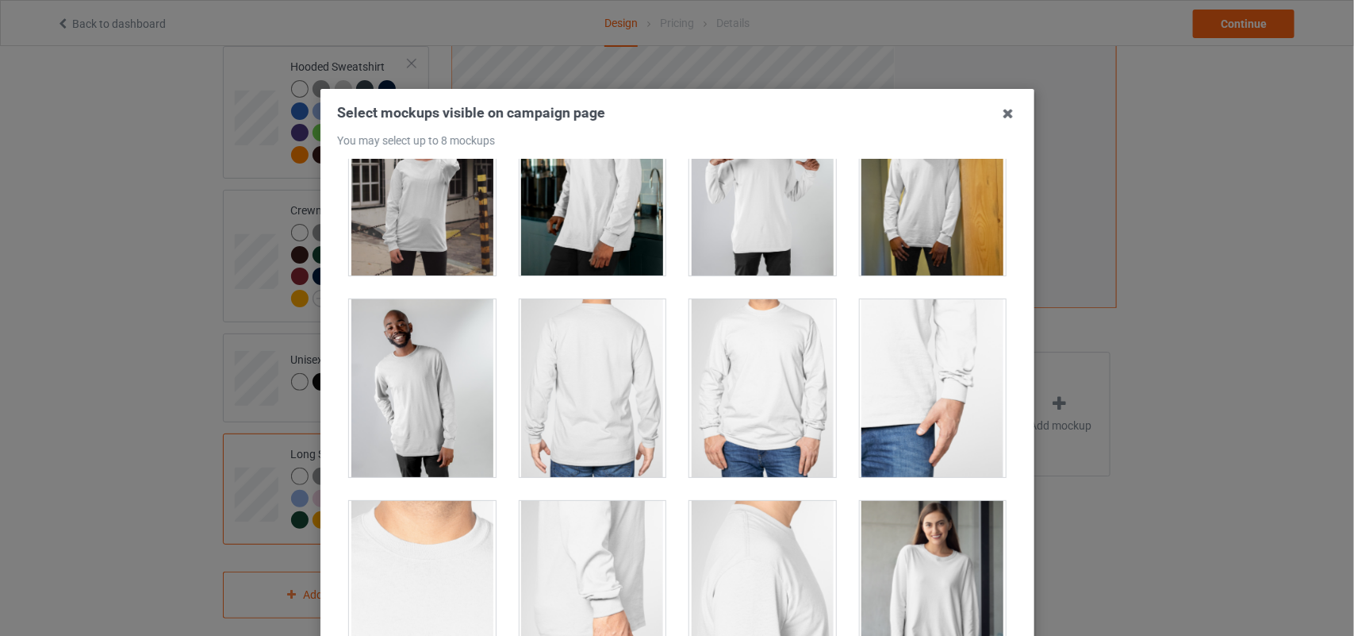
click at [409, 193] on div at bounding box center [422, 187] width 147 height 178
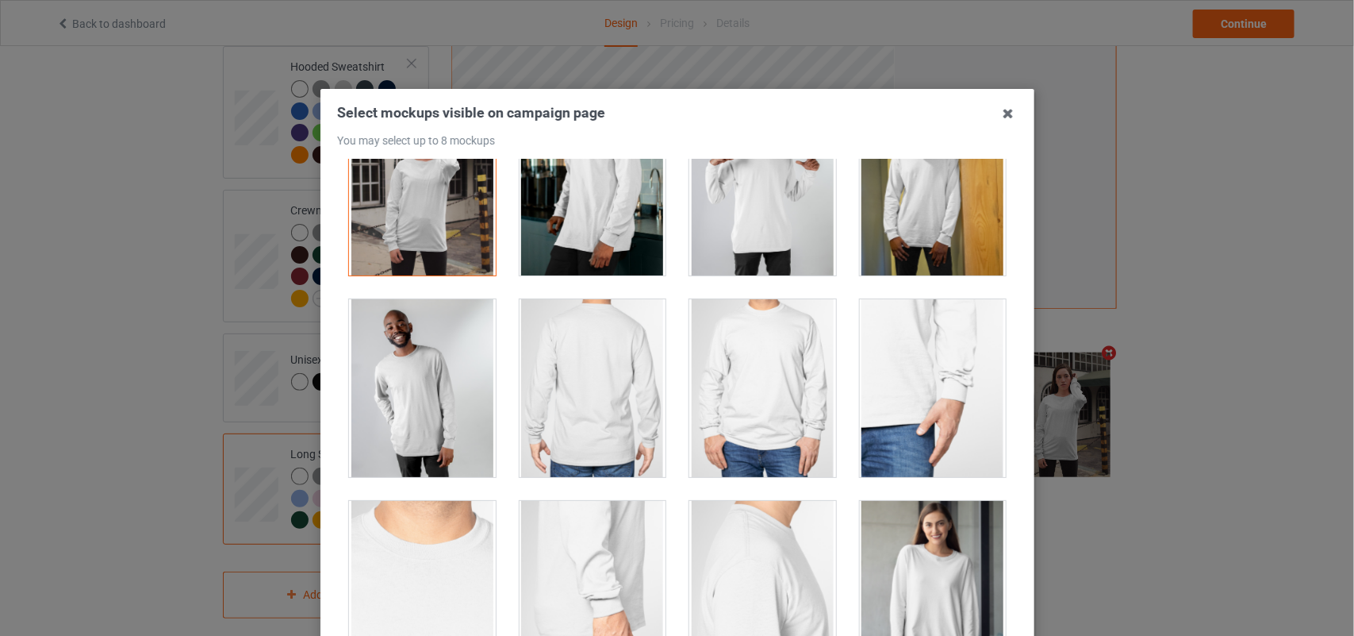
click at [617, 382] on div at bounding box center [592, 388] width 147 height 178
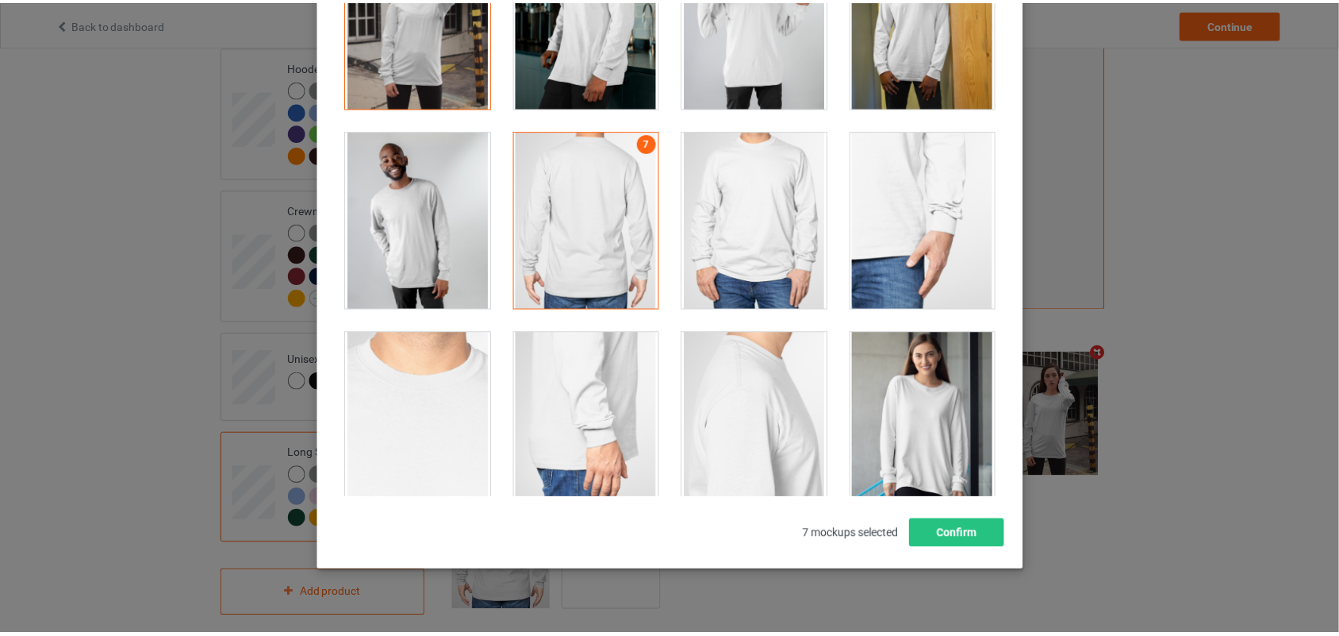
scroll to position [193, 0]
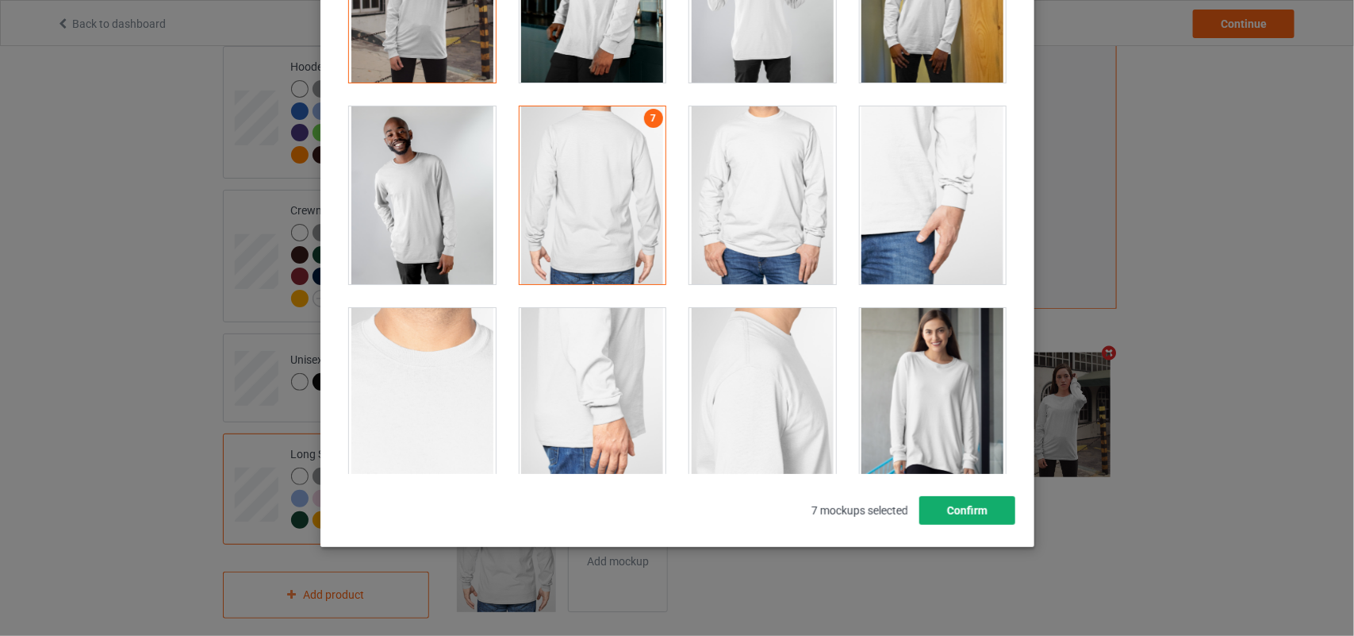
click at [968, 513] on button "Confirm" at bounding box center [967, 510] width 96 height 29
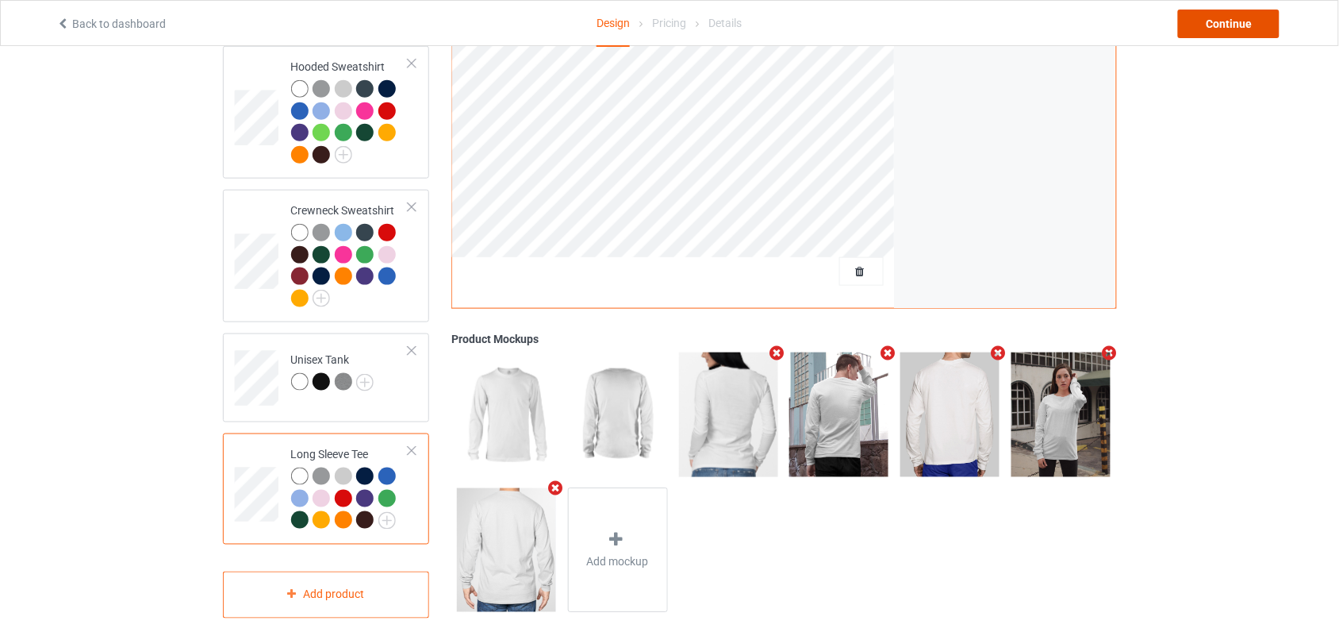
click at [1188, 34] on div "Continue" at bounding box center [1229, 24] width 102 height 29
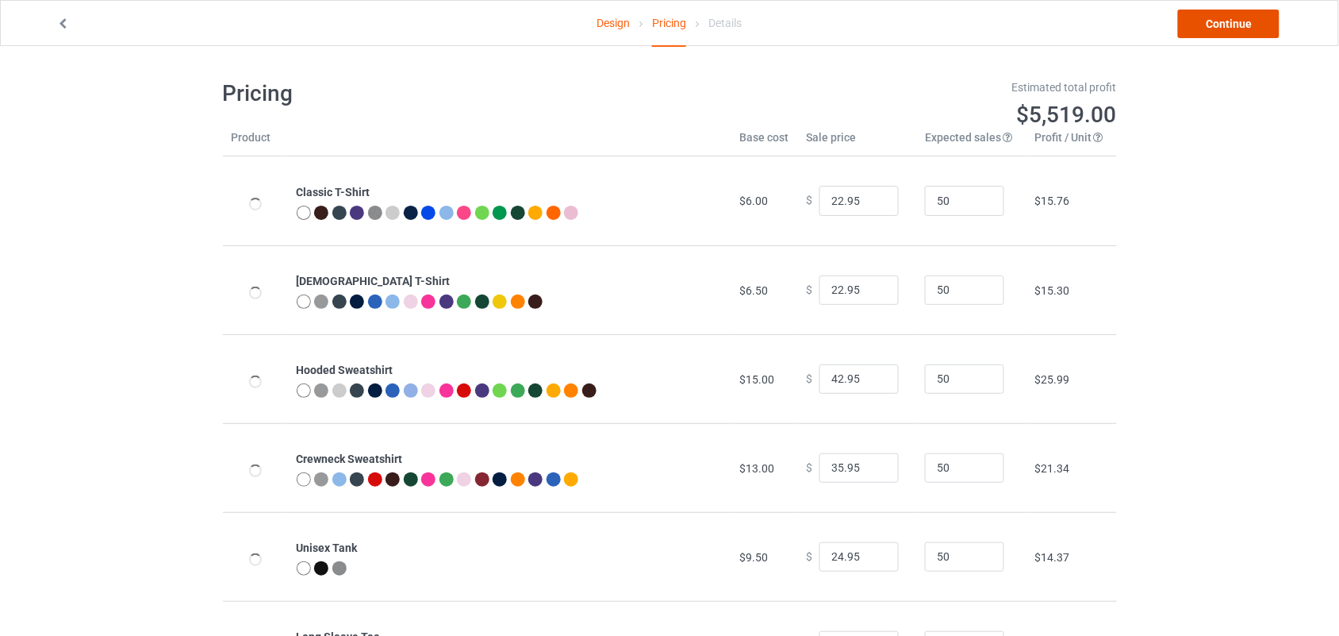
click at [1187, 34] on link "Continue" at bounding box center [1229, 24] width 102 height 29
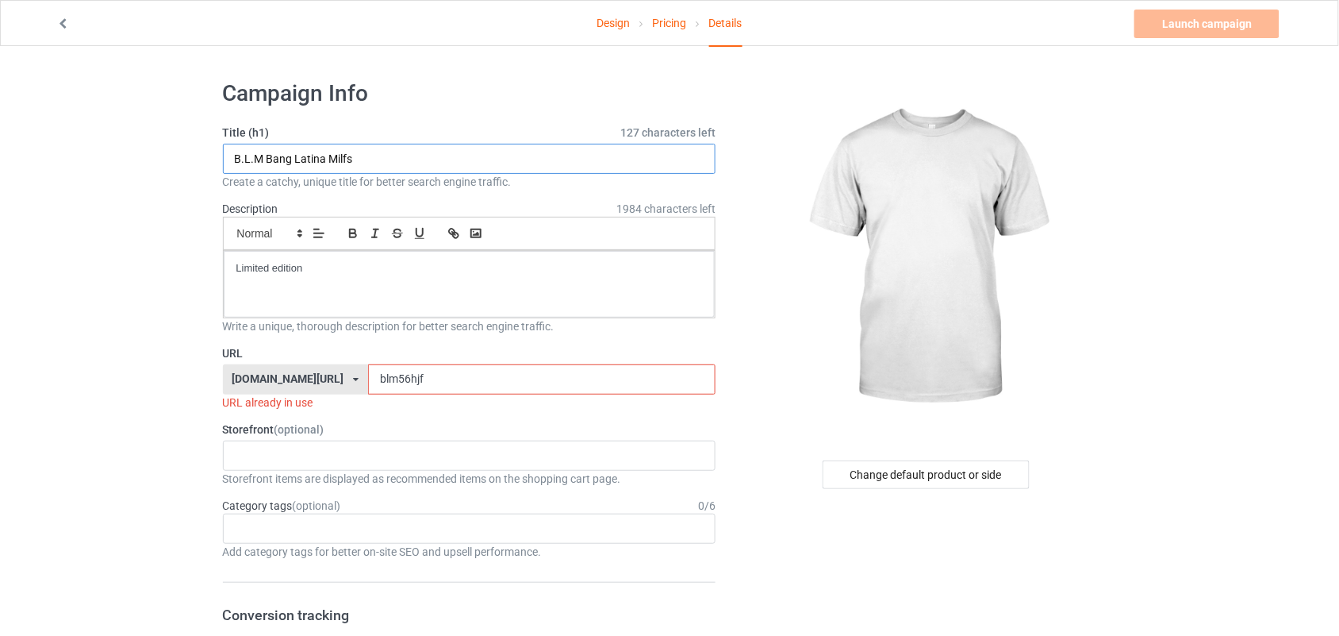
drag, startPoint x: 397, startPoint y: 152, endPoint x: 223, endPoint y: 173, distance: 175.0
click at [223, 173] on div "Title (h1) 127 characters left B.L.M Bang Latina Milfs Create a catchy, unique …" at bounding box center [470, 157] width 494 height 65
type input "Limited edition"
click at [391, 385] on input "blm56hjf" at bounding box center [542, 379] width 348 height 30
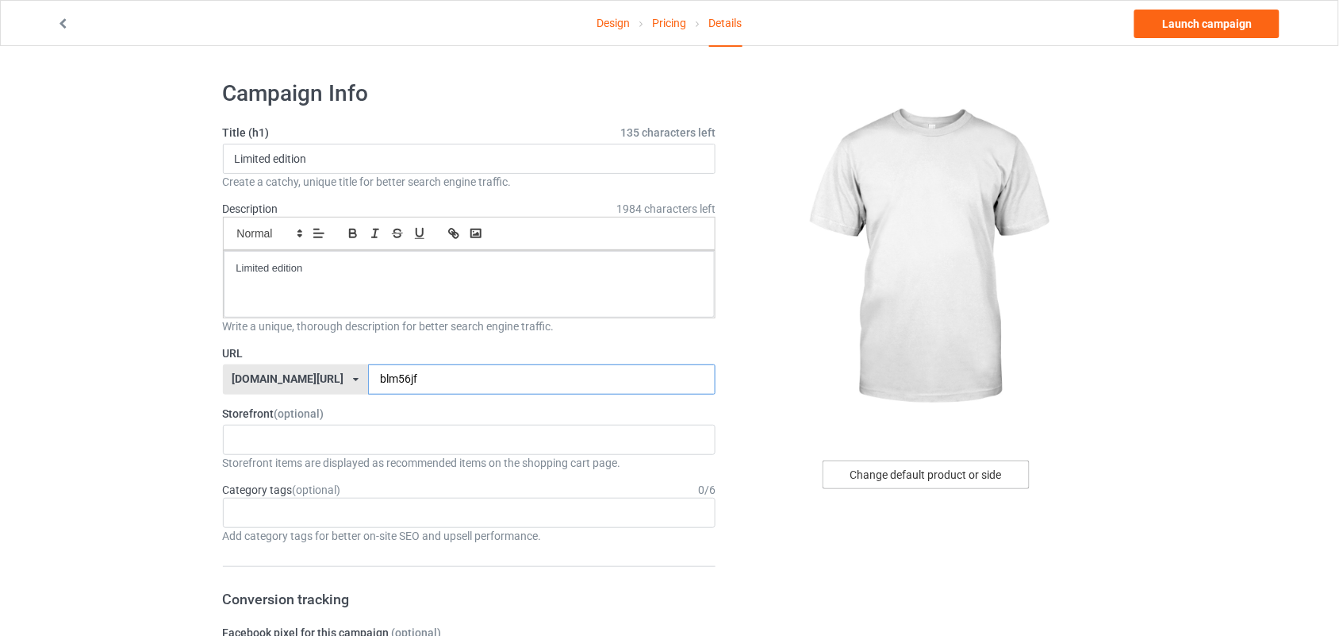
type input "blm56jf"
click at [897, 464] on div "Change default product or side" at bounding box center [926, 474] width 207 height 29
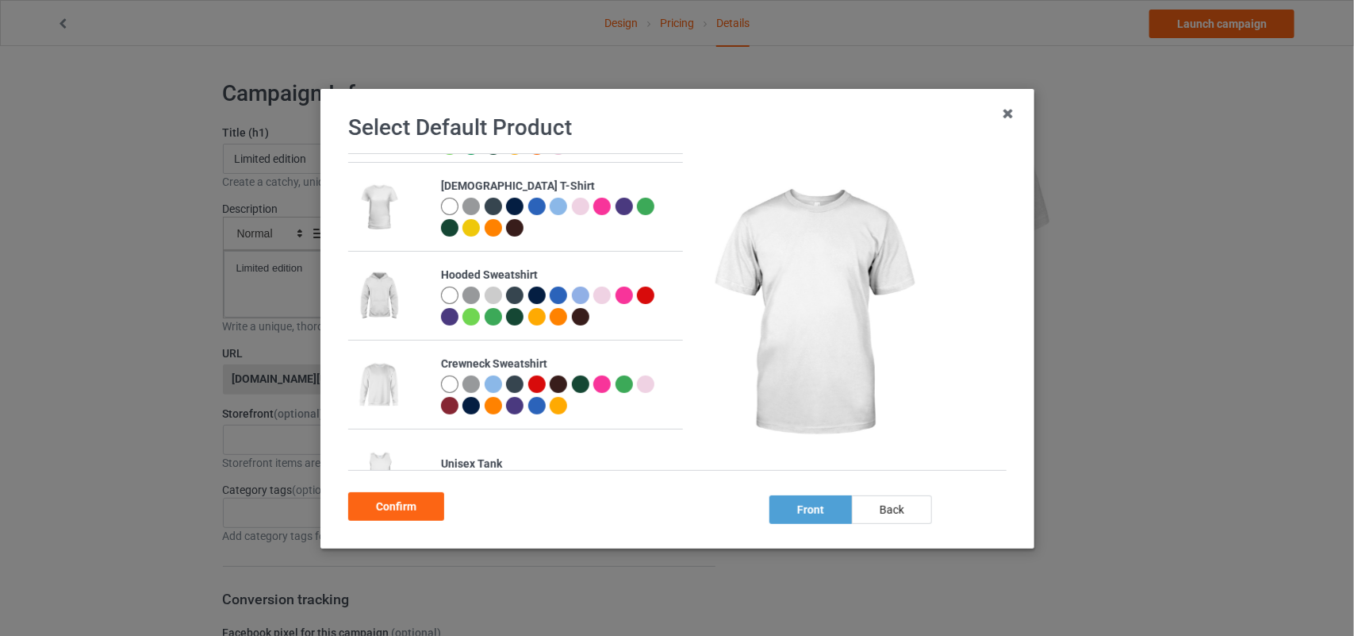
scroll to position [223, 0]
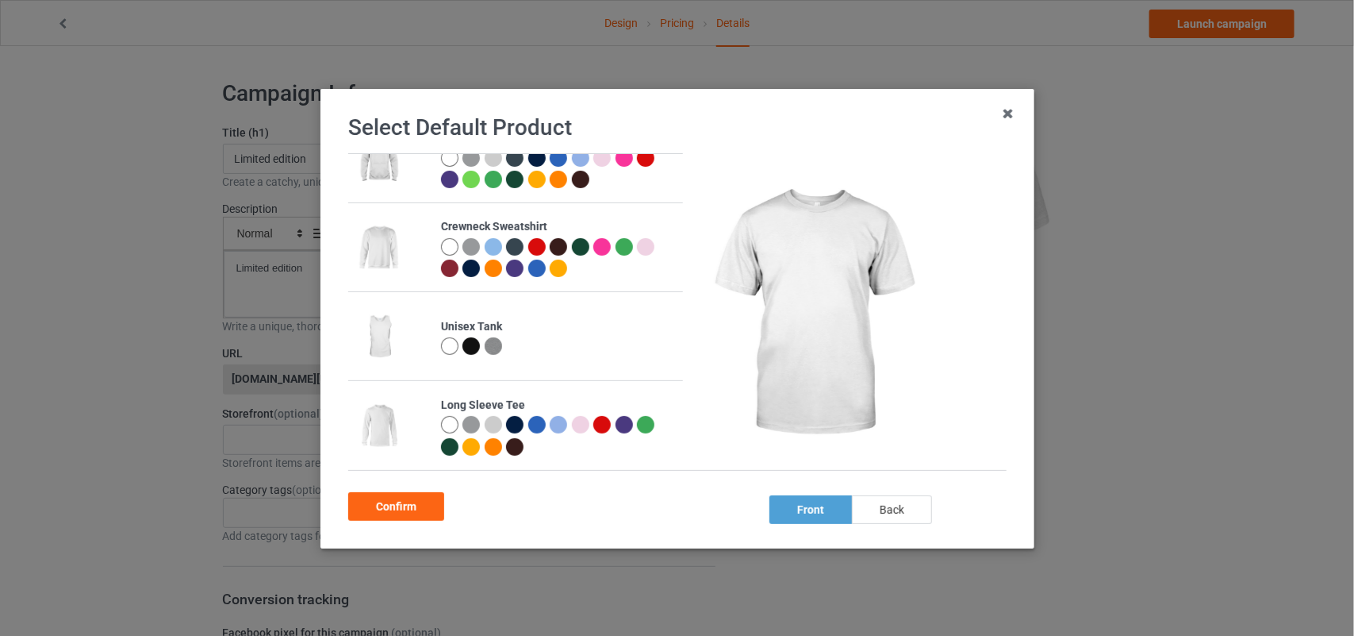
click at [879, 505] on div "back" at bounding box center [891, 509] width 80 height 29
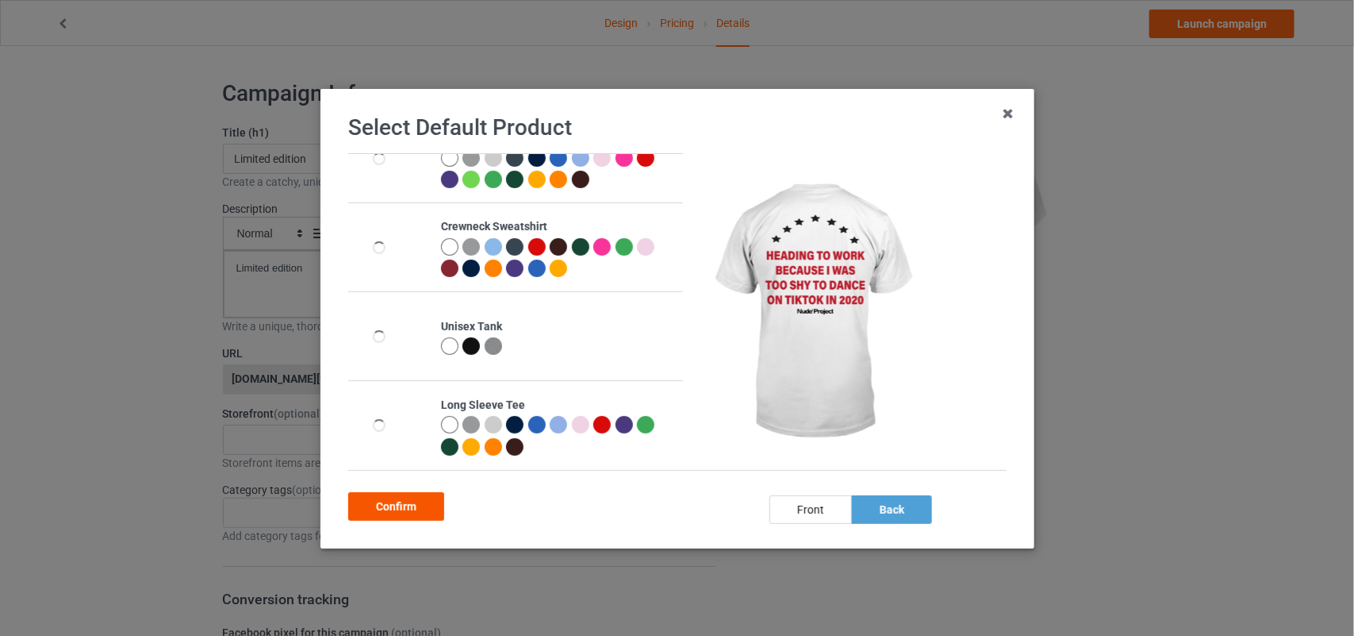
click at [398, 504] on div "Confirm" at bounding box center [396, 506] width 96 height 29
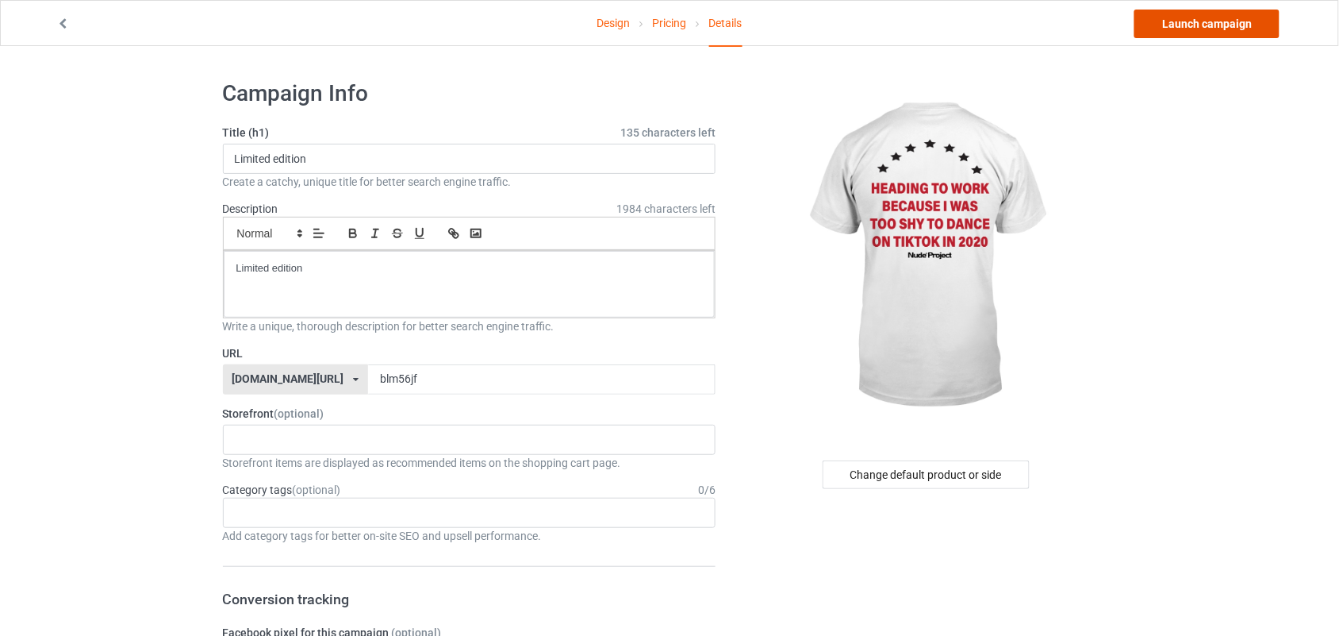
click at [1194, 12] on link "Launch campaign" at bounding box center [1207, 24] width 145 height 29
